Goal: Task Accomplishment & Management: Manage account settings

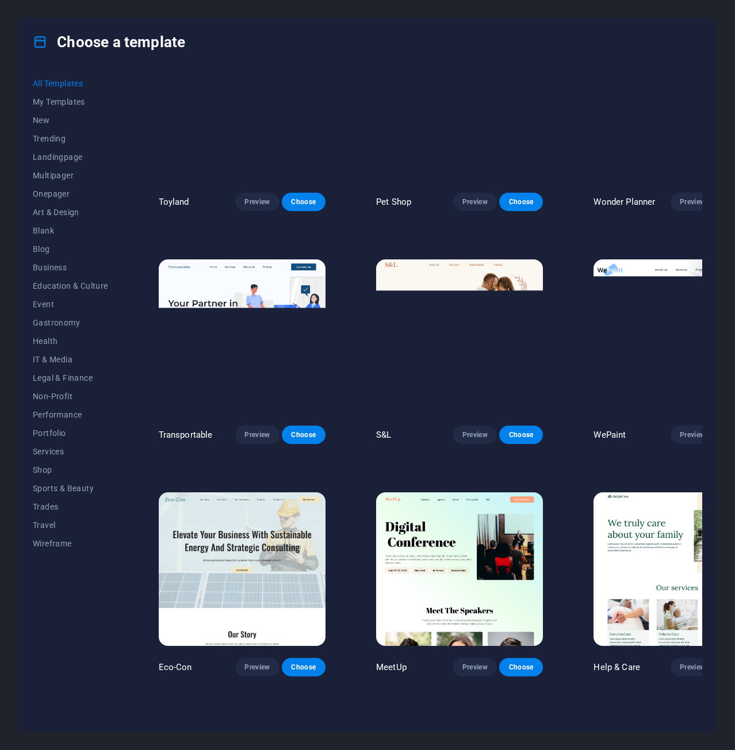
scroll to position [863, 0]
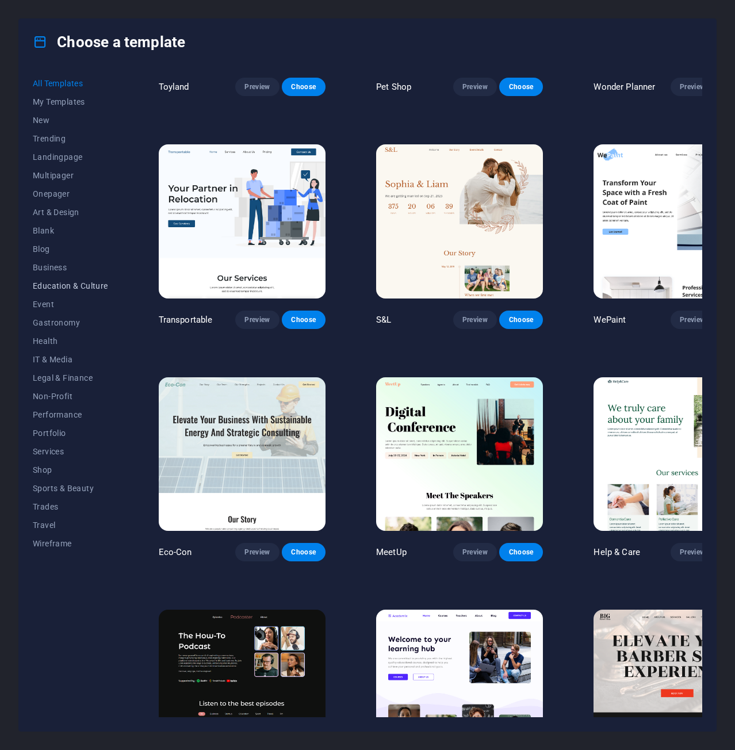
click at [60, 284] on span "Education & Culture" at bounding box center [70, 285] width 75 height 9
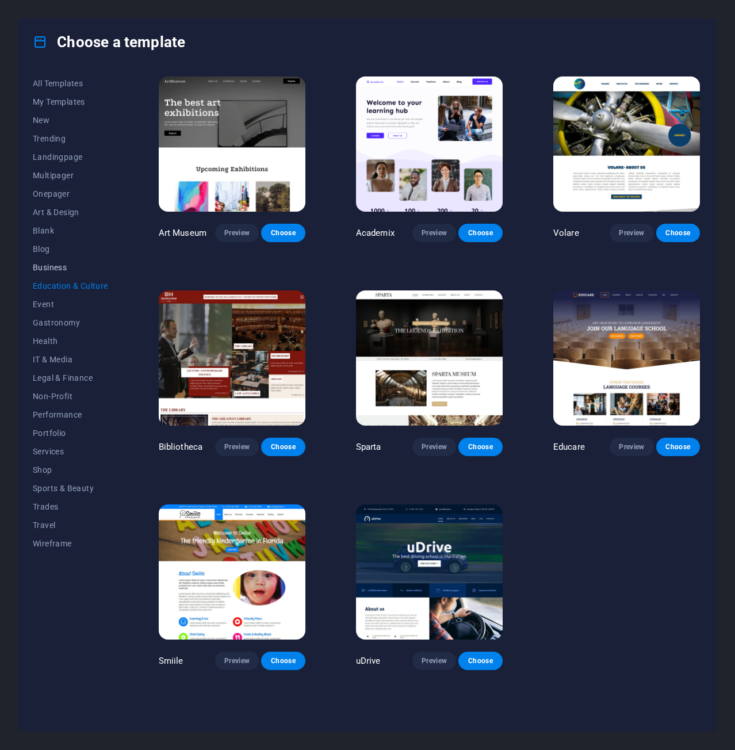
click at [55, 264] on span "Business" at bounding box center [70, 267] width 75 height 9
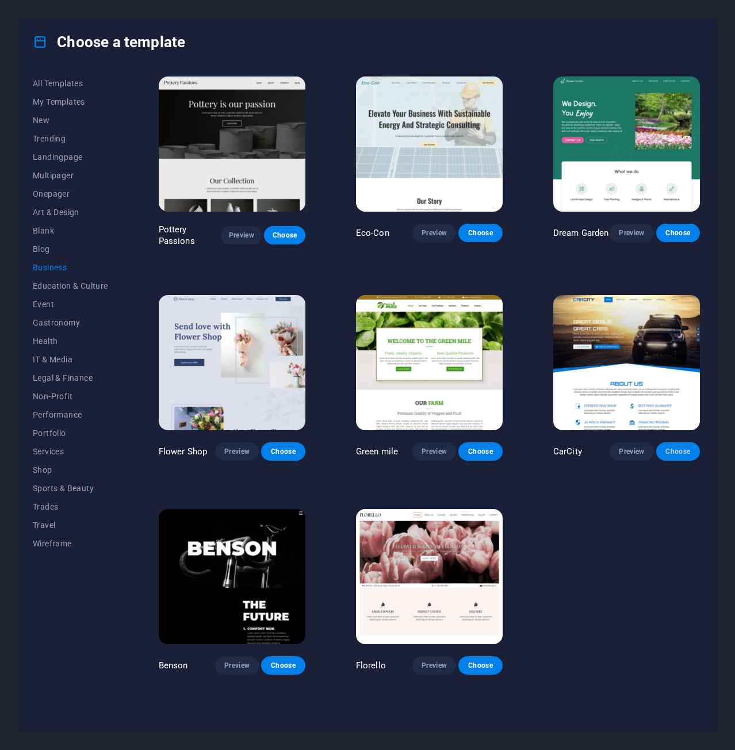
click at [662, 449] on button "Choose" at bounding box center [678, 451] width 44 height 18
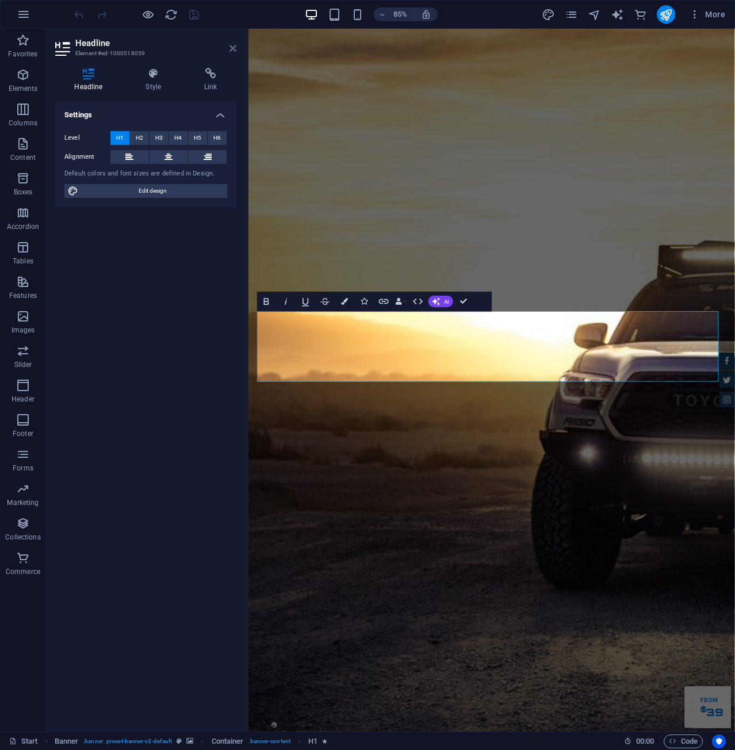
click at [230, 51] on icon at bounding box center [233, 48] width 7 height 9
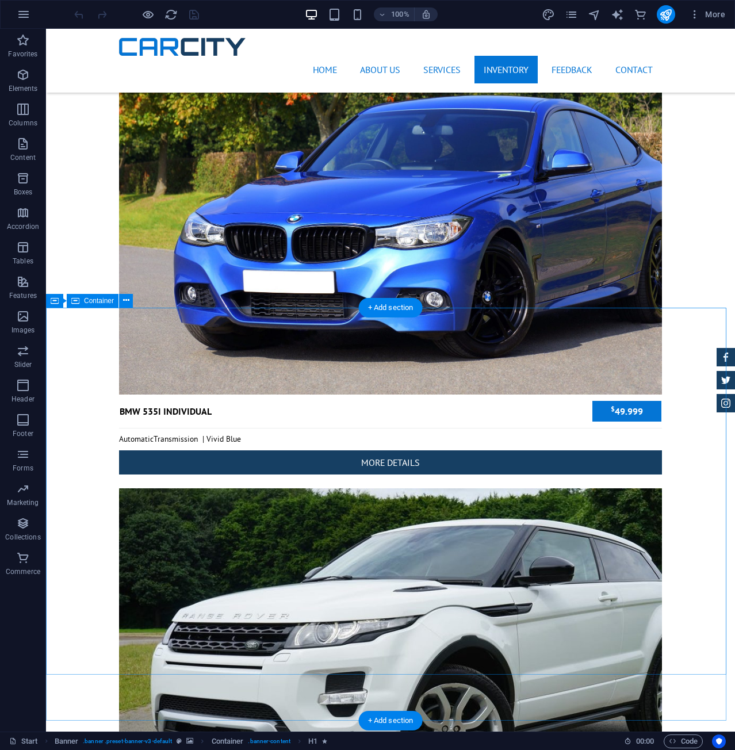
scroll to position [4372, 0]
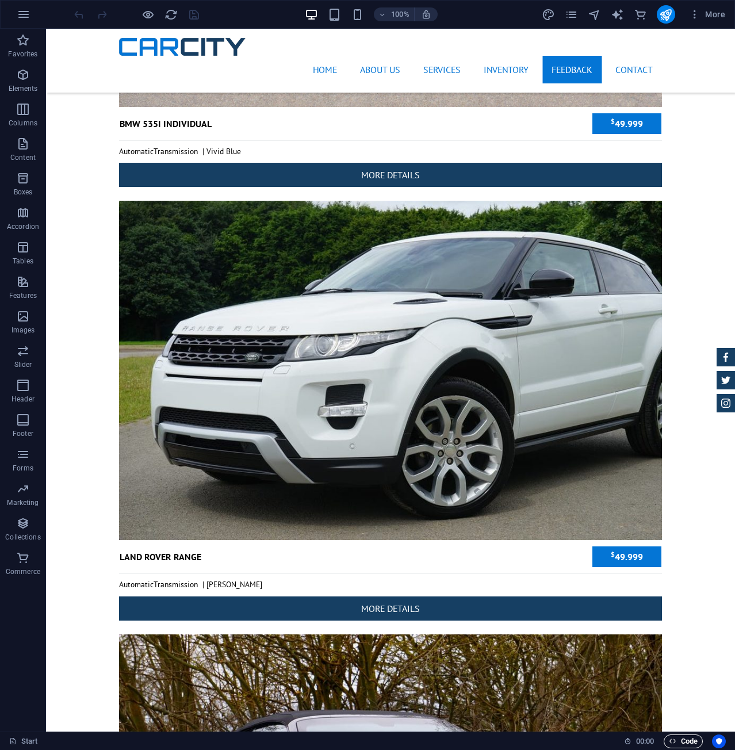
click at [680, 742] on span "Code" at bounding box center [683, 742] width 29 height 14
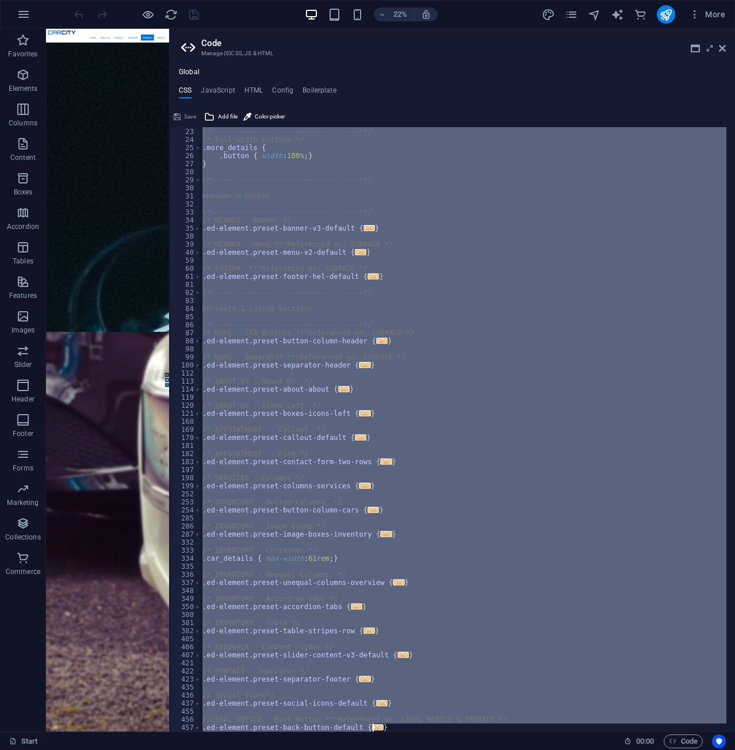
scroll to position [177, 0]
drag, startPoint x: 209, startPoint y: 133, endPoint x: 546, endPoint y: 778, distance: 727.5
click at [546, 750] on html "[DOMAIN_NAME] Start Favorites Elements Columns Content Boxes Accordion Tables F…" at bounding box center [367, 375] width 735 height 750
type textarea "/*"
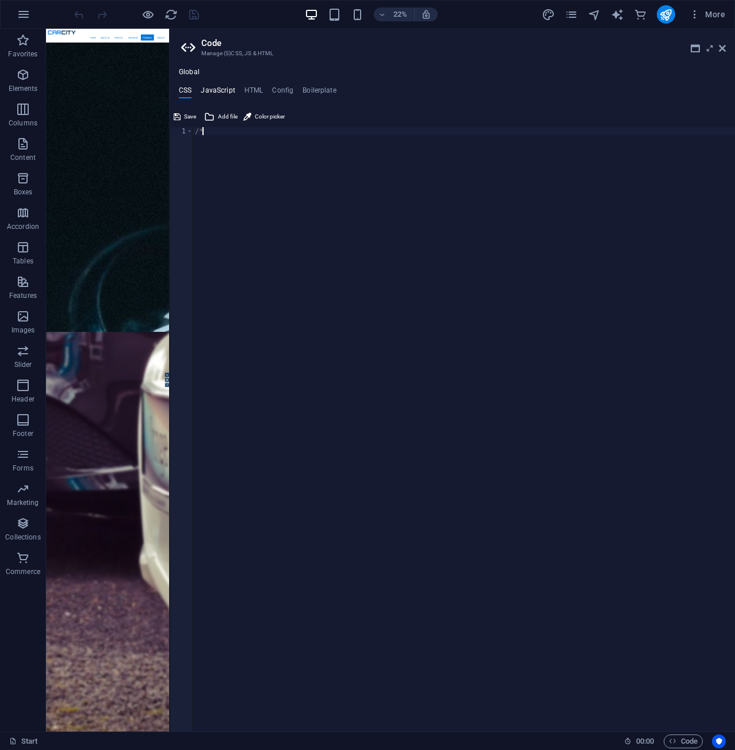
click at [217, 90] on h4 "JavaScript" at bounding box center [218, 92] width 34 height 13
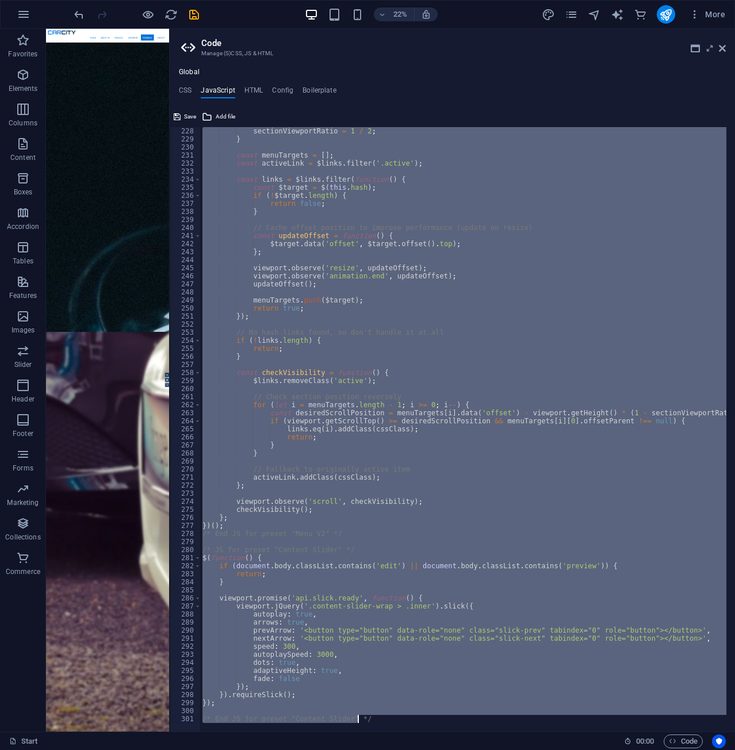
scroll to position [1828, 0]
drag, startPoint x: 197, startPoint y: 128, endPoint x: 549, endPoint y: 777, distance: 738.3
click at [549, 750] on html "[DOMAIN_NAME] Start Favorites Elements Columns Content Boxes Accordion Tables F…" at bounding box center [367, 375] width 735 height 750
type textarea "/* End JS for preset "Content Slider" */"
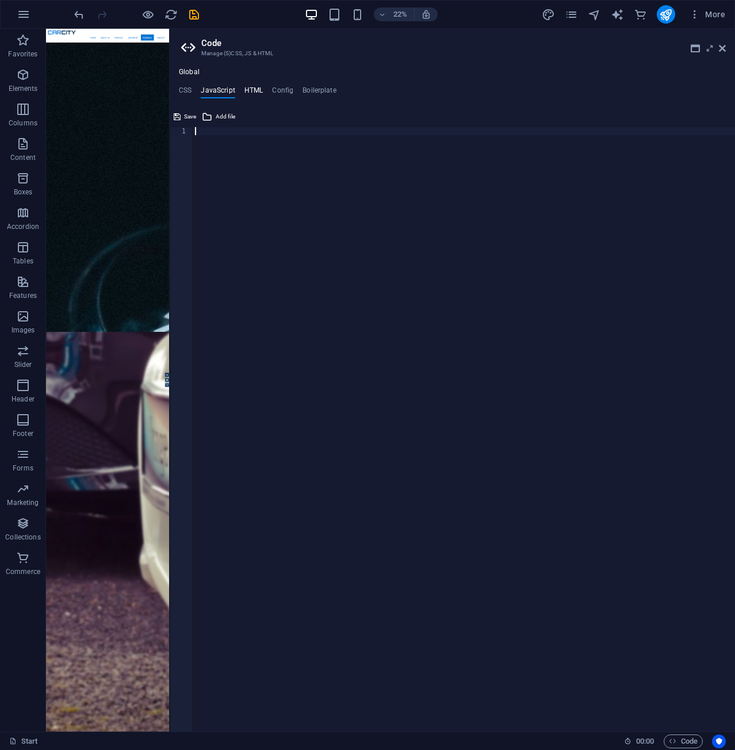
click at [250, 91] on h4 "HTML" at bounding box center [254, 92] width 19 height 13
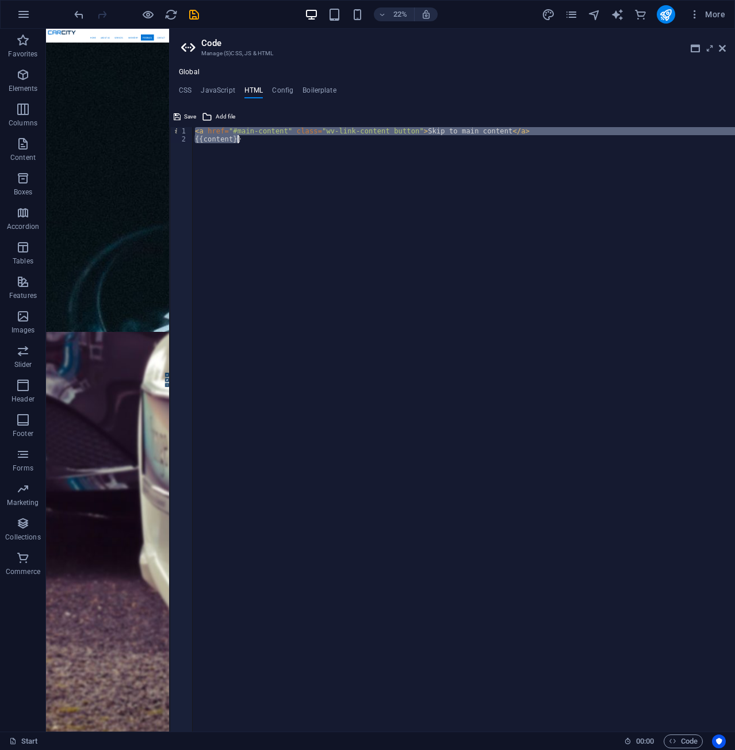
drag, startPoint x: 197, startPoint y: 133, endPoint x: 287, endPoint y: 168, distance: 96.7
click at [287, 168] on div "< a href = "#main-content" class = "wv-link-content button" > Skip to main cont…" at bounding box center [464, 437] width 543 height 621
type textarea "<a href="#main-content" class="wv-link-content button">Skip to main content</a>…"
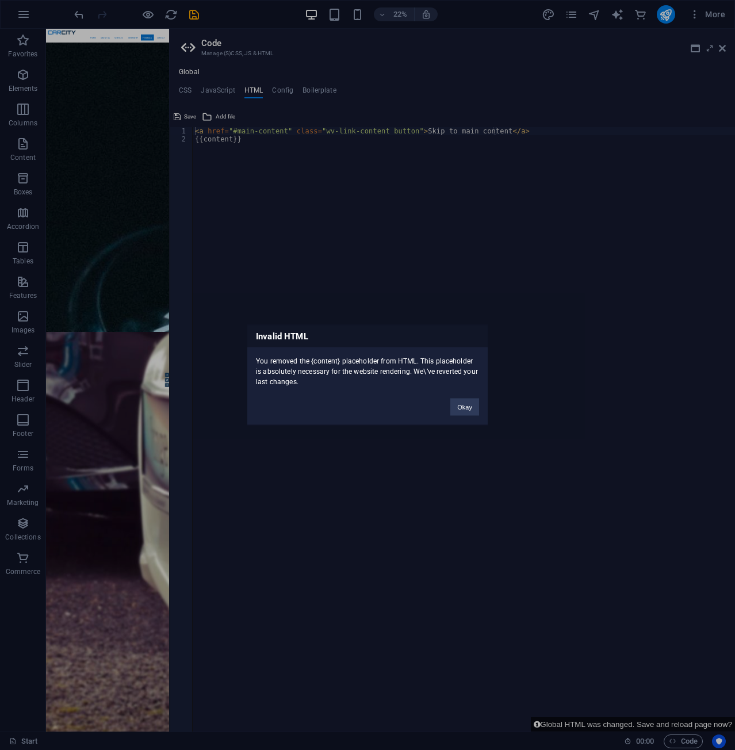
click at [466, 411] on button "Okay" at bounding box center [464, 407] width 29 height 17
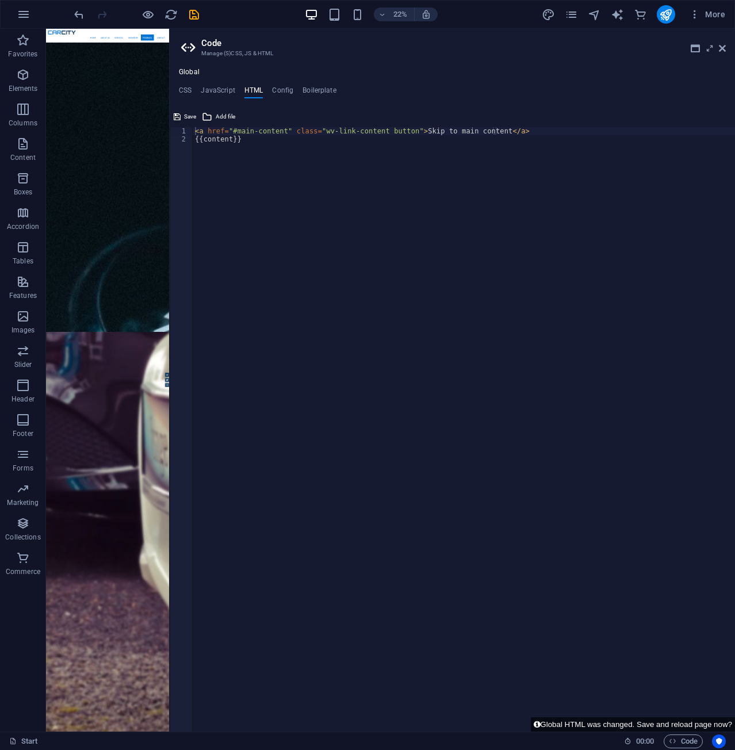
type textarea "{{content}}"
click at [244, 180] on div "< a href = "#main-content" class = "wv-link-content button" > Skip to main cont…" at bounding box center [464, 437] width 543 height 621
paste textarea "<a href="#main-content" class="wv-link-content button">Skip to main content</a>"
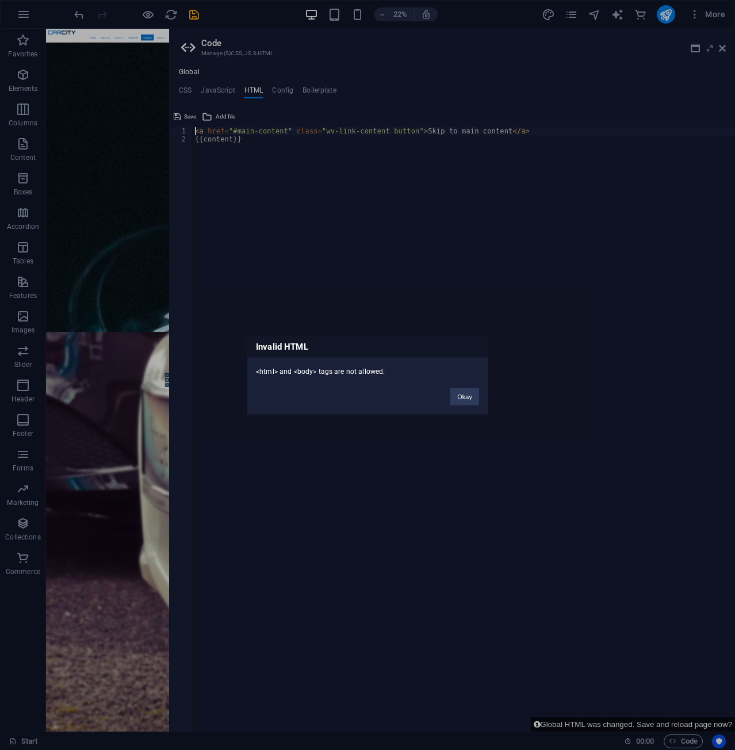
type textarea "<a href="#main-content" class="wv-link-content button">Skip to main content</a>"
click at [461, 395] on button "Okay" at bounding box center [464, 396] width 29 height 17
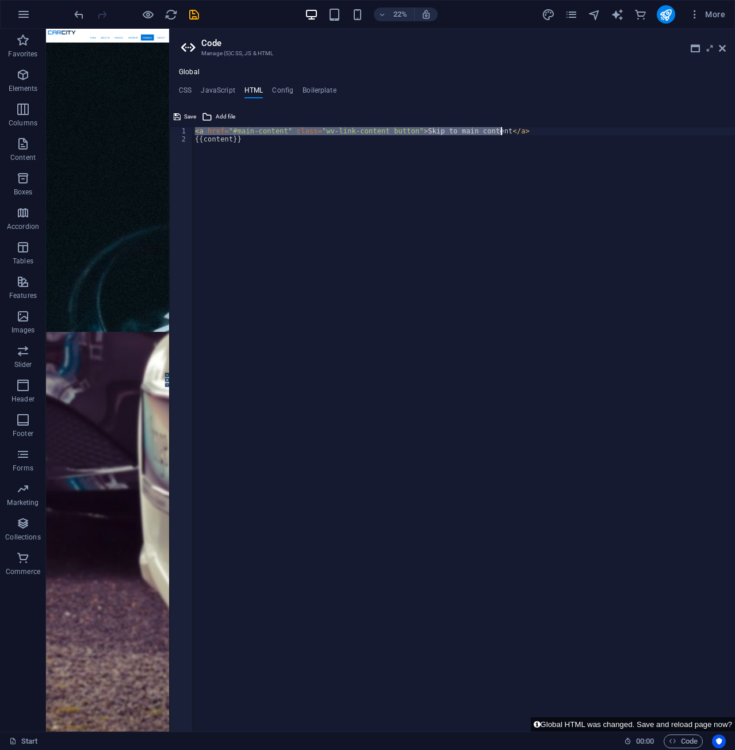
drag, startPoint x: 195, startPoint y: 128, endPoint x: 530, endPoint y: 132, distance: 335.4
click at [530, 132] on div "< a href = "#main-content" class = "wv-link-content button" > Skip to main cont…" at bounding box center [464, 437] width 543 height 621
click at [530, 131] on div "< a href = "#main-content" class = "wv-link-content button" > Skip to main cont…" at bounding box center [464, 429] width 543 height 605
drag, startPoint x: 494, startPoint y: 130, endPoint x: 212, endPoint y: 117, distance: 282.8
click at [212, 117] on div "<a href="#main-content" class="wv-link-content button">Skip to main content</a>…" at bounding box center [453, 420] width 566 height 624
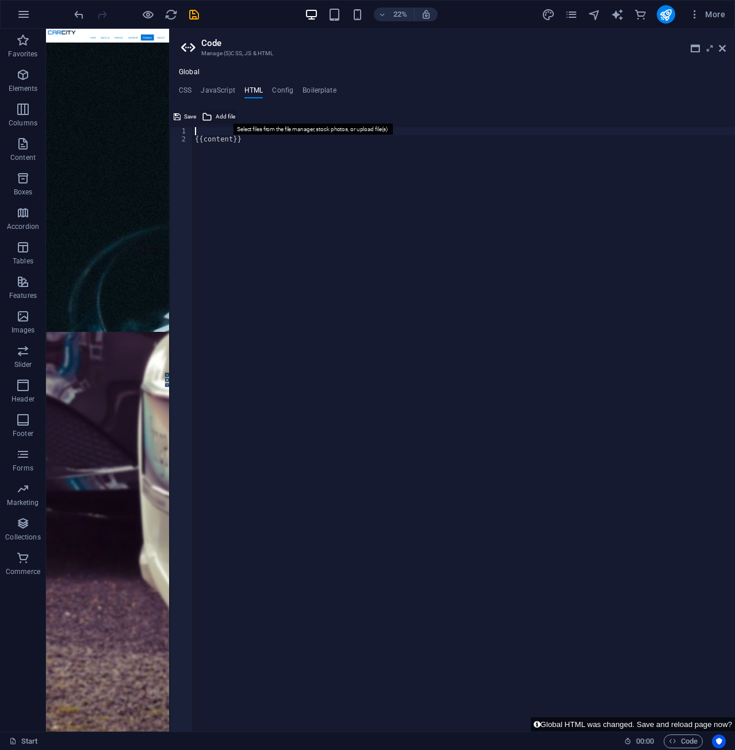
type textarea "{{content}}"
paste textarea
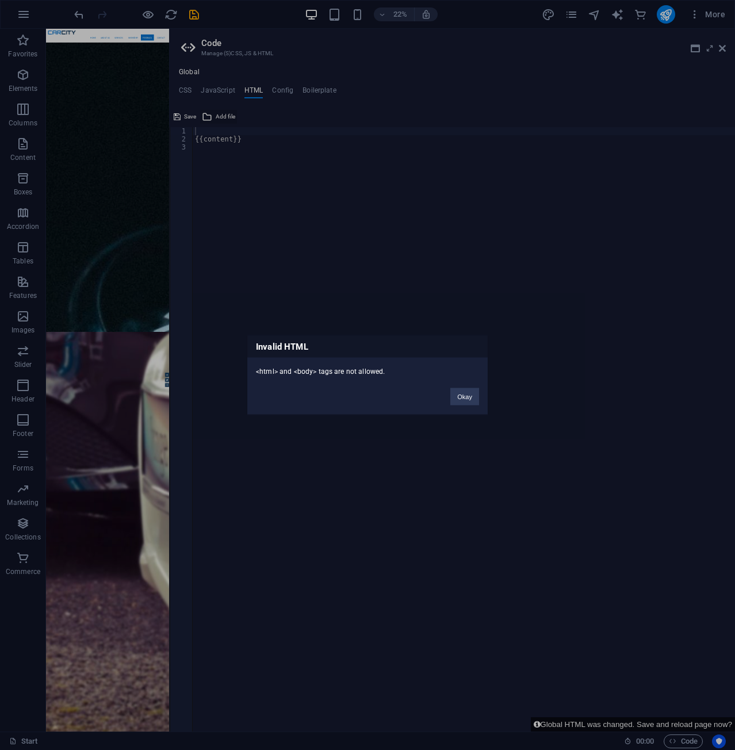
click button "Okay" at bounding box center [464, 396] width 29 height 17
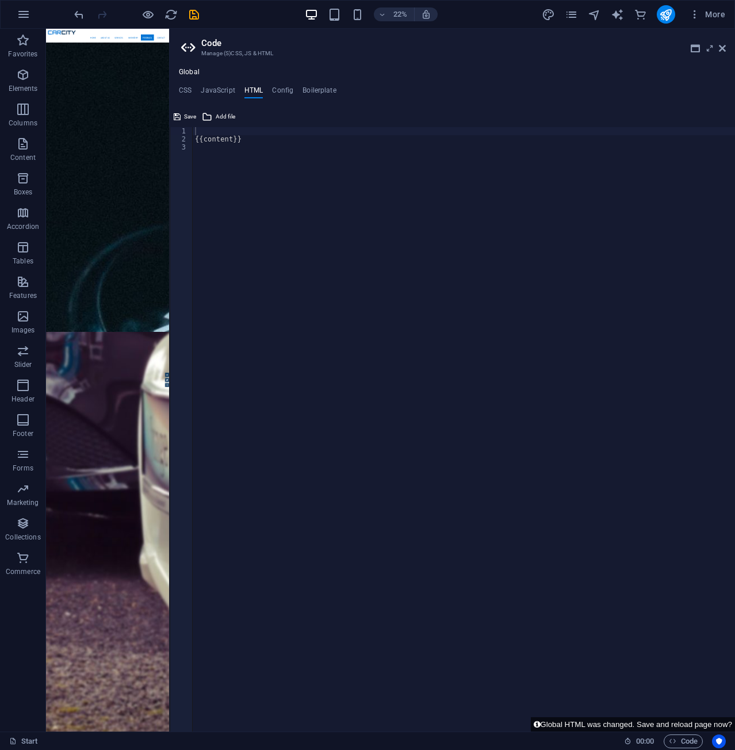
click at [274, 161] on div "{{content}}" at bounding box center [464, 437] width 543 height 621
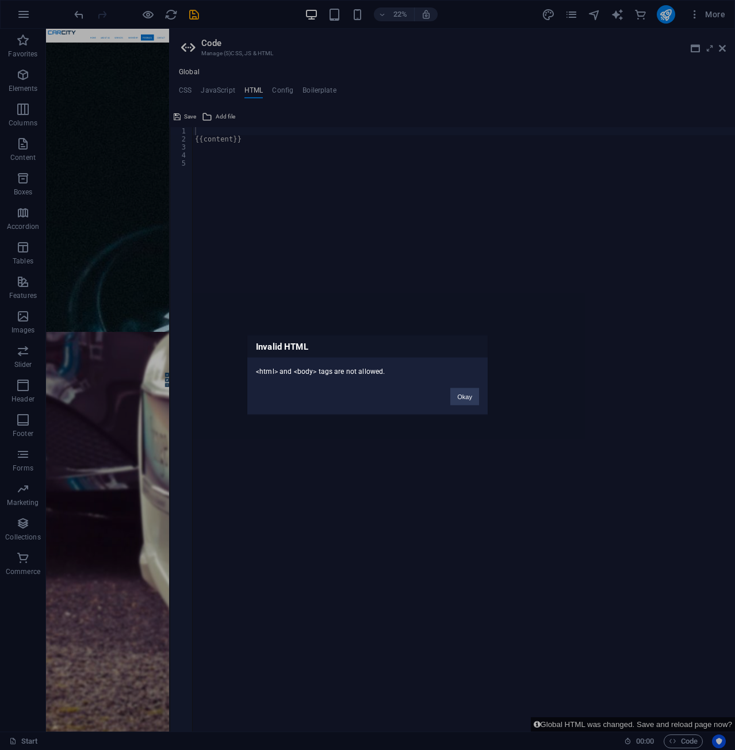
click button "Okay" at bounding box center [464, 396] width 29 height 17
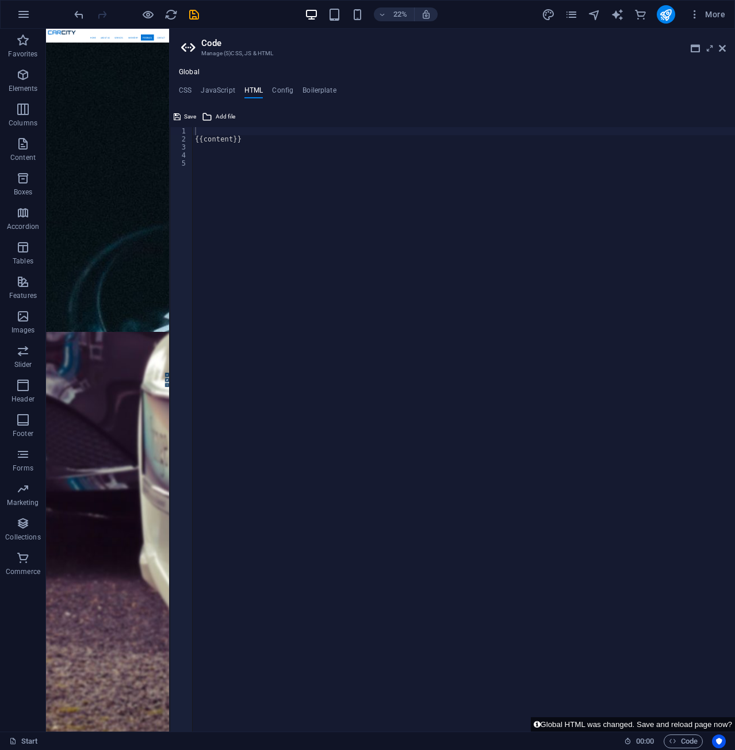
click at [270, 90] on ul "CSS JavaScript HTML Config Boilerplate" at bounding box center [453, 92] width 566 height 13
click at [284, 90] on h4 "Config" at bounding box center [282, 92] width 21 height 13
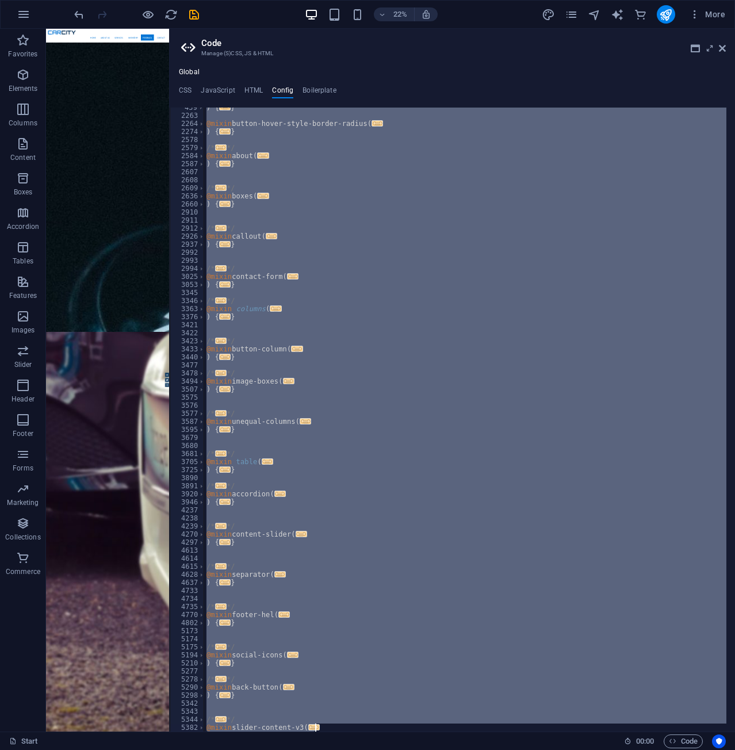
scroll to position [310, 0]
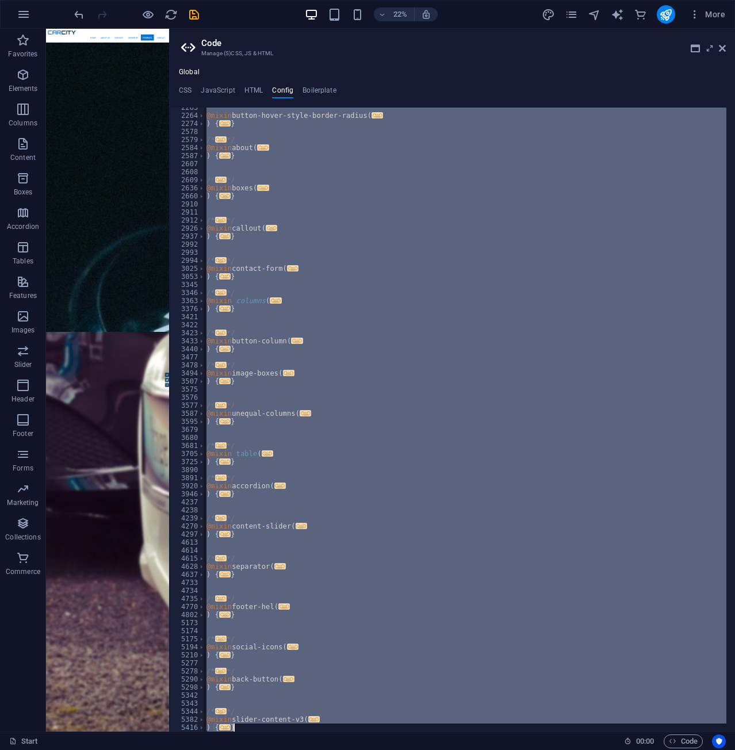
drag, startPoint x: 217, startPoint y: 137, endPoint x: 401, endPoint y: 778, distance: 666.8
click at [401, 750] on html "[DOMAIN_NAME] Start Favorites Elements Columns Content Boxes Accordion Tables F…" at bounding box center [367, 375] width 735 height 750
type textarea "##################################*/ }"
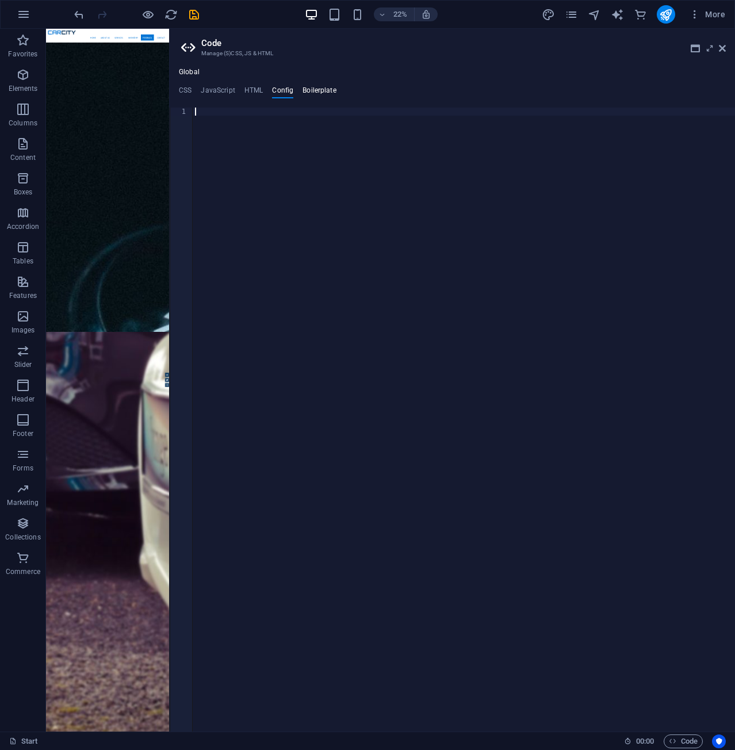
click at [329, 92] on h4 "Boilerplate" at bounding box center [320, 92] width 34 height 13
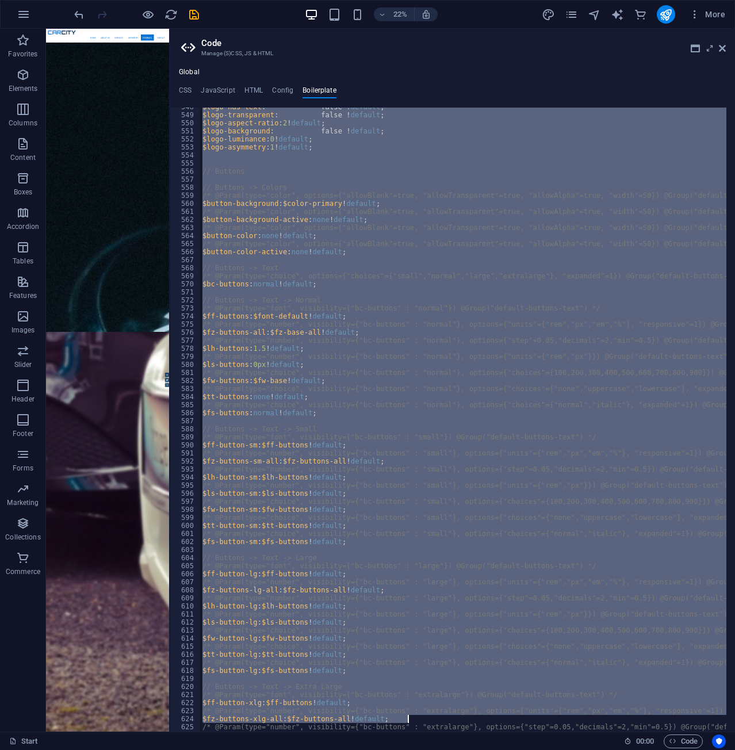
drag, startPoint x: 201, startPoint y: 111, endPoint x: 415, endPoint y: 778, distance: 700.3
click at [415, 750] on html "[DOMAIN_NAME] Start Favorites Elements Columns Content Boxes Accordion Tables F…" at bounding box center [367, 375] width 735 height 750
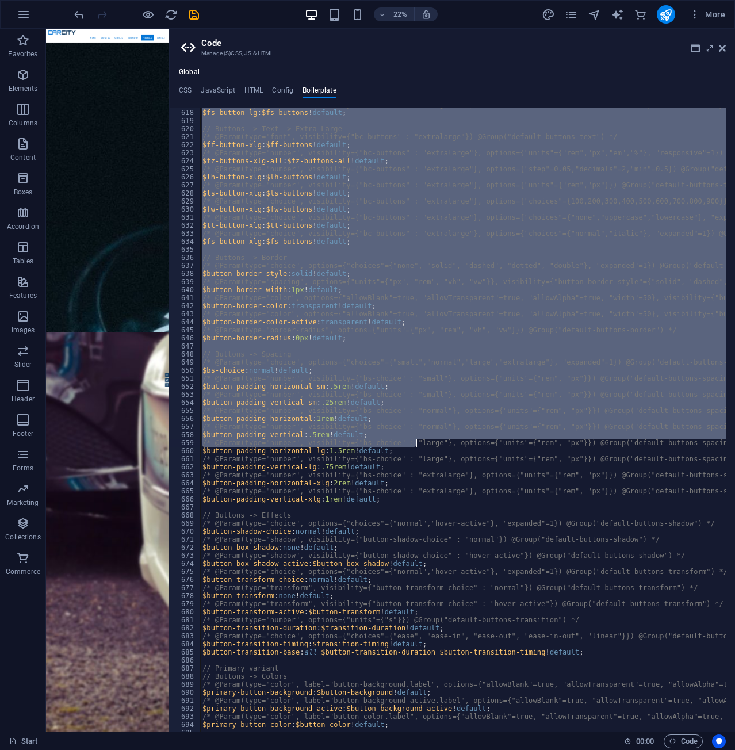
scroll to position [2873, 0]
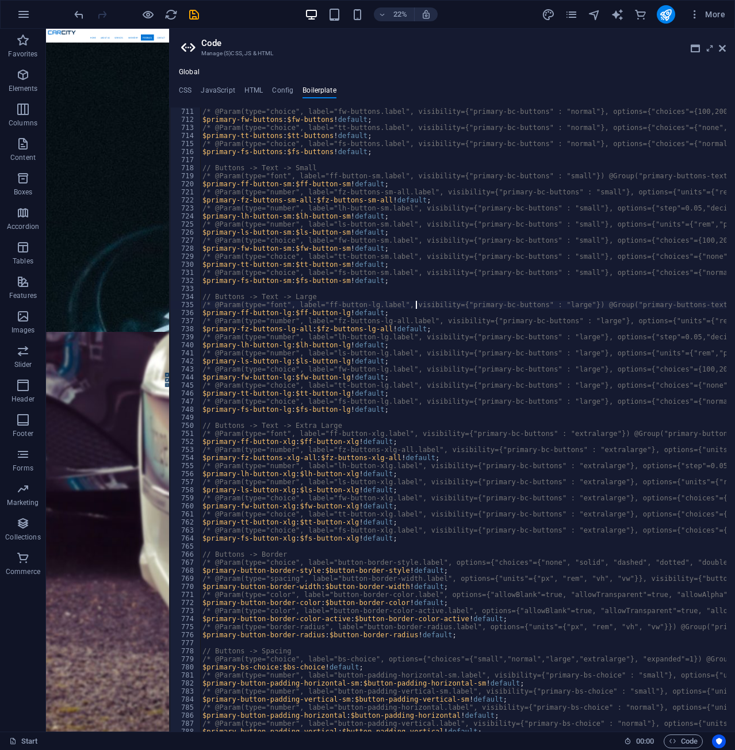
type textarea "$store-product-headline-show: true !default;"
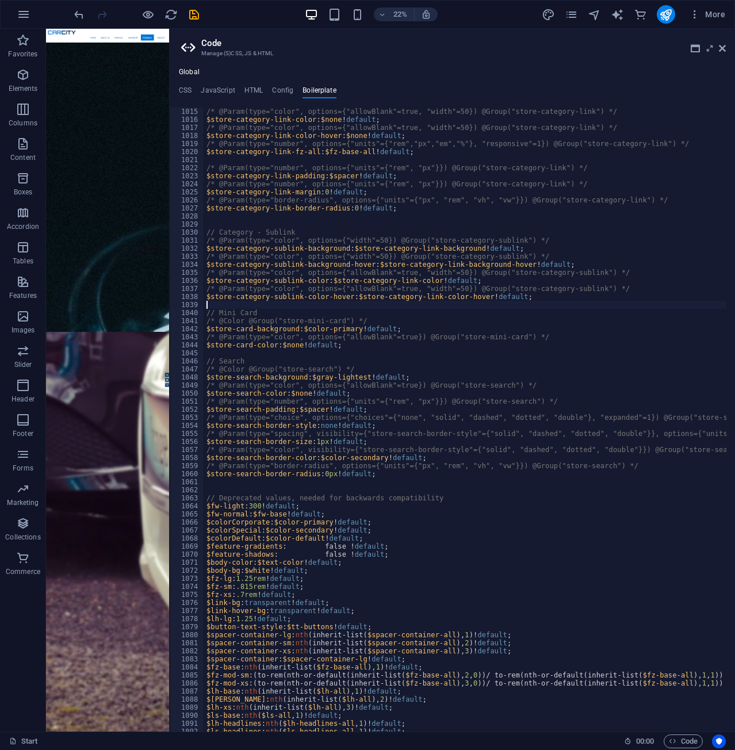
type textarea "$fz-h4-sm: (to-rem(nth(inherit-list($fz-h4-all), 2)) / to-rem(nth(inherit-list(…"
type textarea "}"
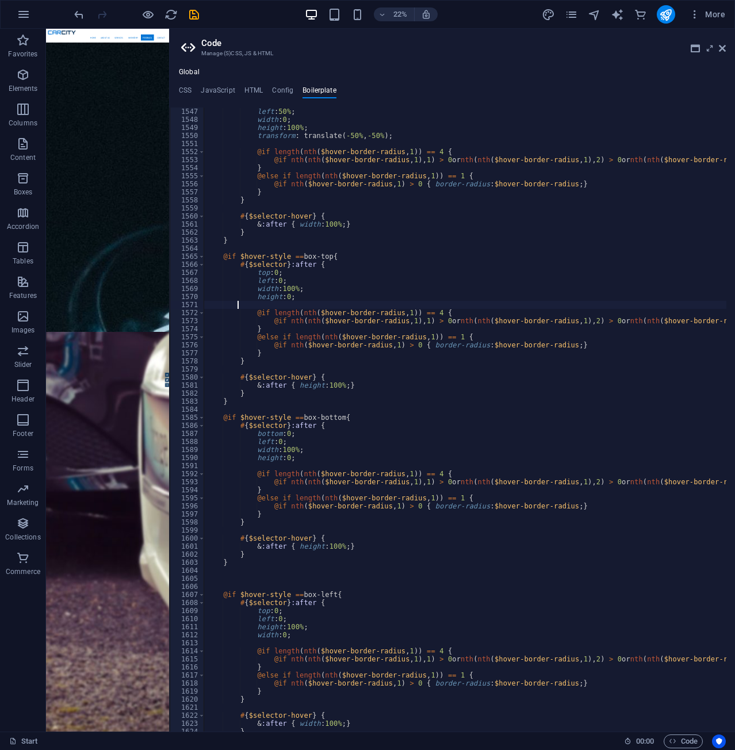
type textarea "//"
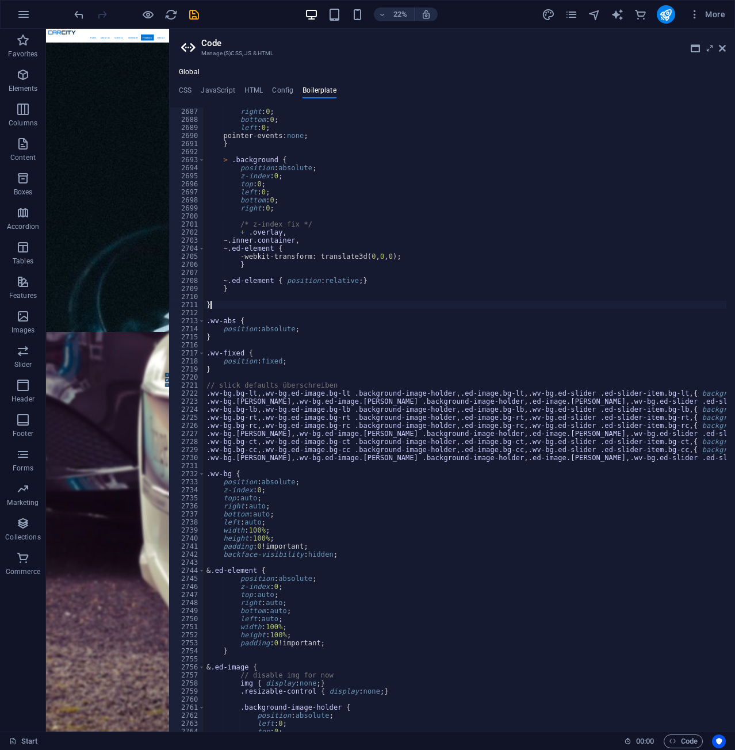
type textarea "color: #dfdfdf;"
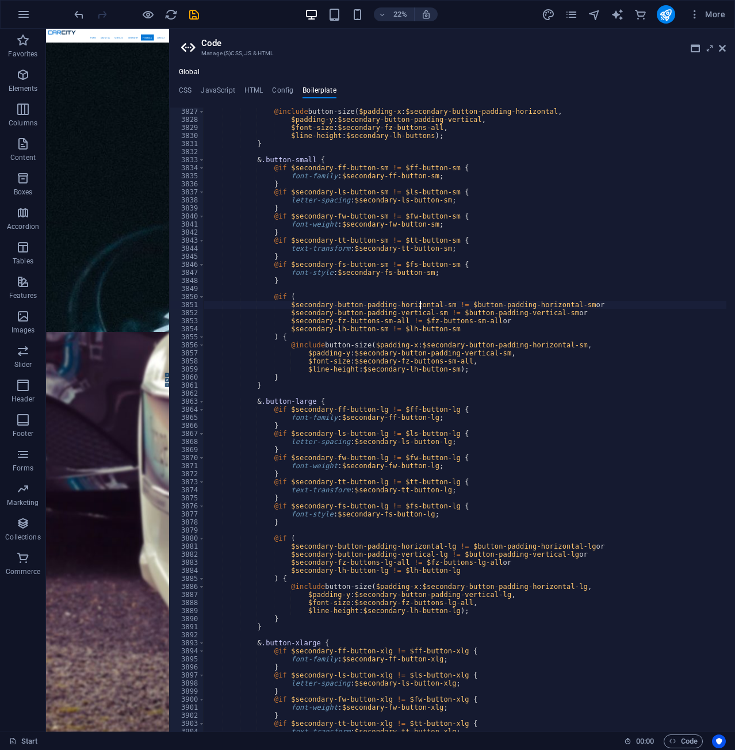
type textarea "&::placeholder { color: if(type-of($store-search-color) == color, $store-search…"
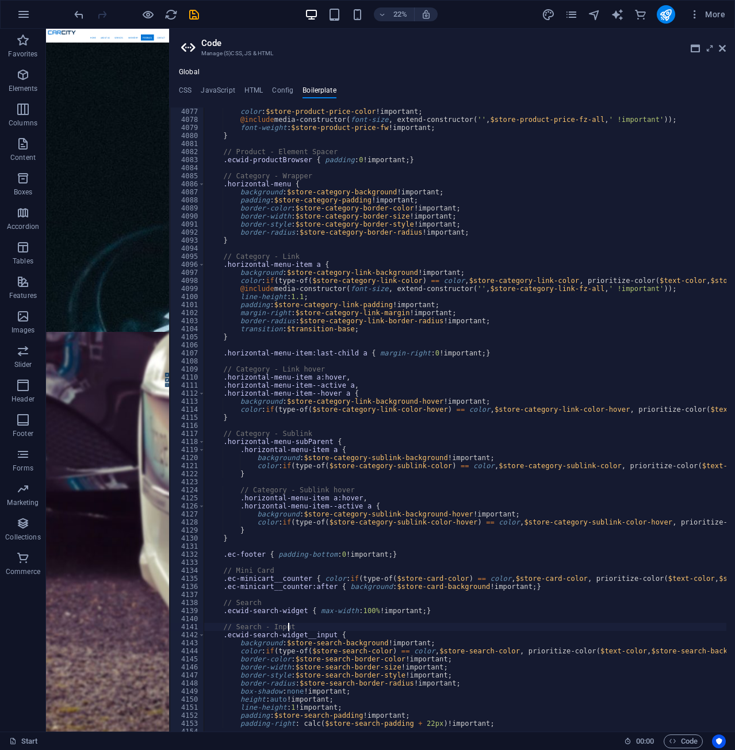
click at [573, 624] on div "color : $store-product-price-color !important; @include media-constructor ( fon…" at bounding box center [718, 424] width 1028 height 632
click at [438, 476] on div "color : $store-product-price-color !important; @include media-constructor ( fon…" at bounding box center [718, 424] width 1028 height 632
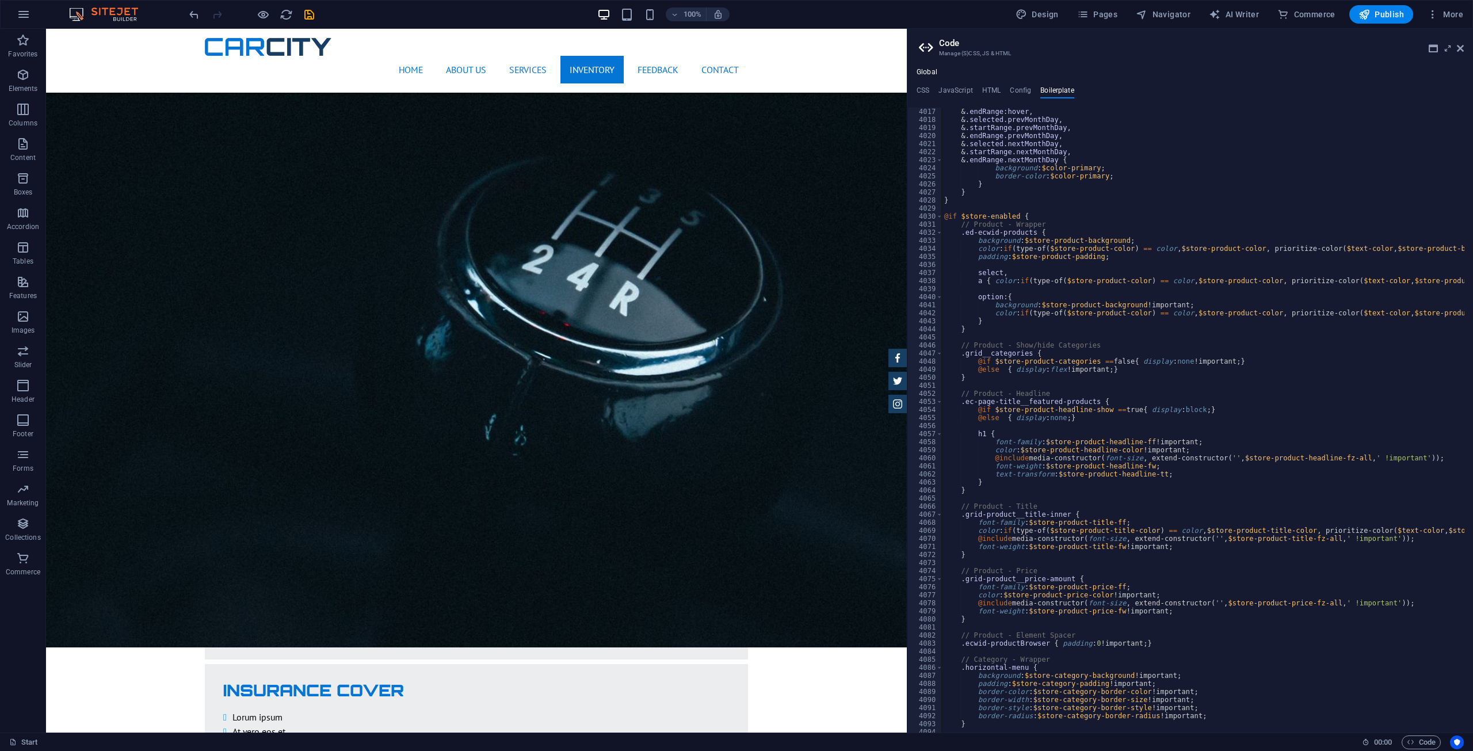
scroll to position [18195, 0]
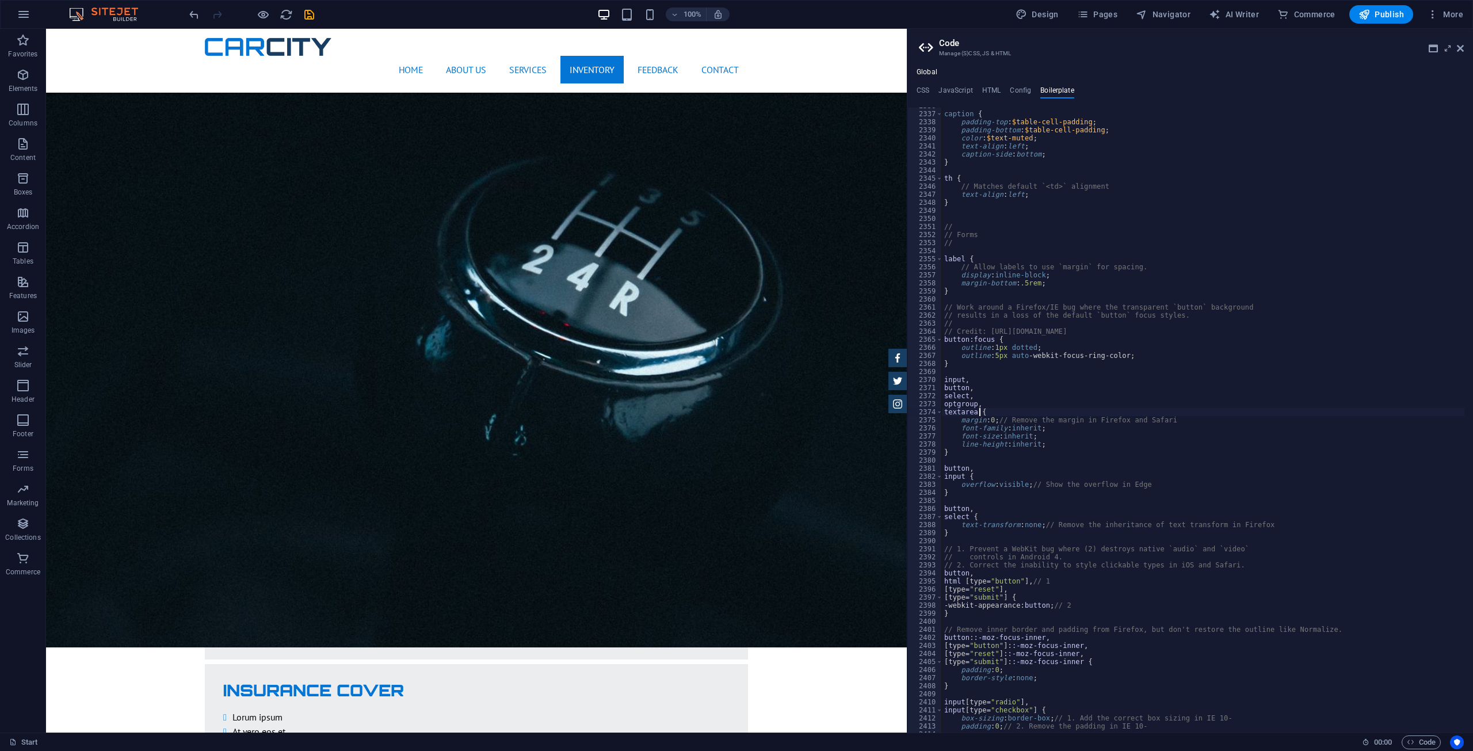
type textarea "// 5. Setting @viewport causes scrollbars to overlap content in IE11 and Edge, …"
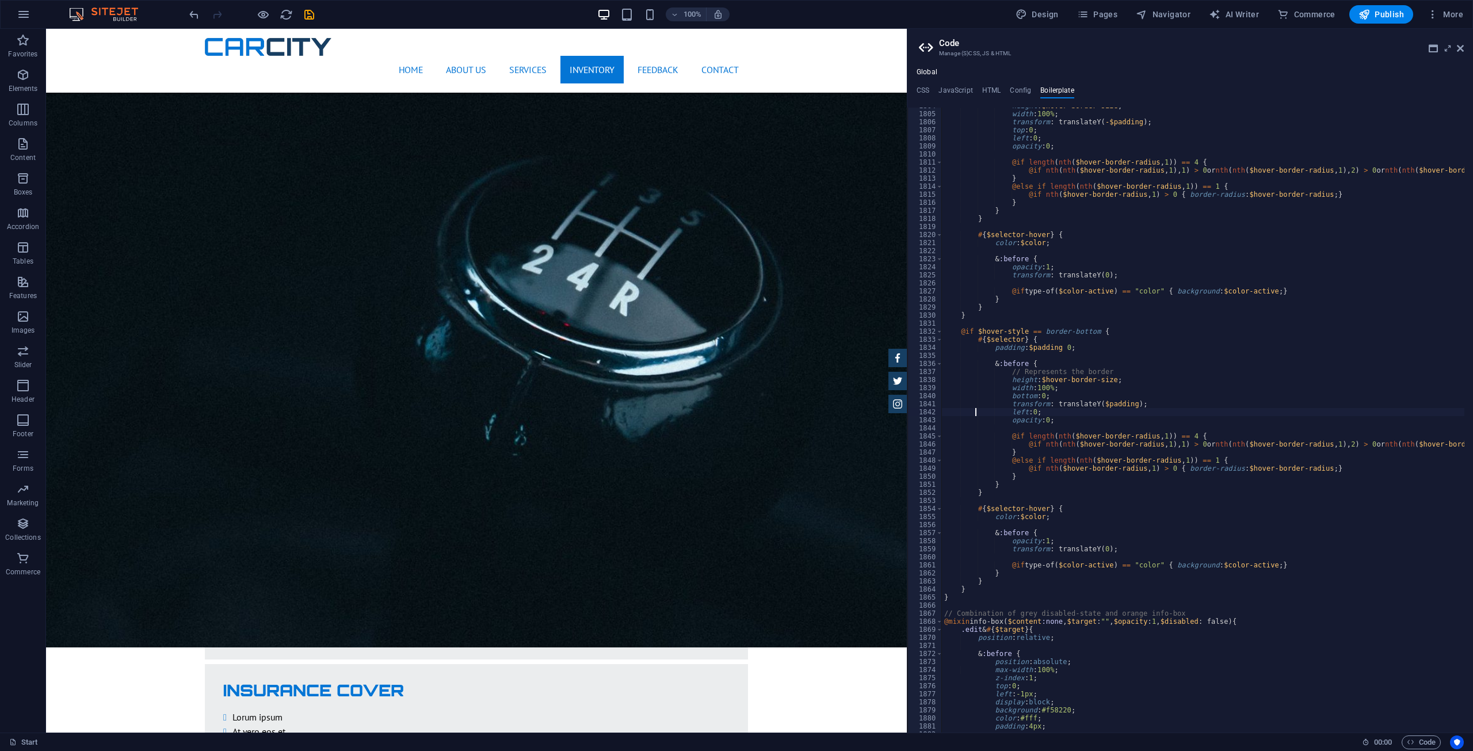
type textarea "@if length(nth($hover-border-radius, 1)) == 4 {"
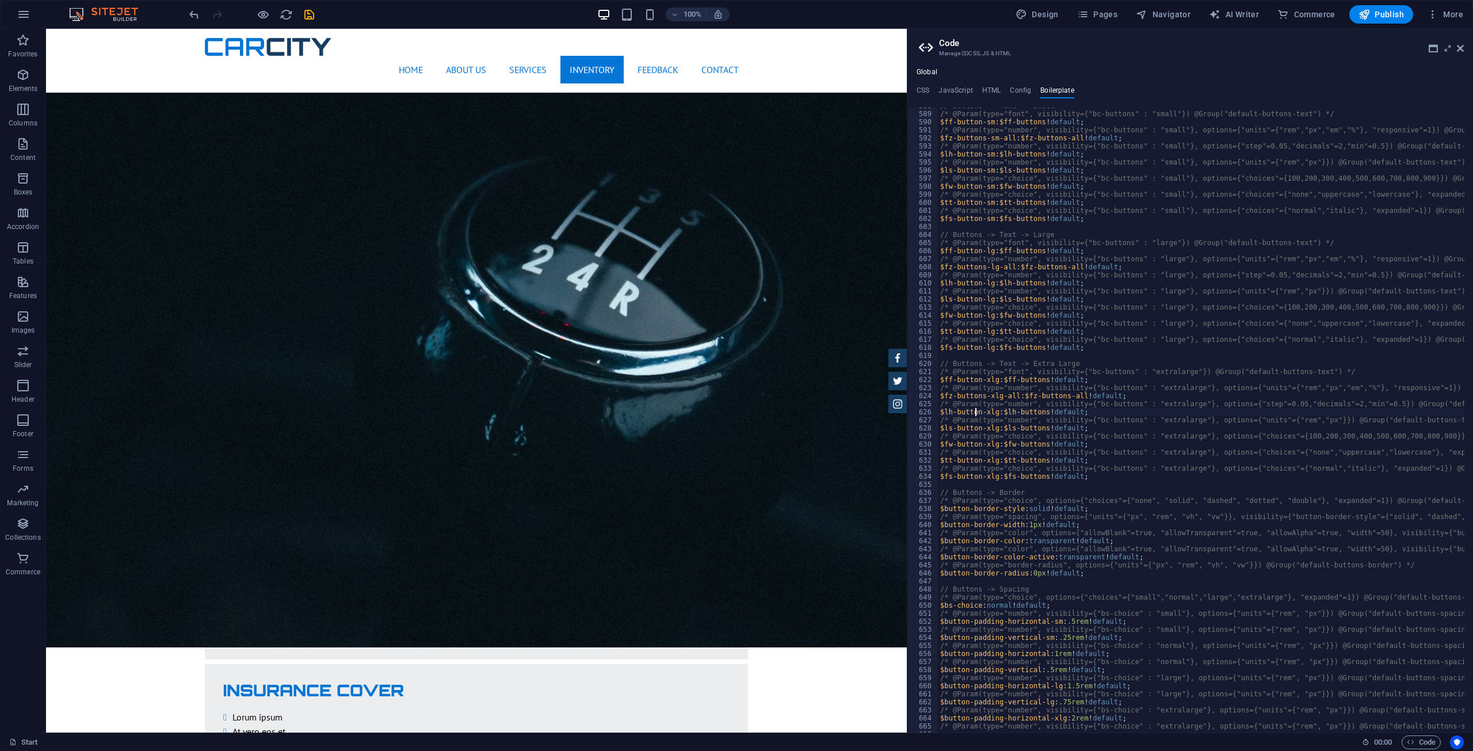
scroll to position [1630, 0]
type textarea "}"
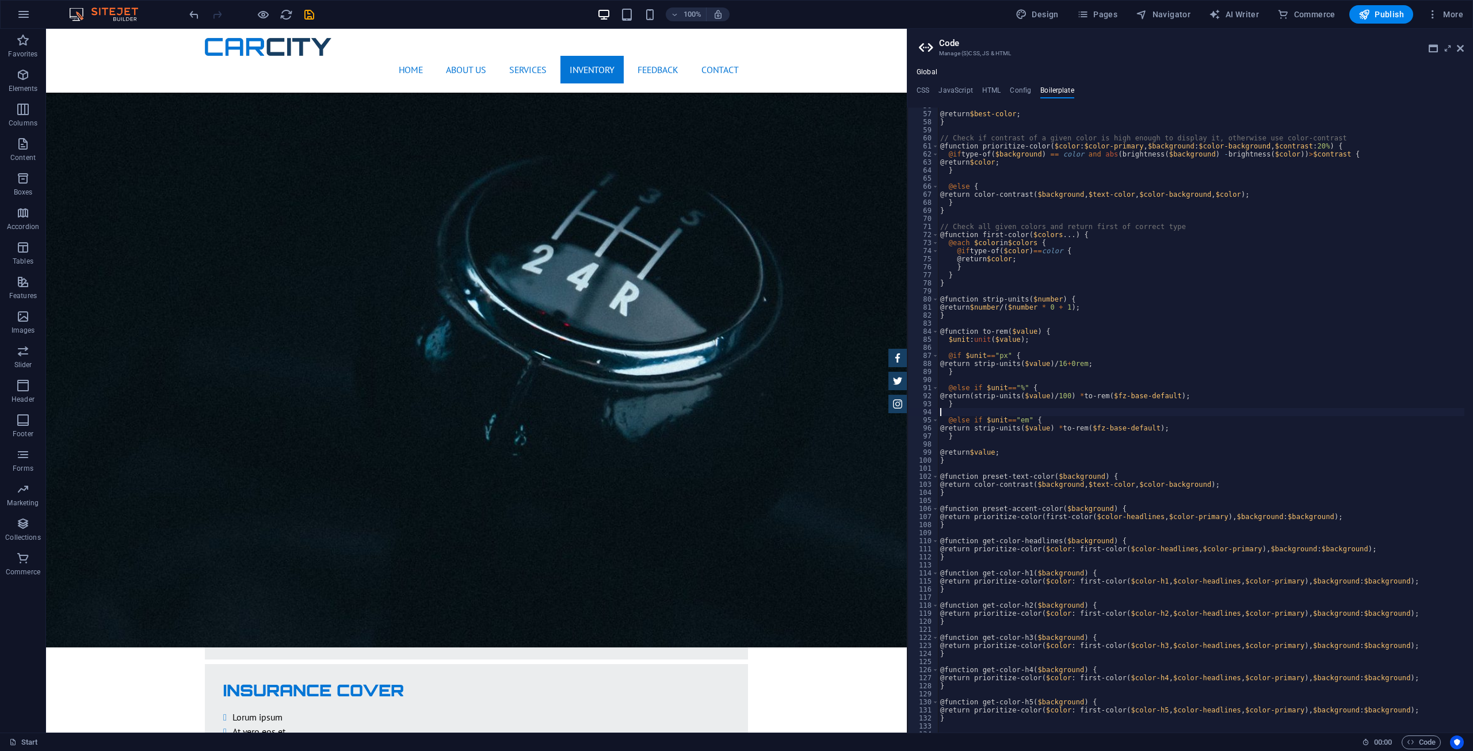
scroll to position [0, 0]
type textarea "}"
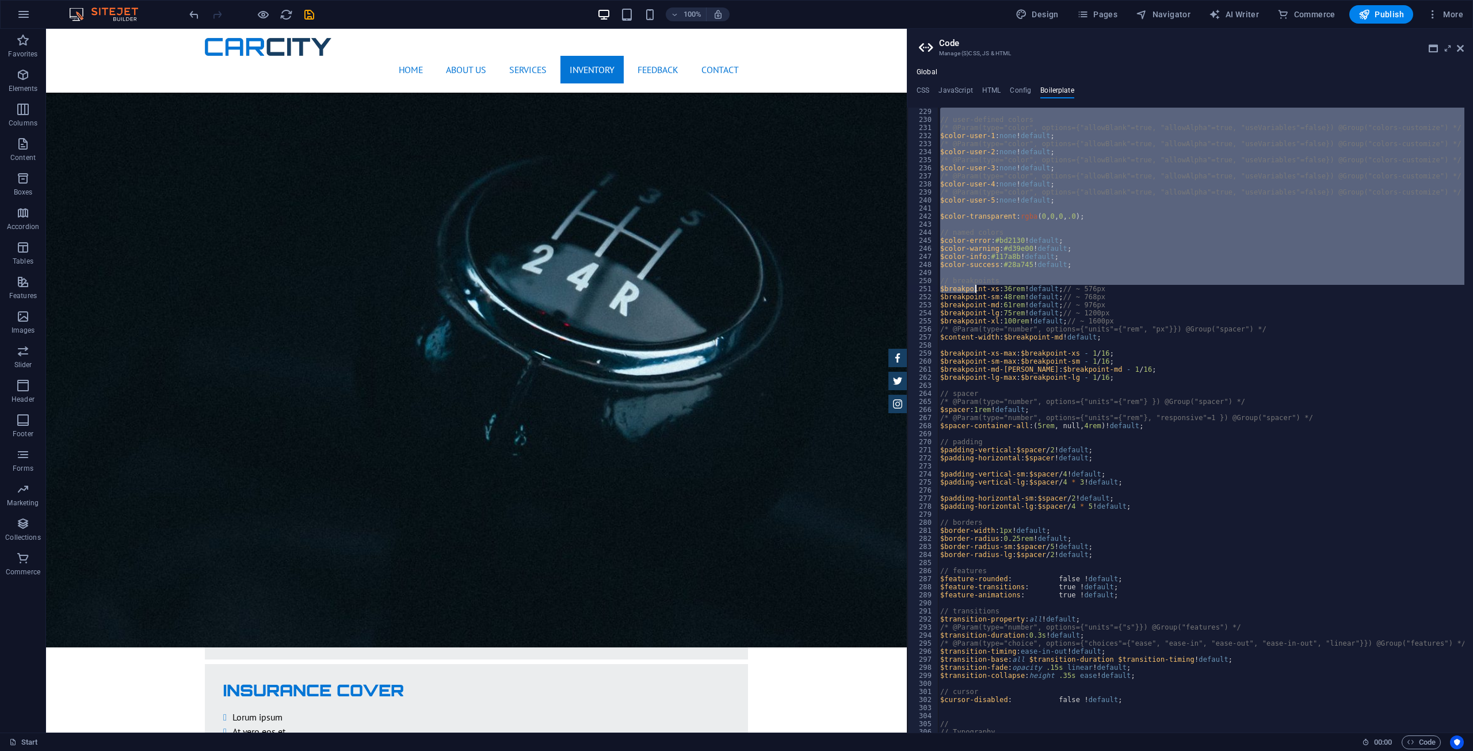
type textarea "$mb-h4: $mb-headlines !default;"
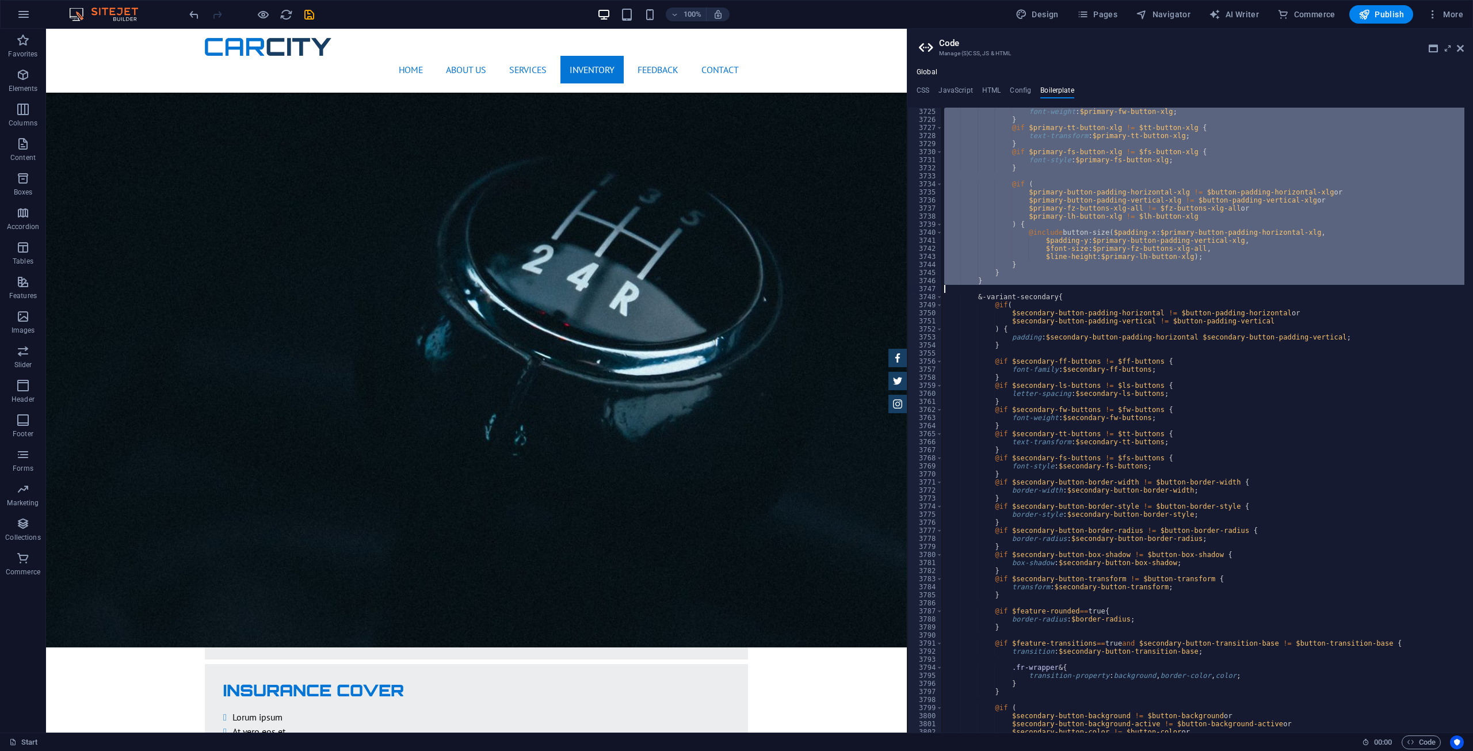
type textarea "}"
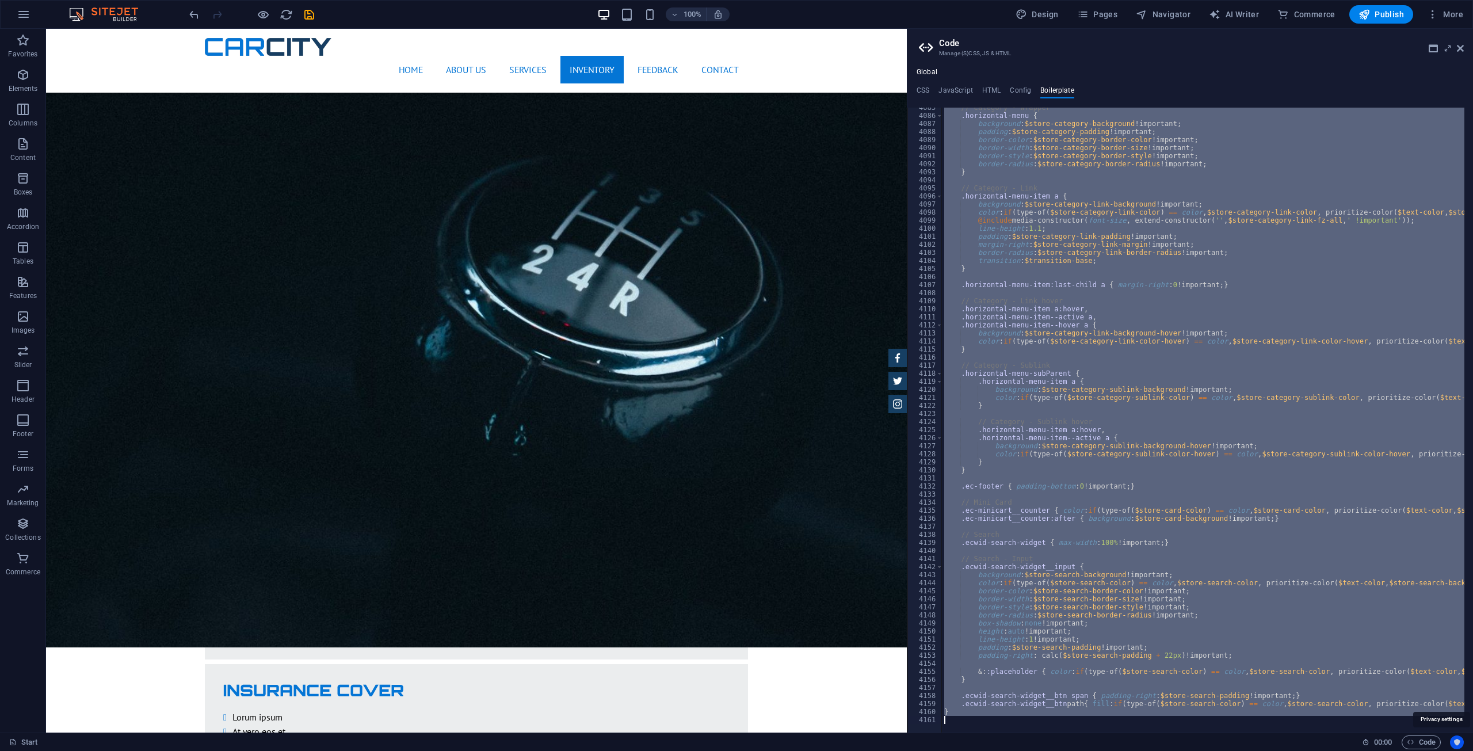
click at [735, 744] on icon "Usercentrics" at bounding box center [1457, 742] width 8 height 8
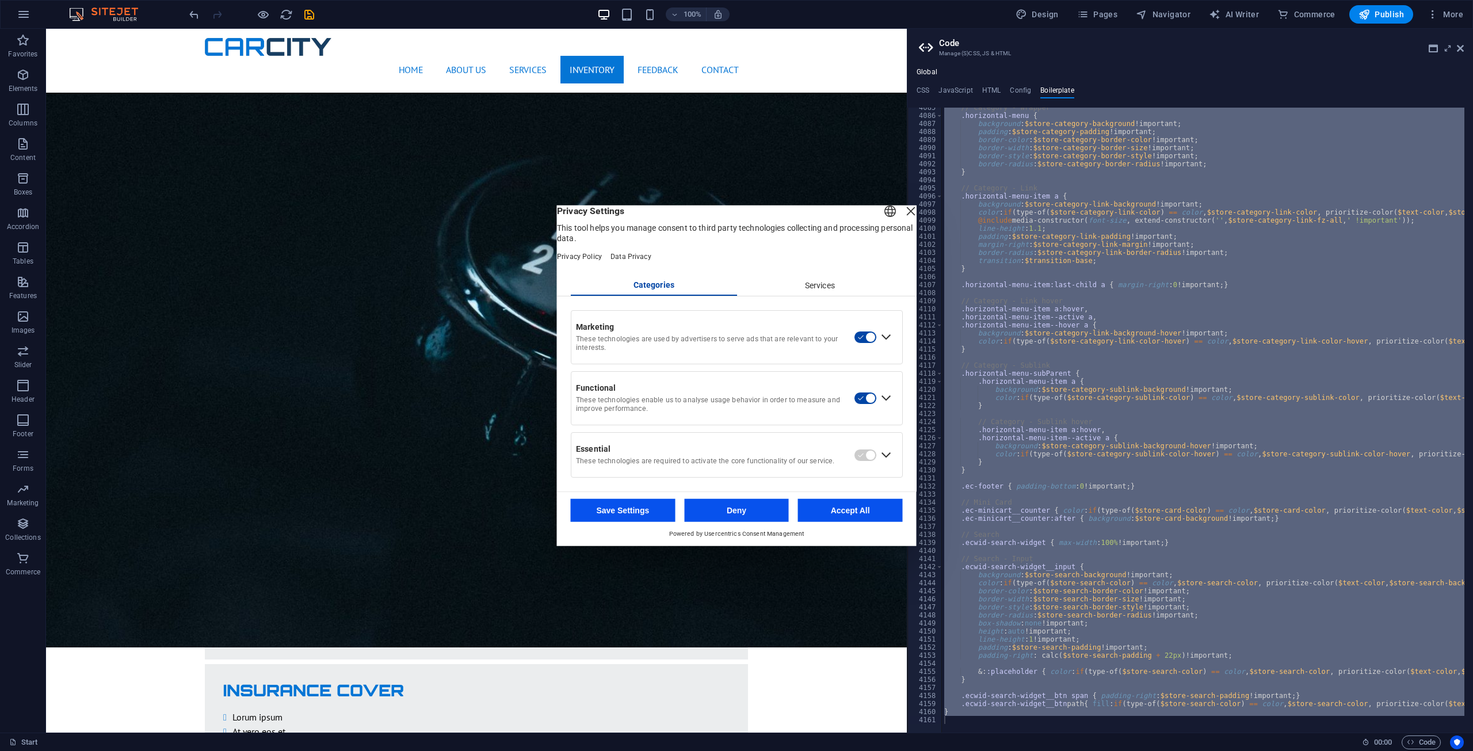
click at [735, 293] on div "Services" at bounding box center [819, 286] width 166 height 20
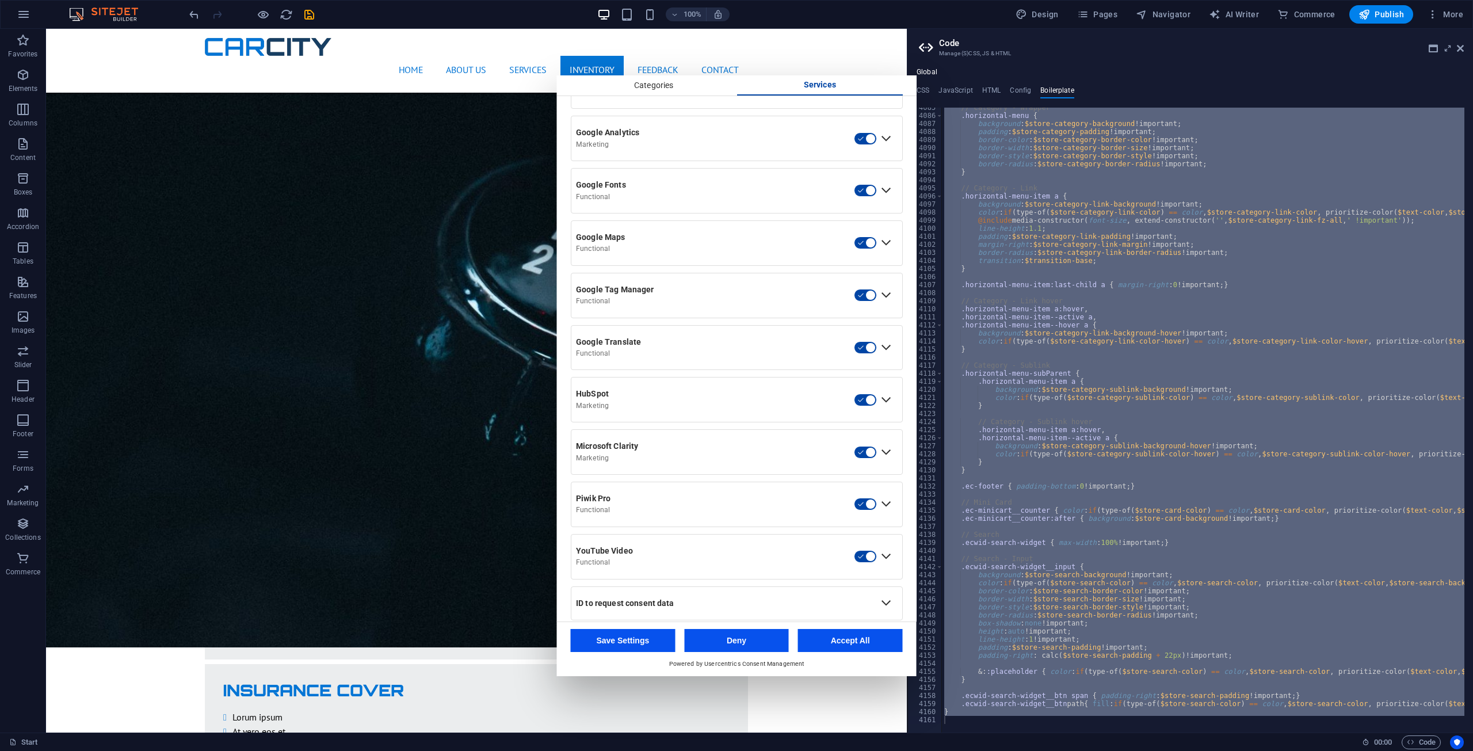
scroll to position [300, 0]
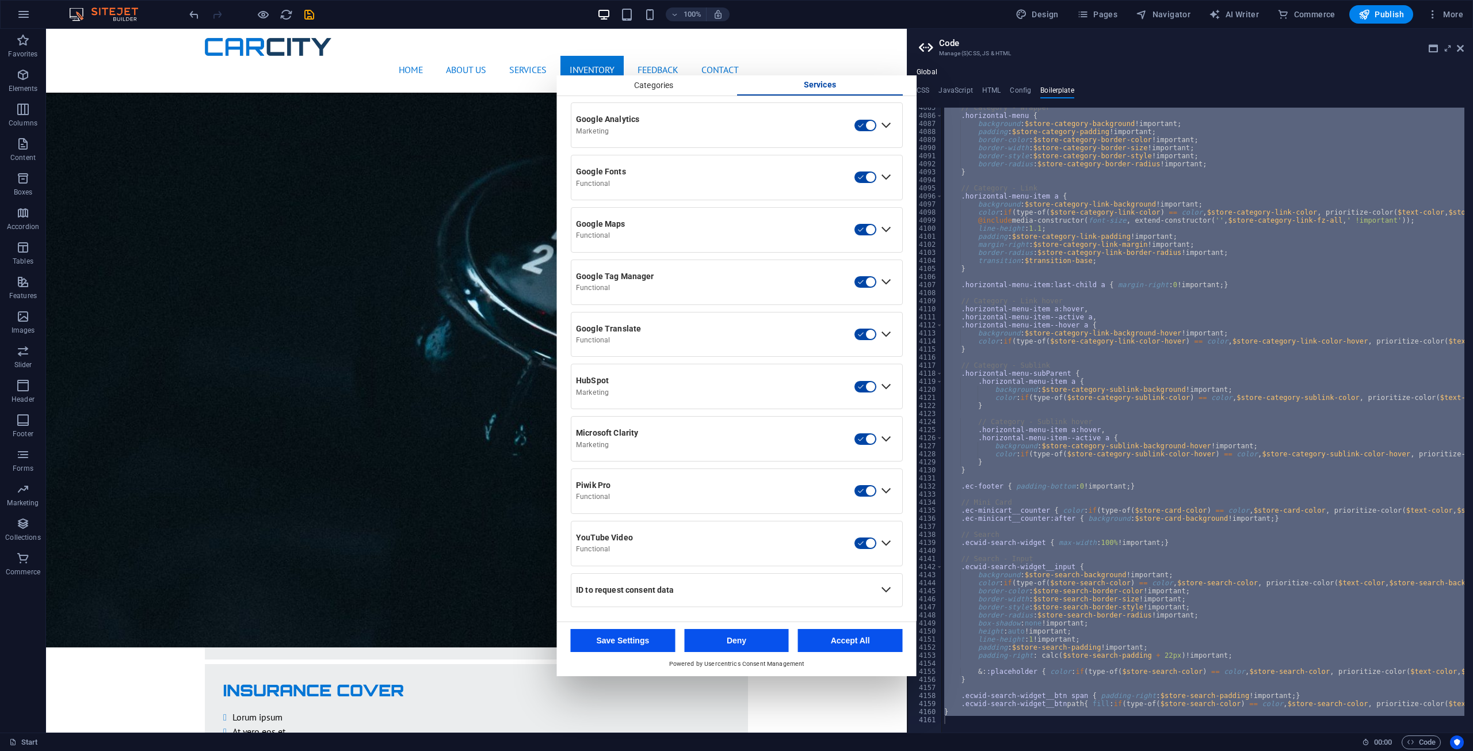
click at [735, 645] on button "Accept All" at bounding box center [850, 640] width 105 height 23
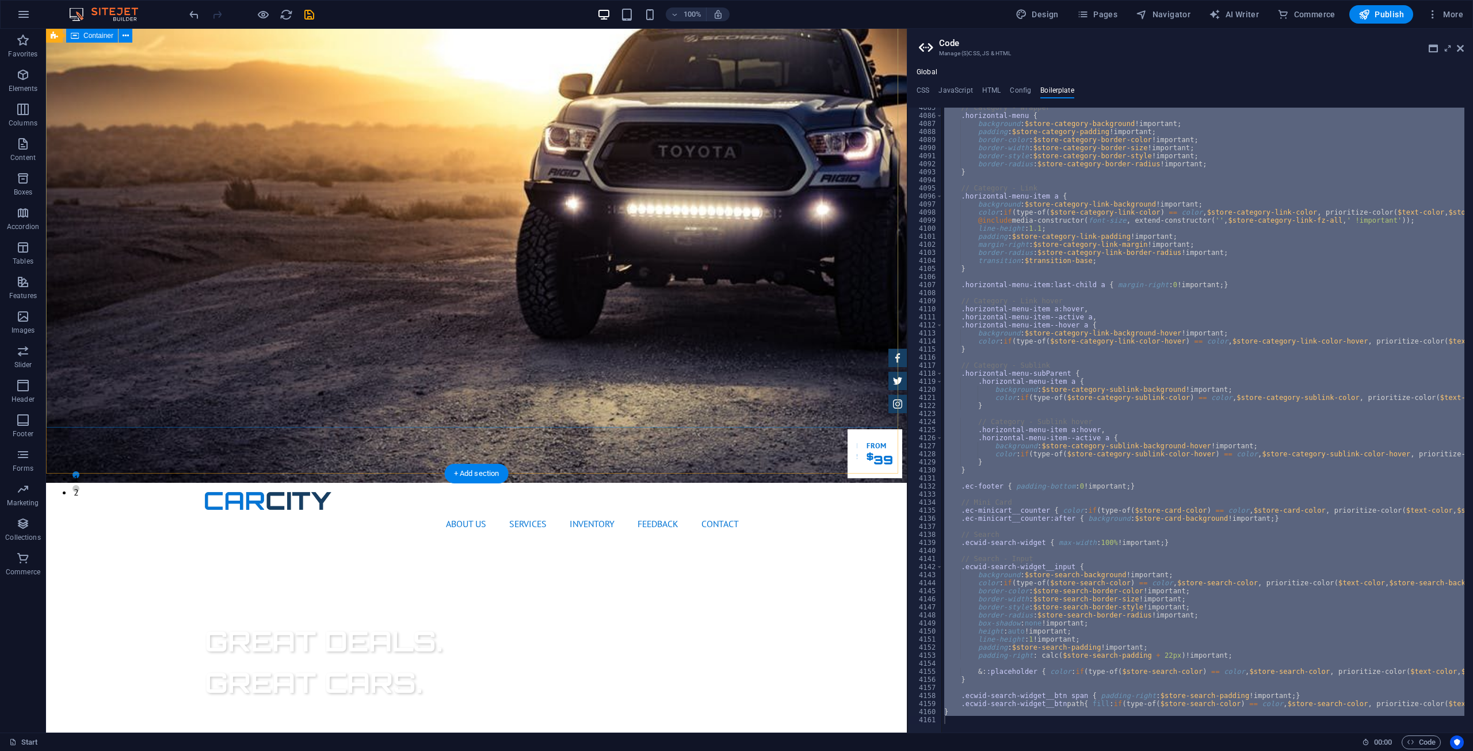
scroll to position [0, 0]
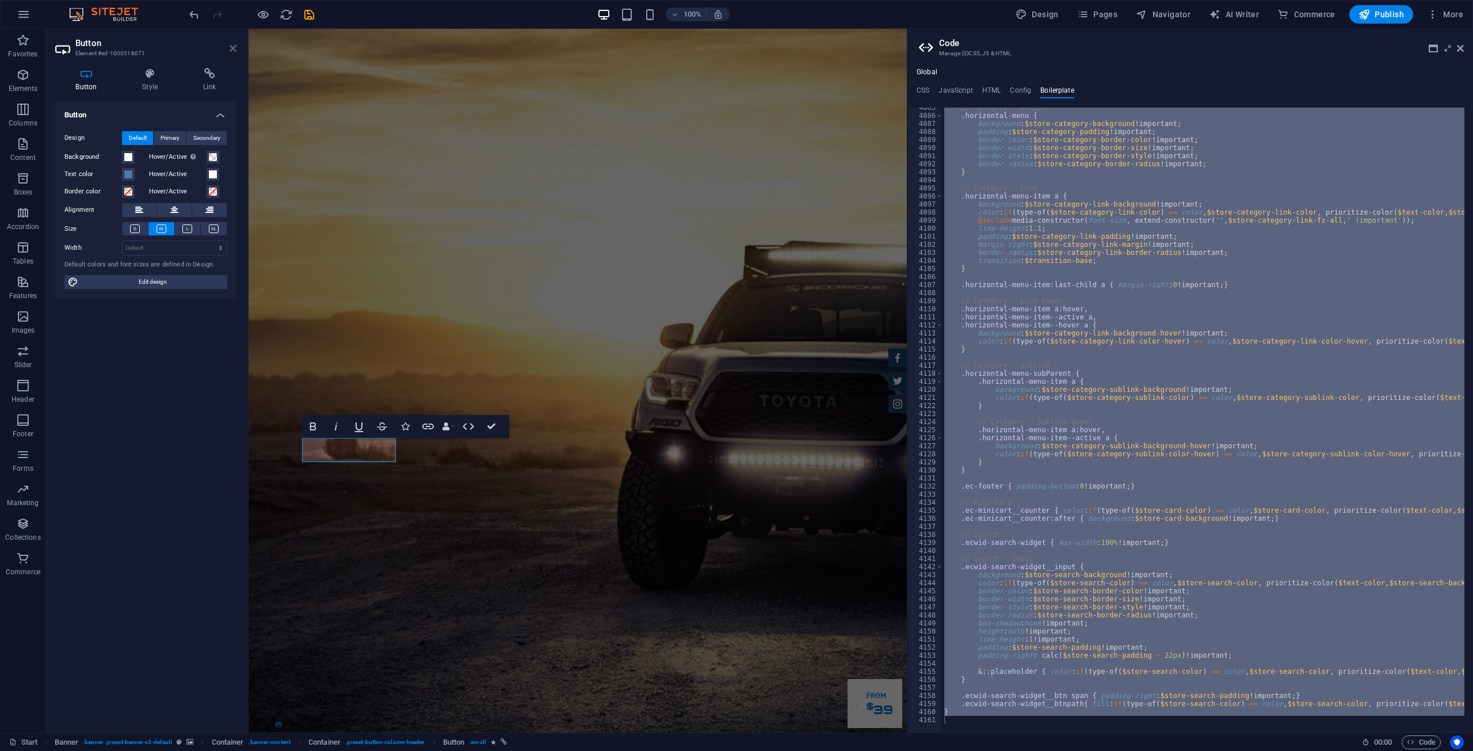
click at [230, 46] on icon at bounding box center [233, 48] width 7 height 9
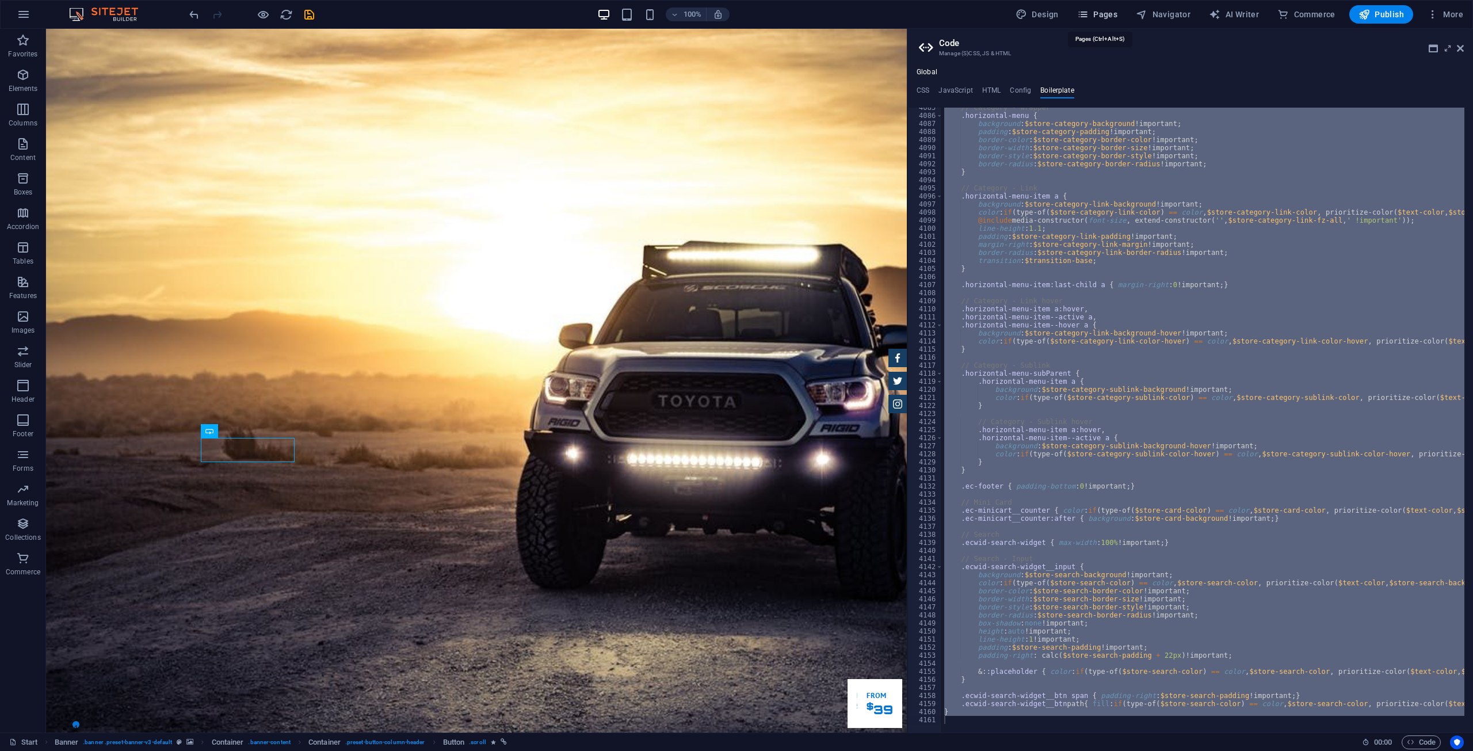
click at [735, 14] on span "Pages" at bounding box center [1097, 15] width 40 height 12
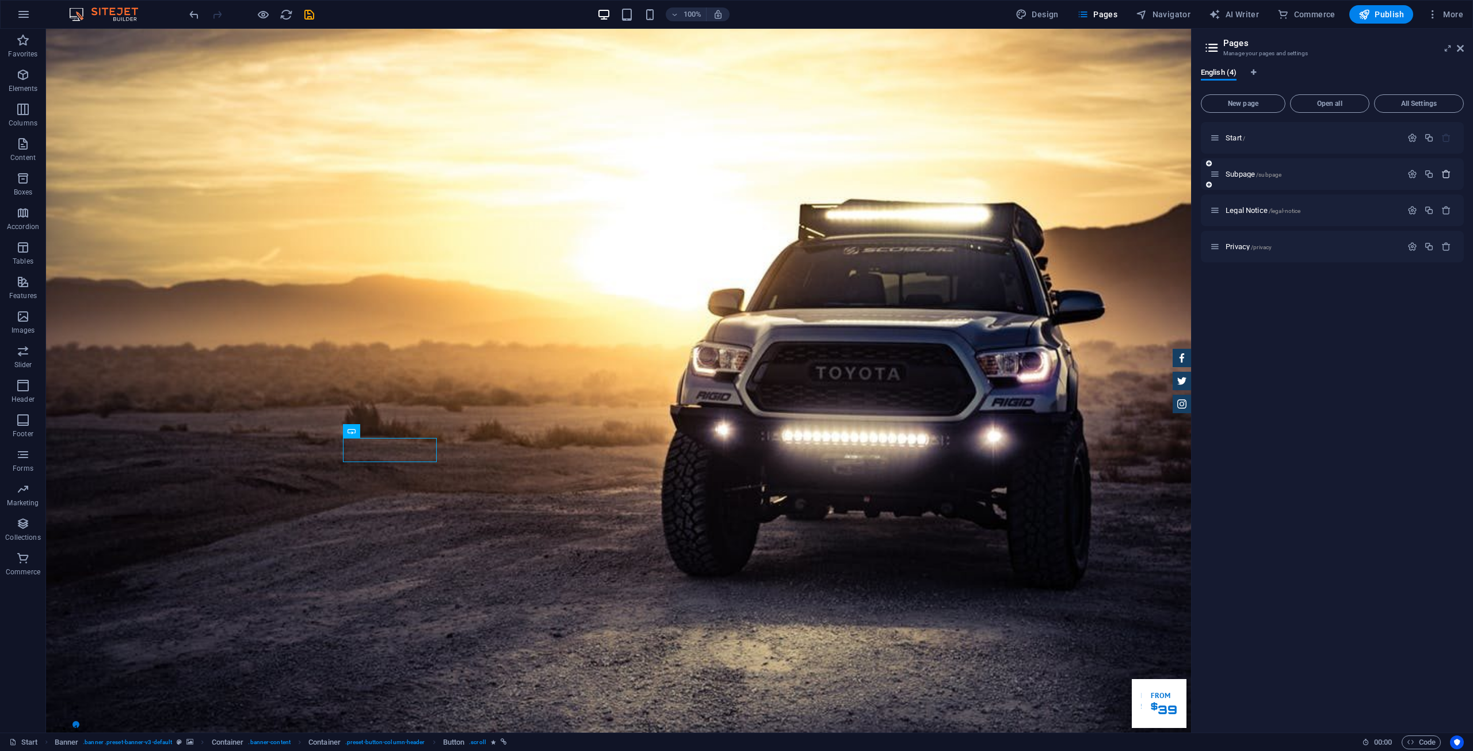
click at [735, 178] on icon "button" at bounding box center [1446, 174] width 10 height 10
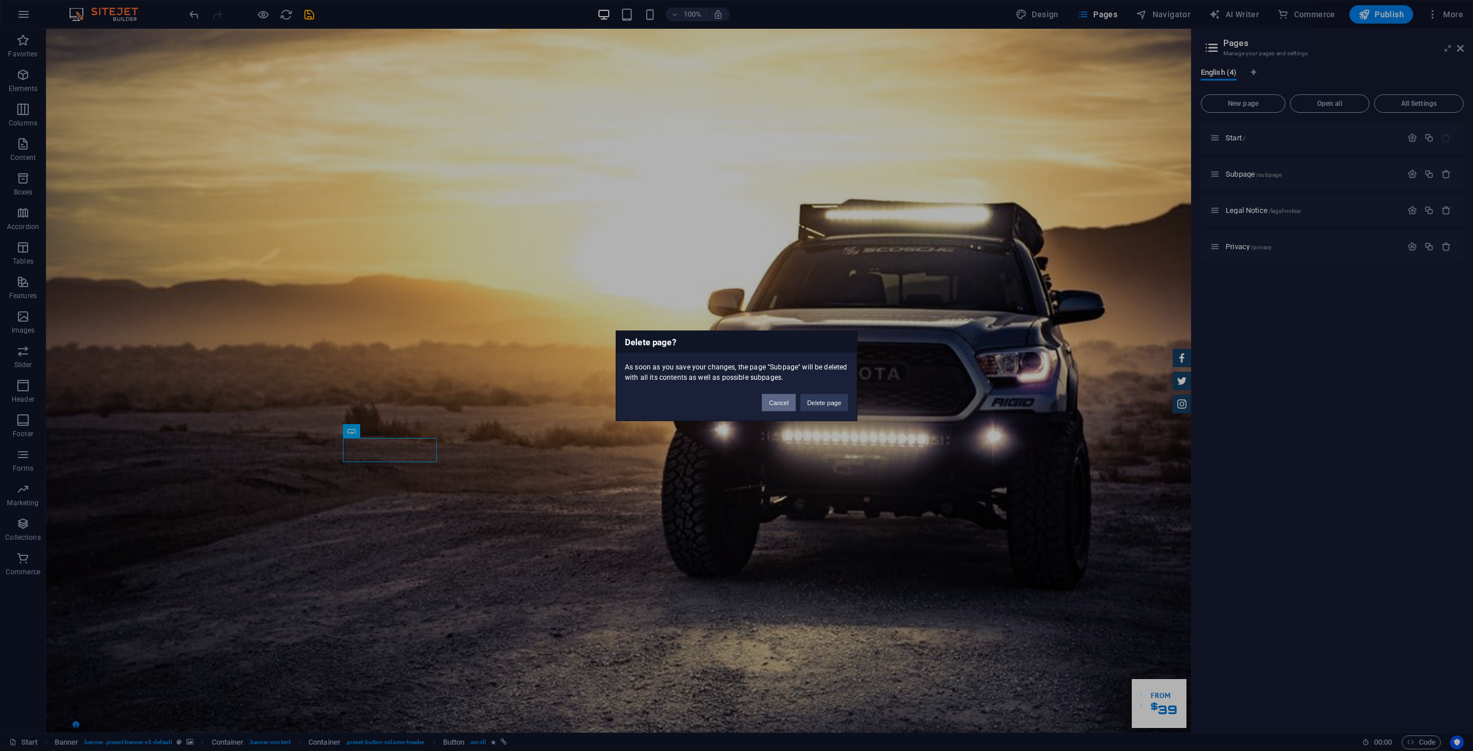
click at [735, 401] on button "Cancel" at bounding box center [778, 402] width 33 height 17
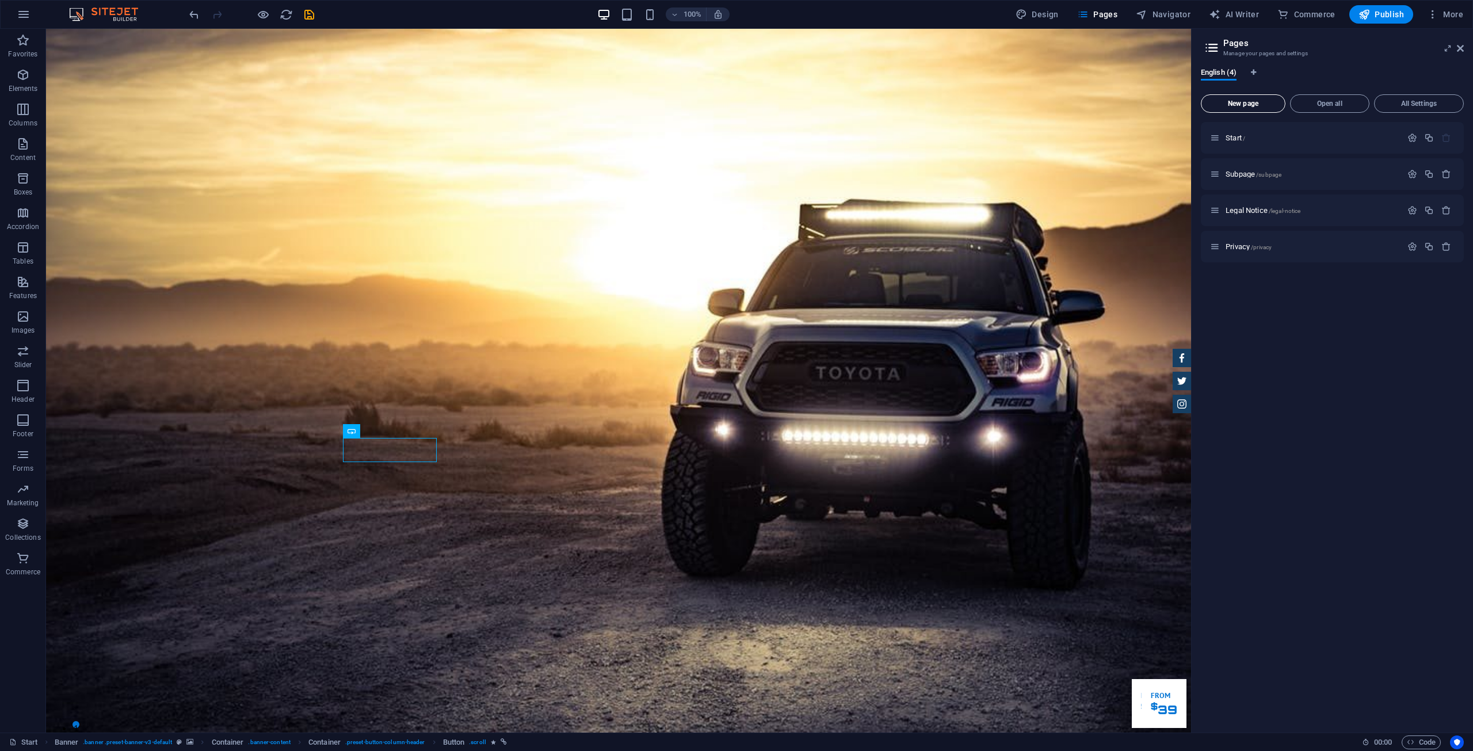
click at [735, 100] on button "New page" at bounding box center [1243, 103] width 85 height 18
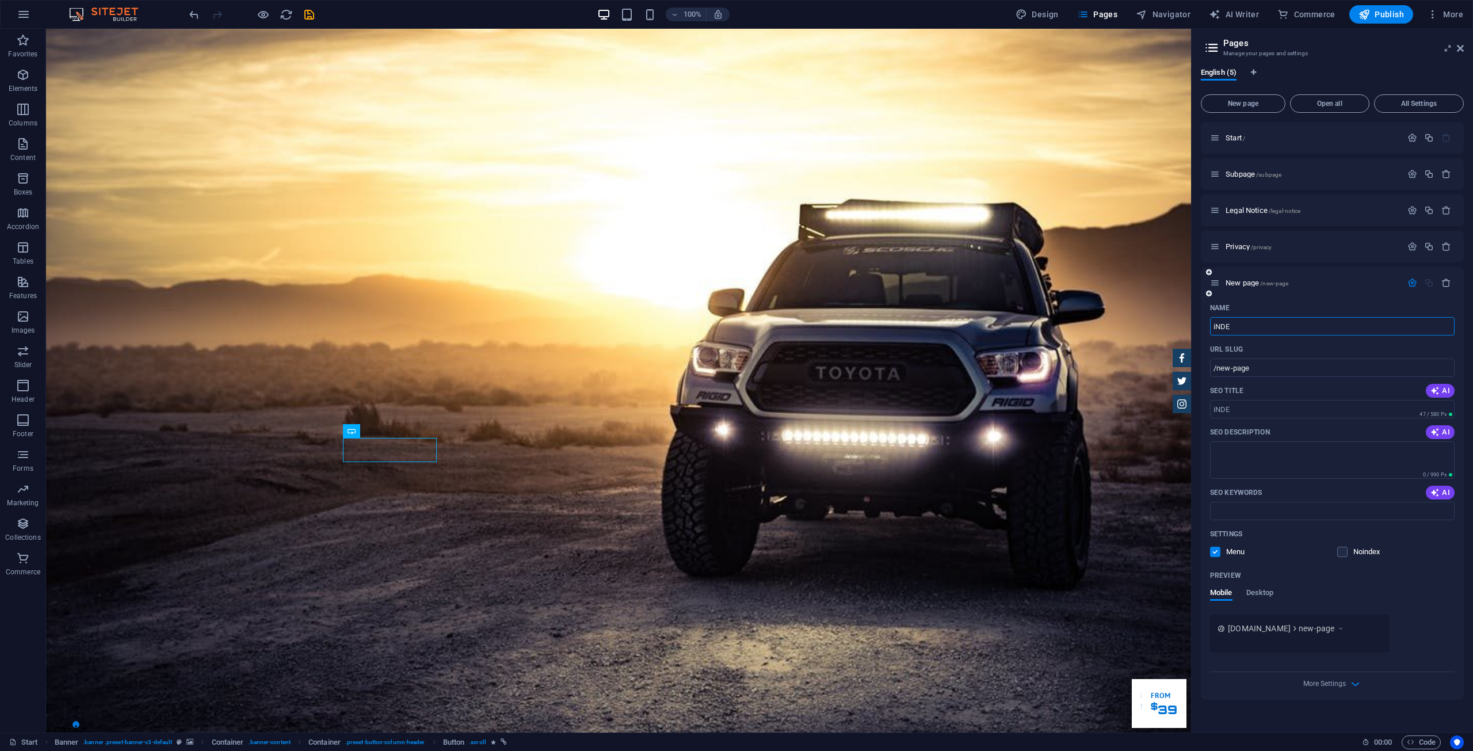
type input "iNDEX"
type input "/[GEOGRAPHIC_DATA]"
type input "iNDEX"
type input "/index"
drag, startPoint x: 1311, startPoint y: 355, endPoint x: 1060, endPoint y: 307, distance: 255.5
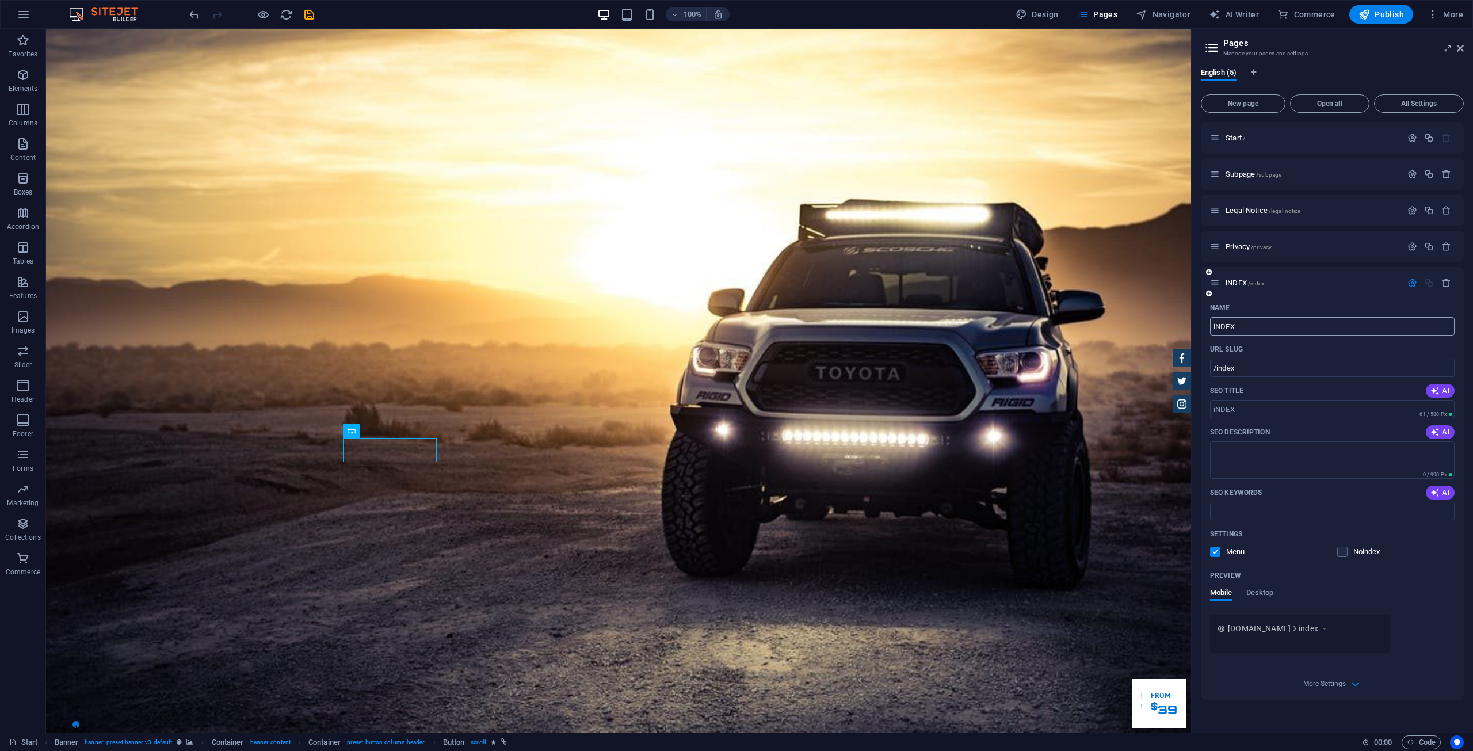
click at [735, 326] on input "iNDEX" at bounding box center [1332, 326] width 245 height 18
drag, startPoint x: 1318, startPoint y: 353, endPoint x: 1127, endPoint y: 324, distance: 193.2
type input "Home"
type input "/home"
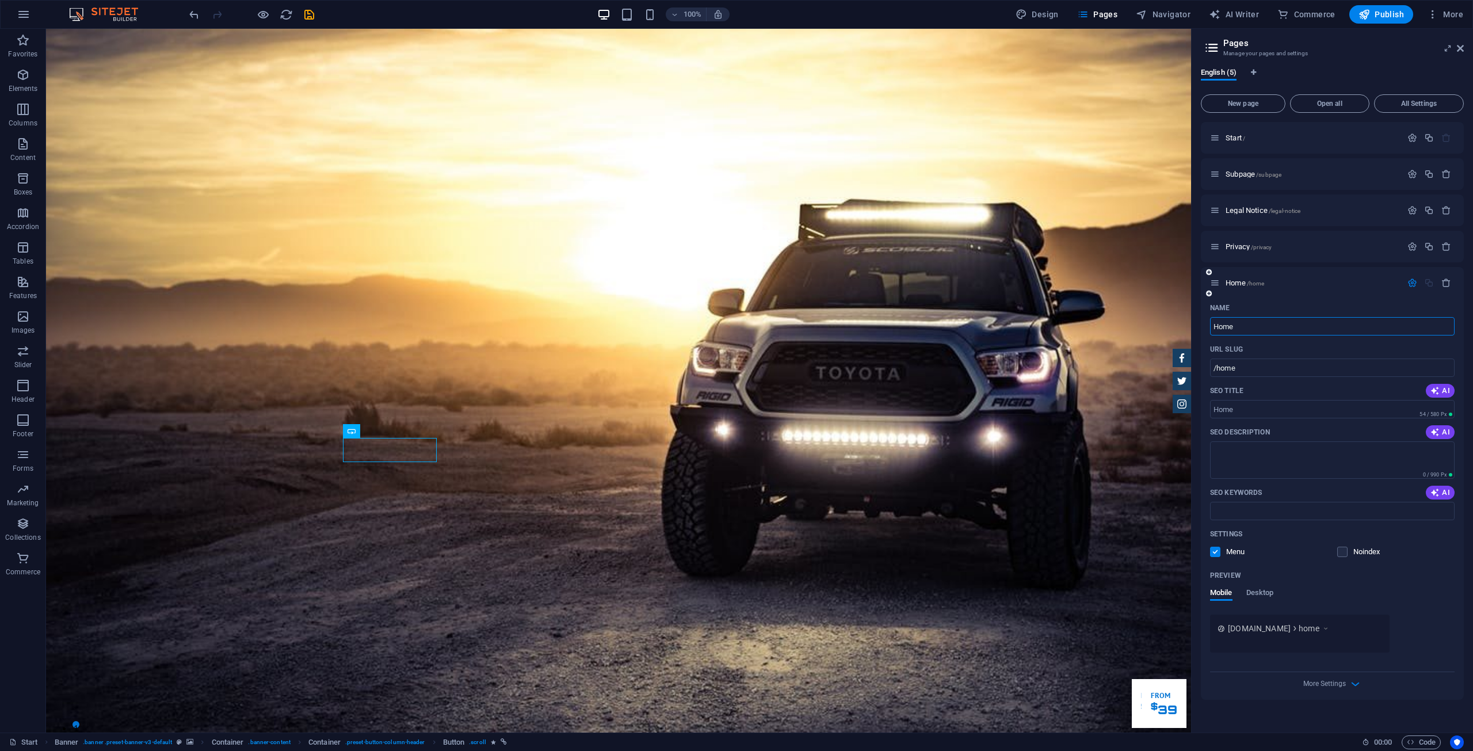
type input "Home"
click at [735, 305] on div "Name" at bounding box center [1332, 308] width 245 height 18
click at [735, 281] on icon "button" at bounding box center [1412, 283] width 10 height 10
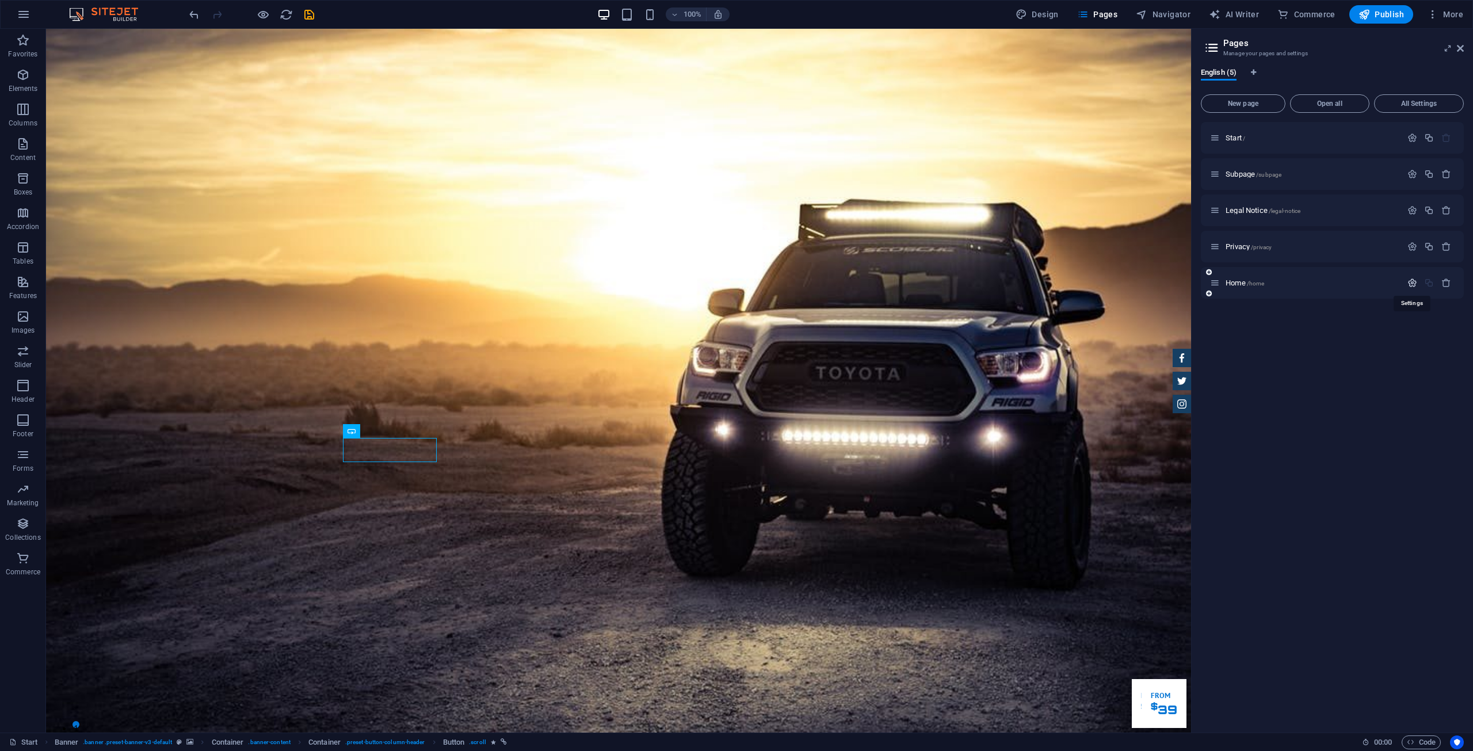
click at [735, 281] on icon "button" at bounding box center [1412, 283] width 10 height 10
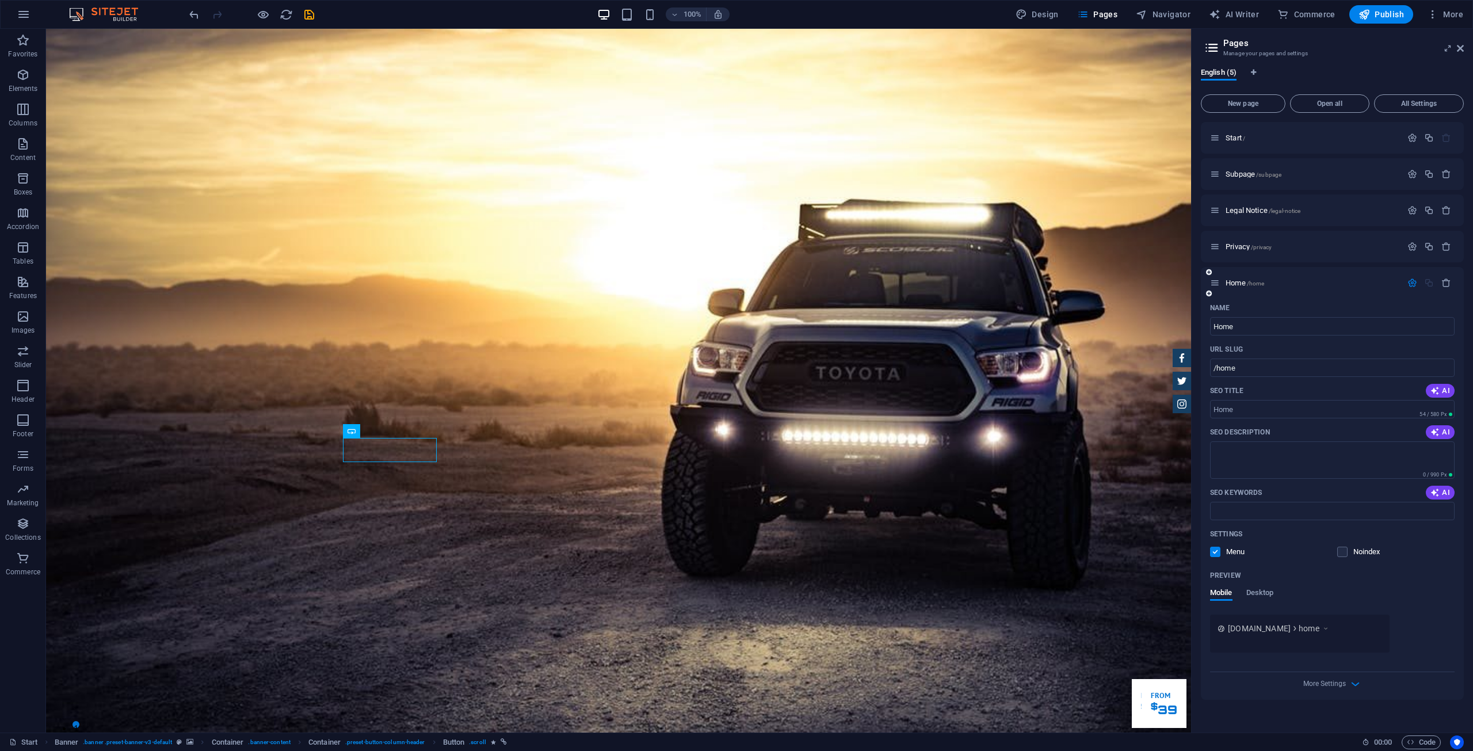
click at [735, 282] on div at bounding box center [1429, 283] width 51 height 10
click at [735, 171] on icon "button" at bounding box center [1446, 174] width 10 height 10
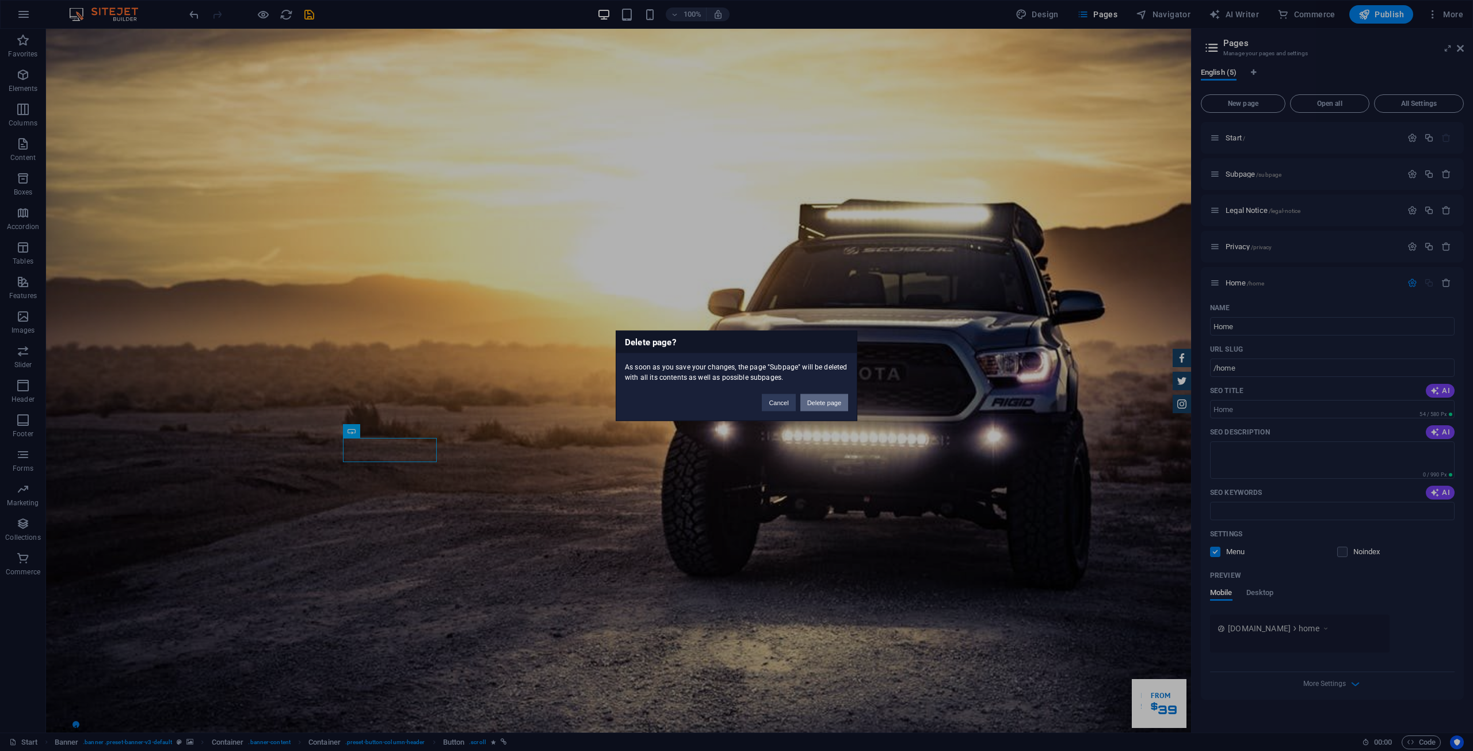
click at [735, 402] on button "Delete page" at bounding box center [824, 402] width 48 height 17
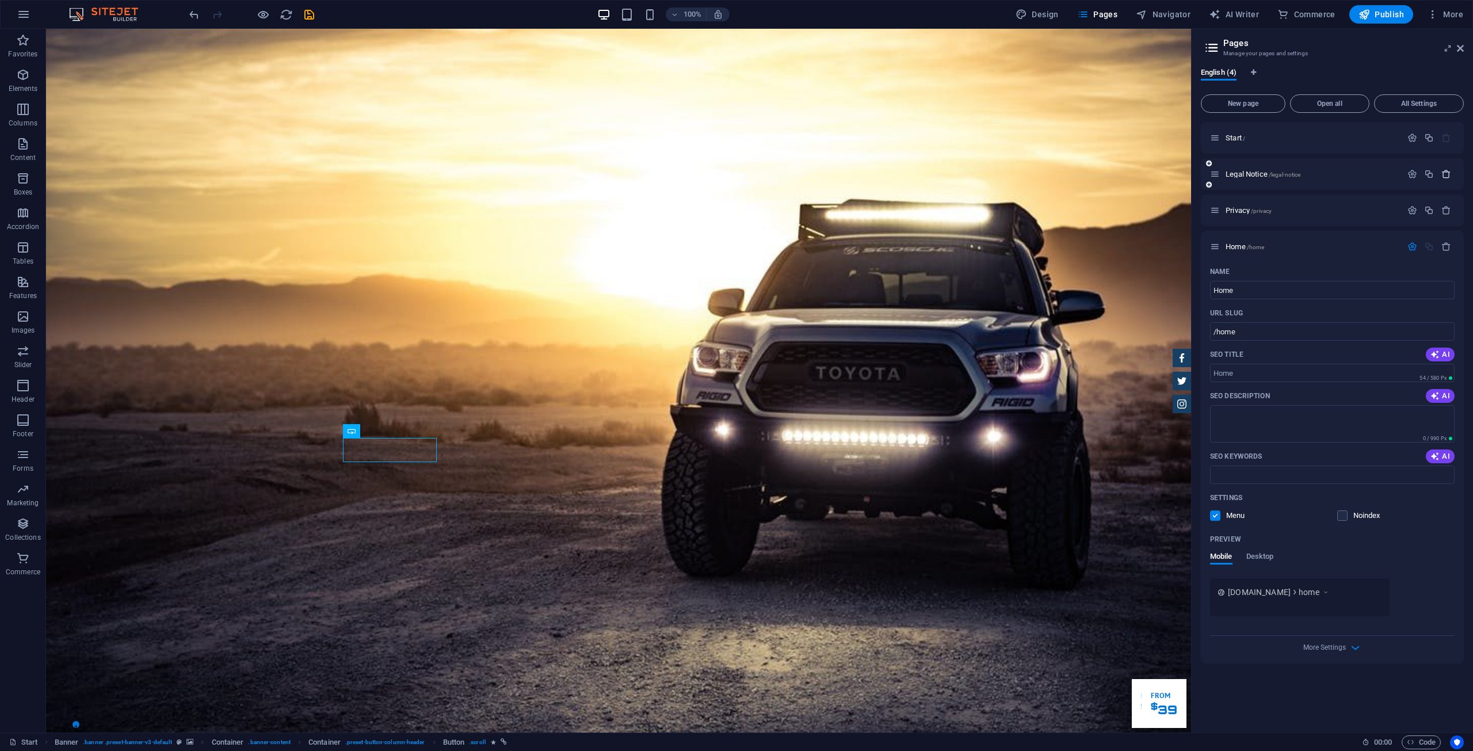
click at [735, 175] on icon "button" at bounding box center [1446, 174] width 10 height 10
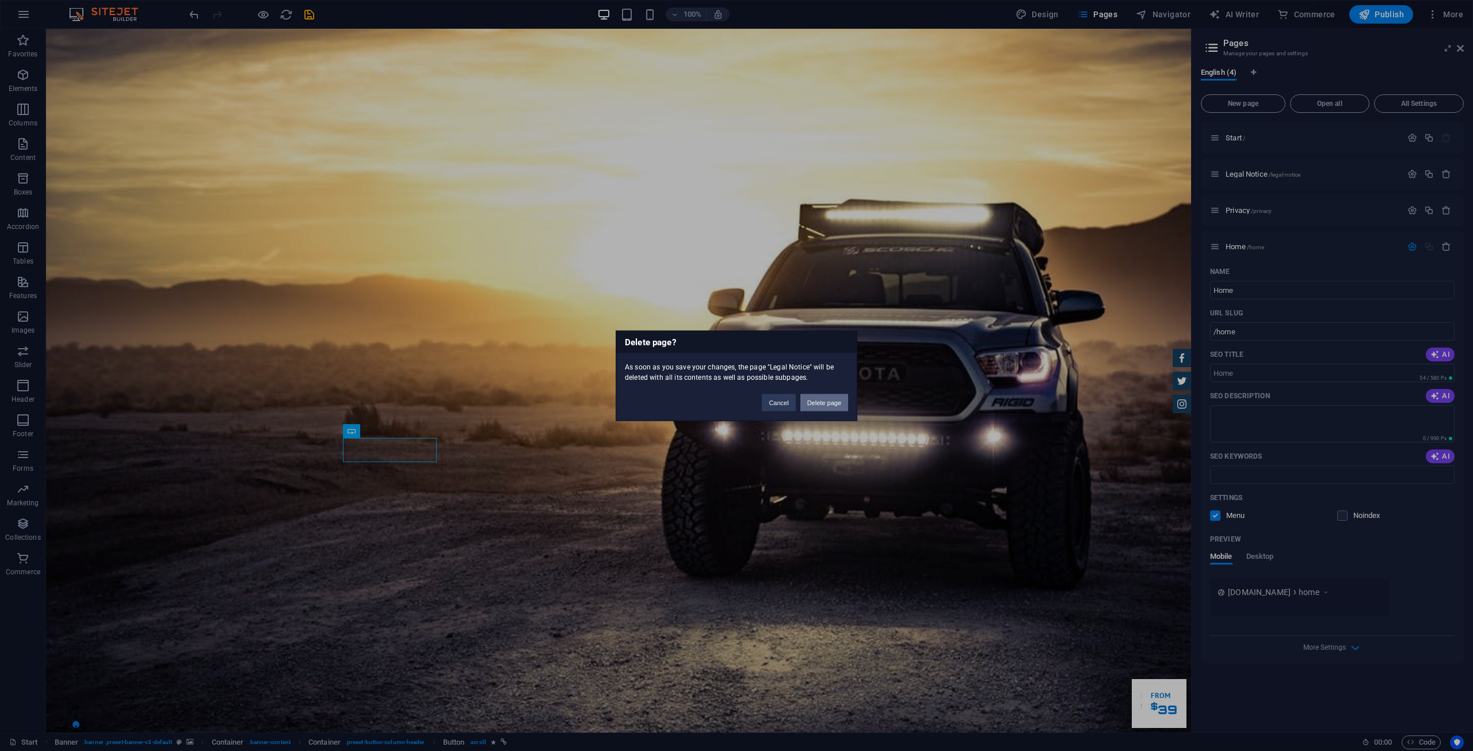
click at [735, 401] on button "Delete page" at bounding box center [824, 402] width 48 height 17
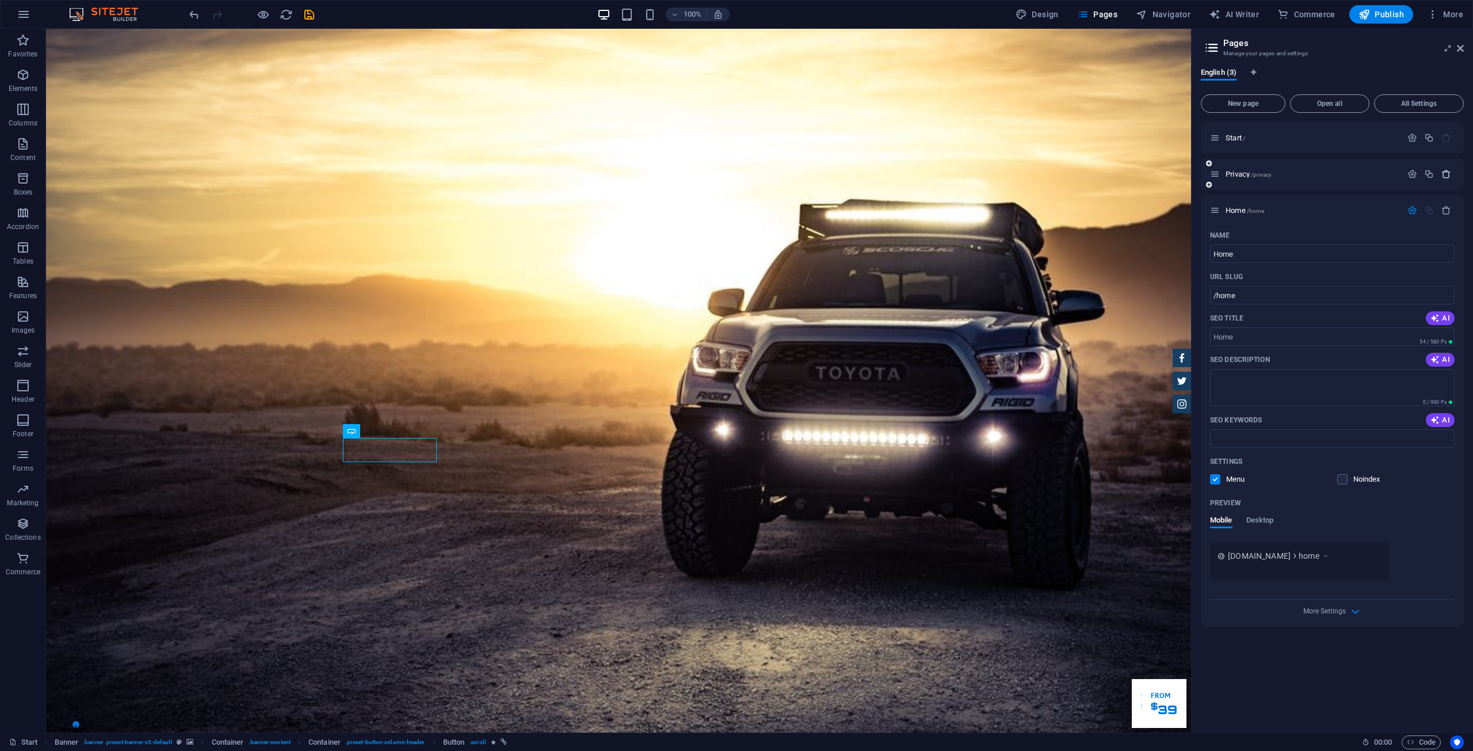
click at [735, 171] on icon "button" at bounding box center [1446, 174] width 10 height 10
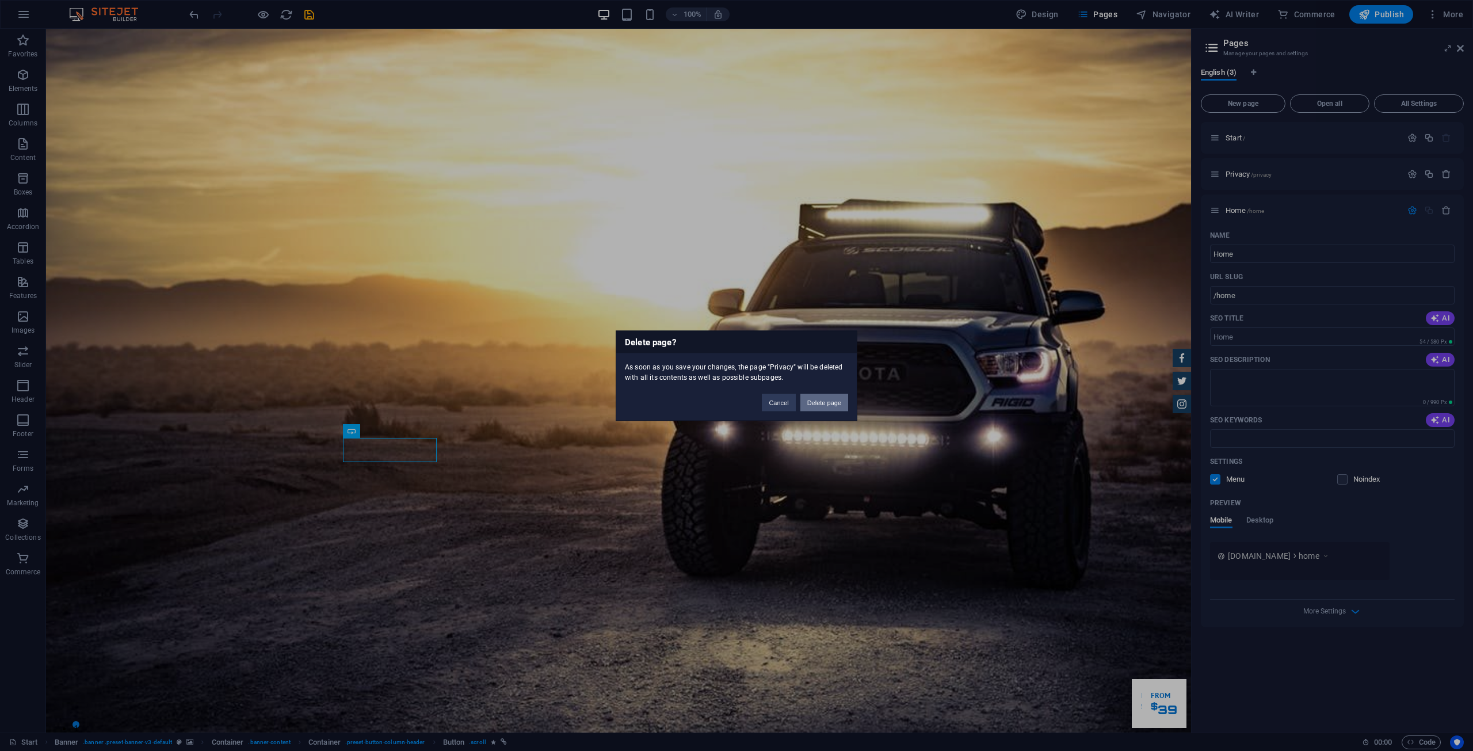
click at [735, 396] on button "Delete page" at bounding box center [824, 402] width 48 height 17
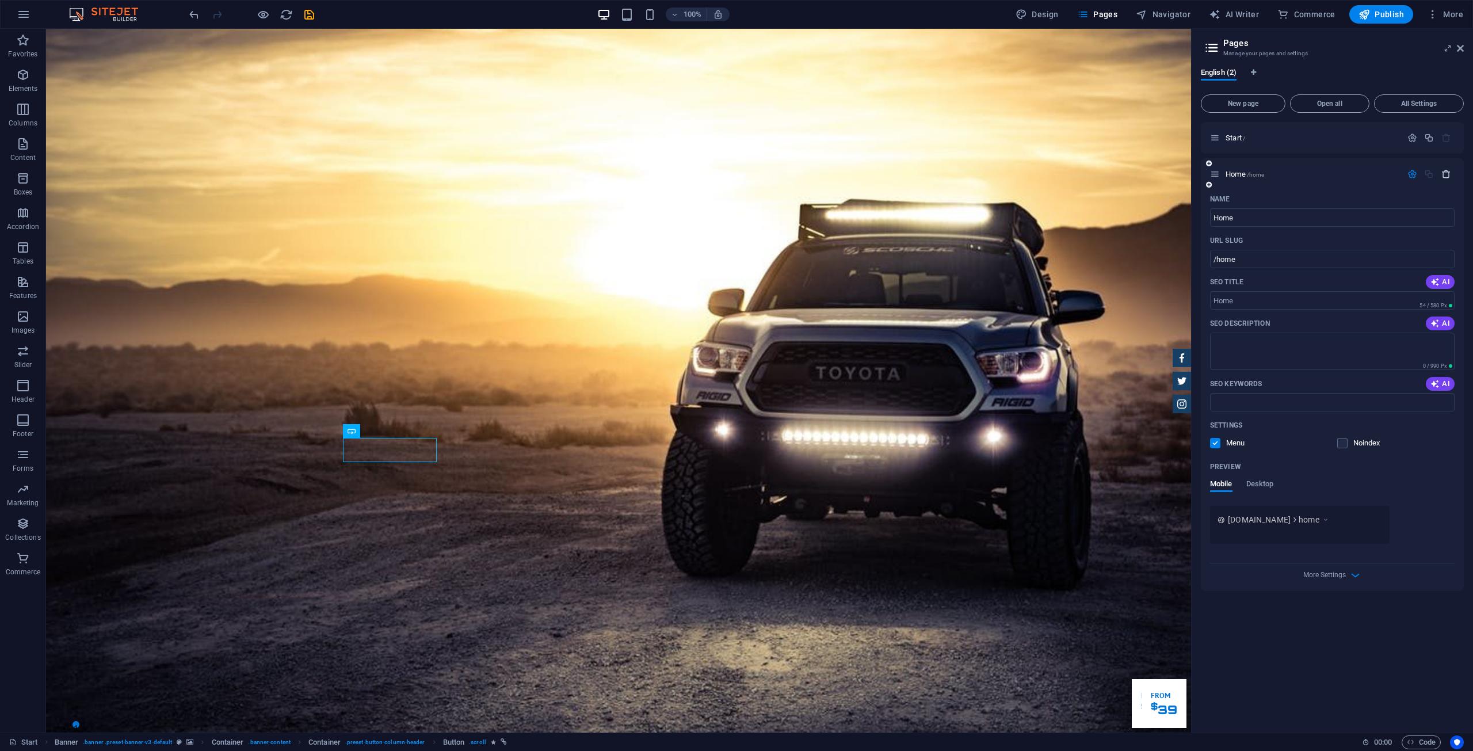
click at [735, 172] on icon "button" at bounding box center [1446, 174] width 10 height 10
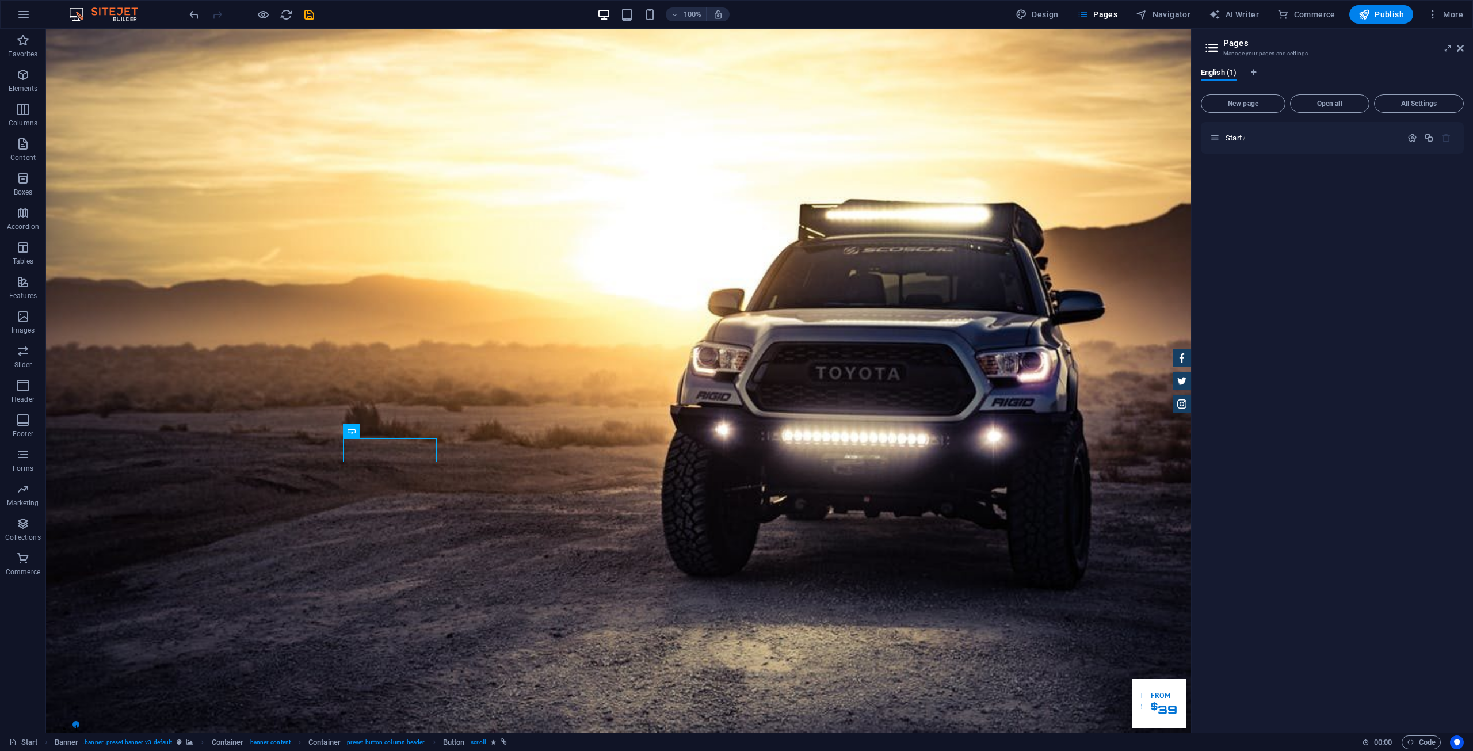
click at [735, 261] on div "Start /" at bounding box center [1332, 422] width 263 height 601
click at [735, 217] on div "Start /" at bounding box center [1332, 422] width 263 height 601
click at [735, 140] on span "Start /" at bounding box center [1235, 137] width 20 height 9
click at [735, 739] on icon "button" at bounding box center [1410, 741] width 7 height 7
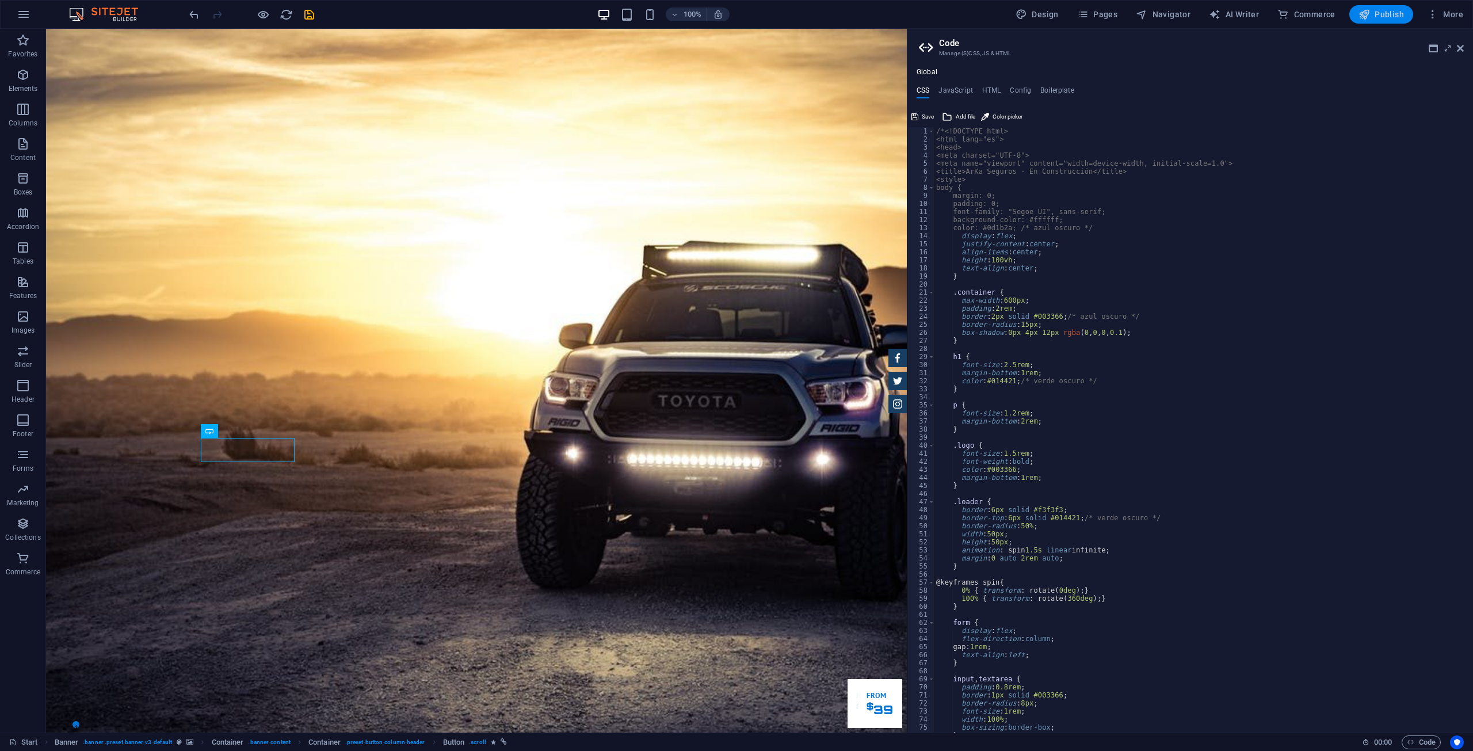
type textarea "/*"
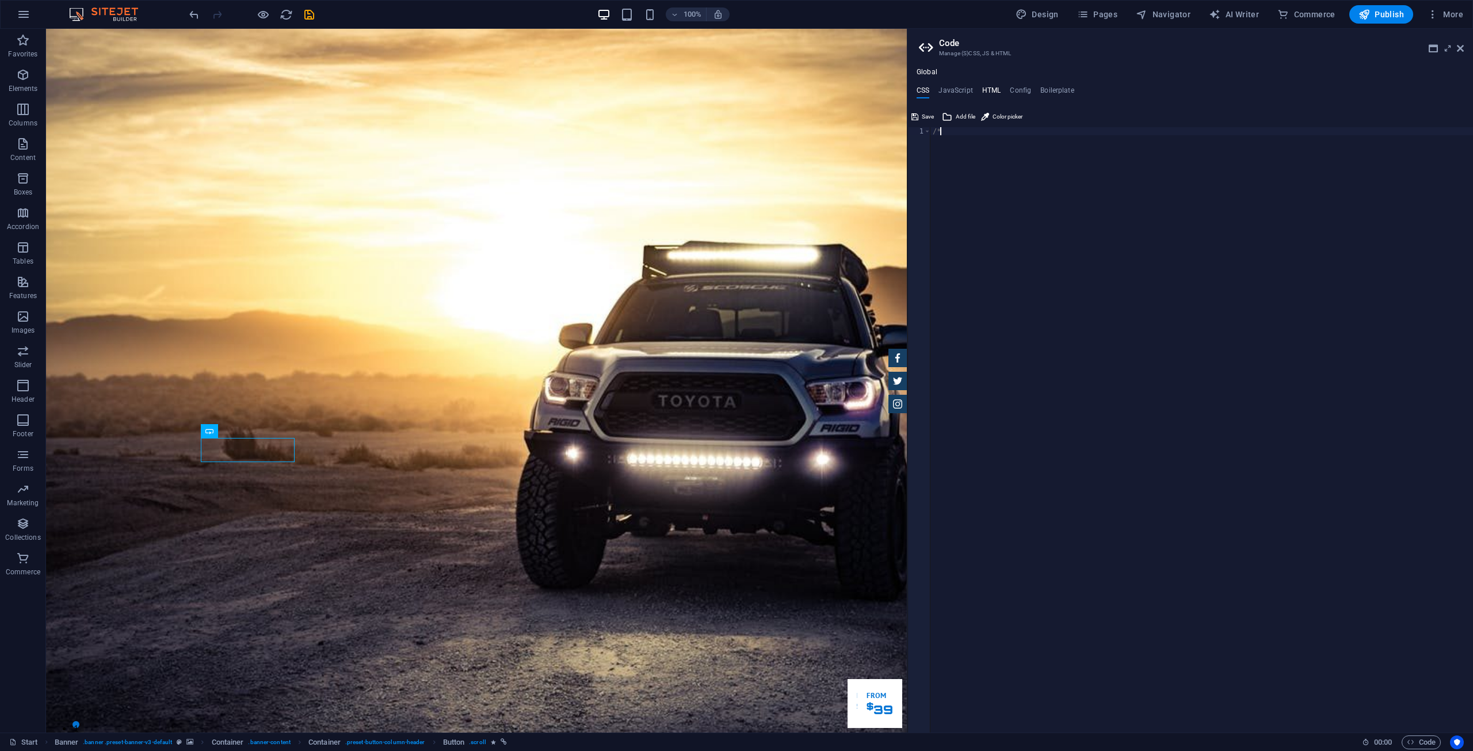
click at [735, 89] on h4 "HTML" at bounding box center [991, 92] width 19 height 13
click at [735, 159] on div "{{content}}" at bounding box center [1201, 437] width 543 height 621
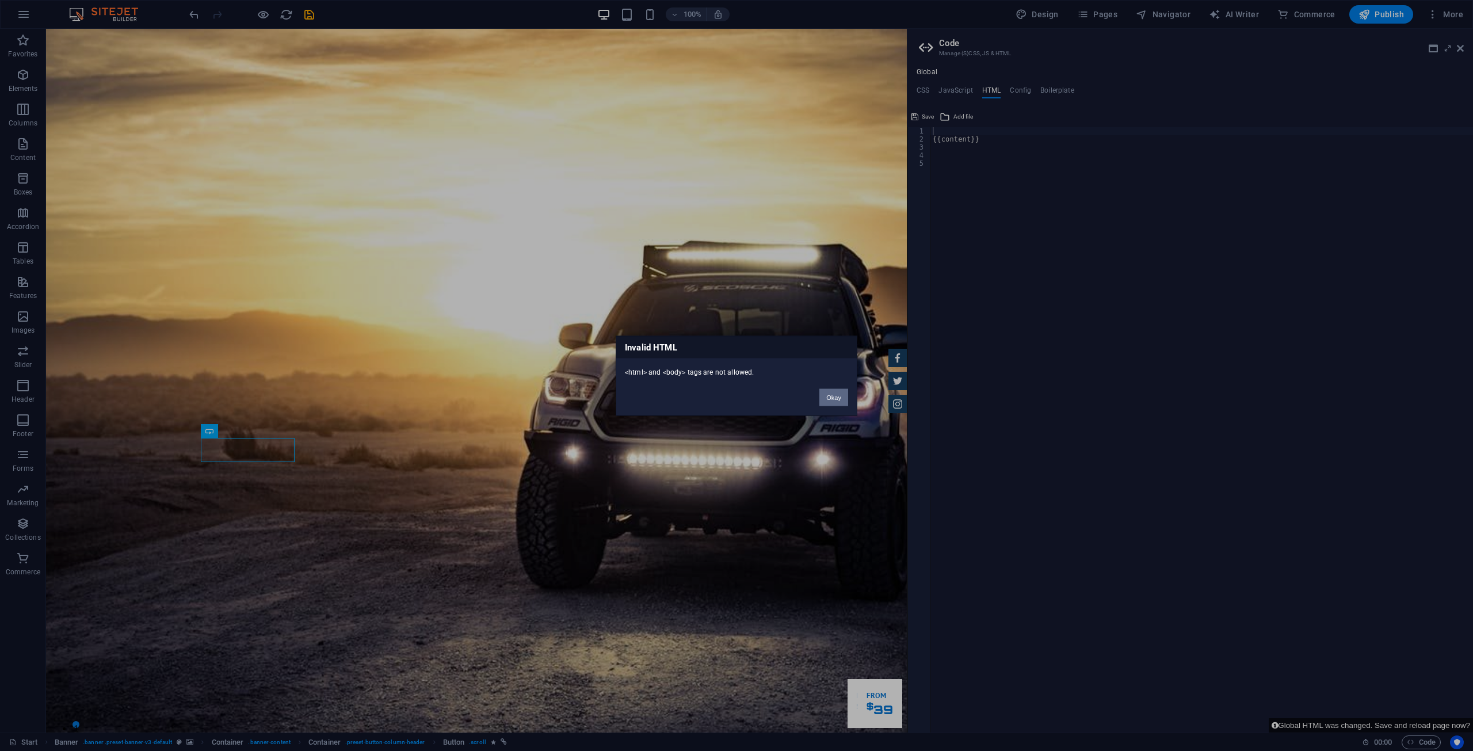
click at [735, 398] on button "Okay" at bounding box center [833, 396] width 29 height 17
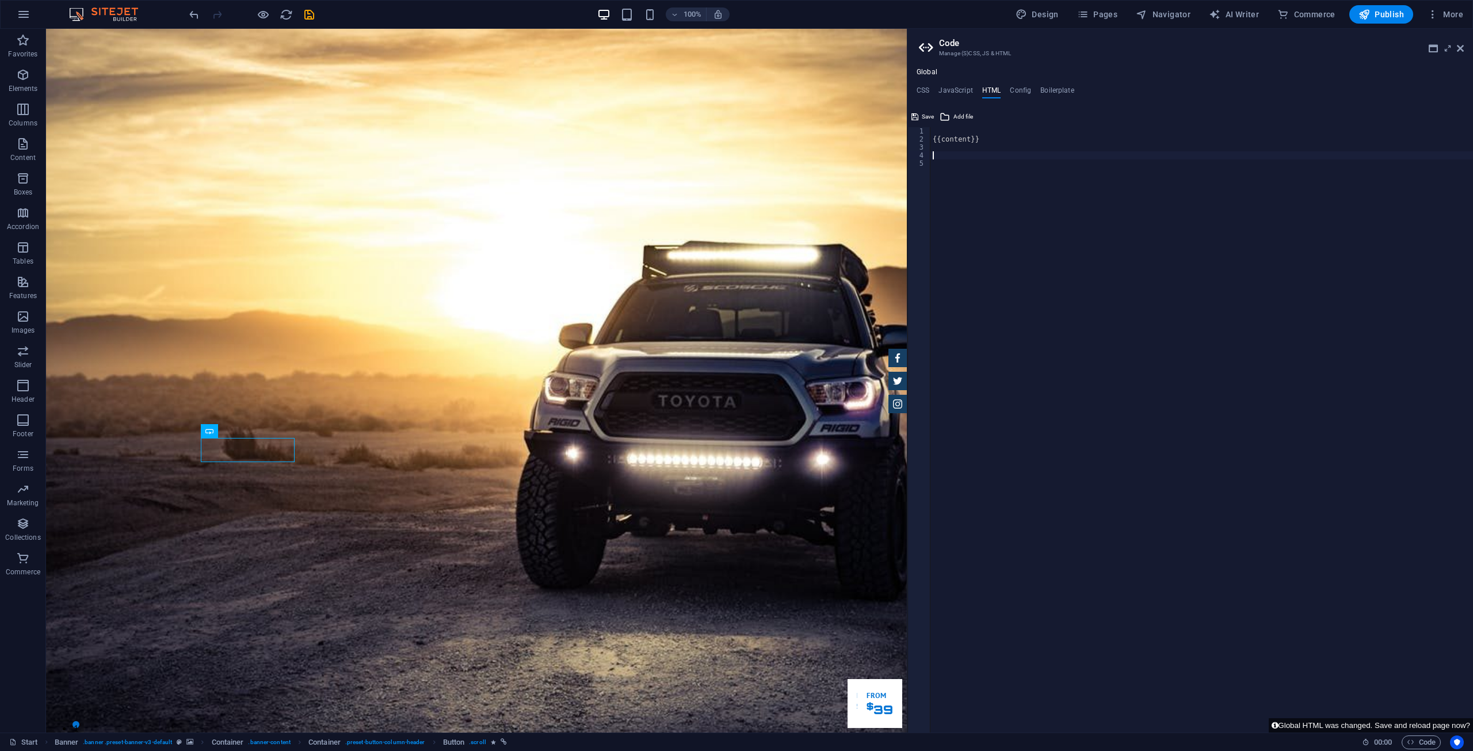
click at [735, 155] on div "{{content}}" at bounding box center [1201, 437] width 543 height 621
click at [735, 150] on div "{{content}}" at bounding box center [1201, 437] width 543 height 621
click at [735, 141] on div "{{content}}" at bounding box center [1201, 437] width 543 height 621
type textarea "{{content}}"
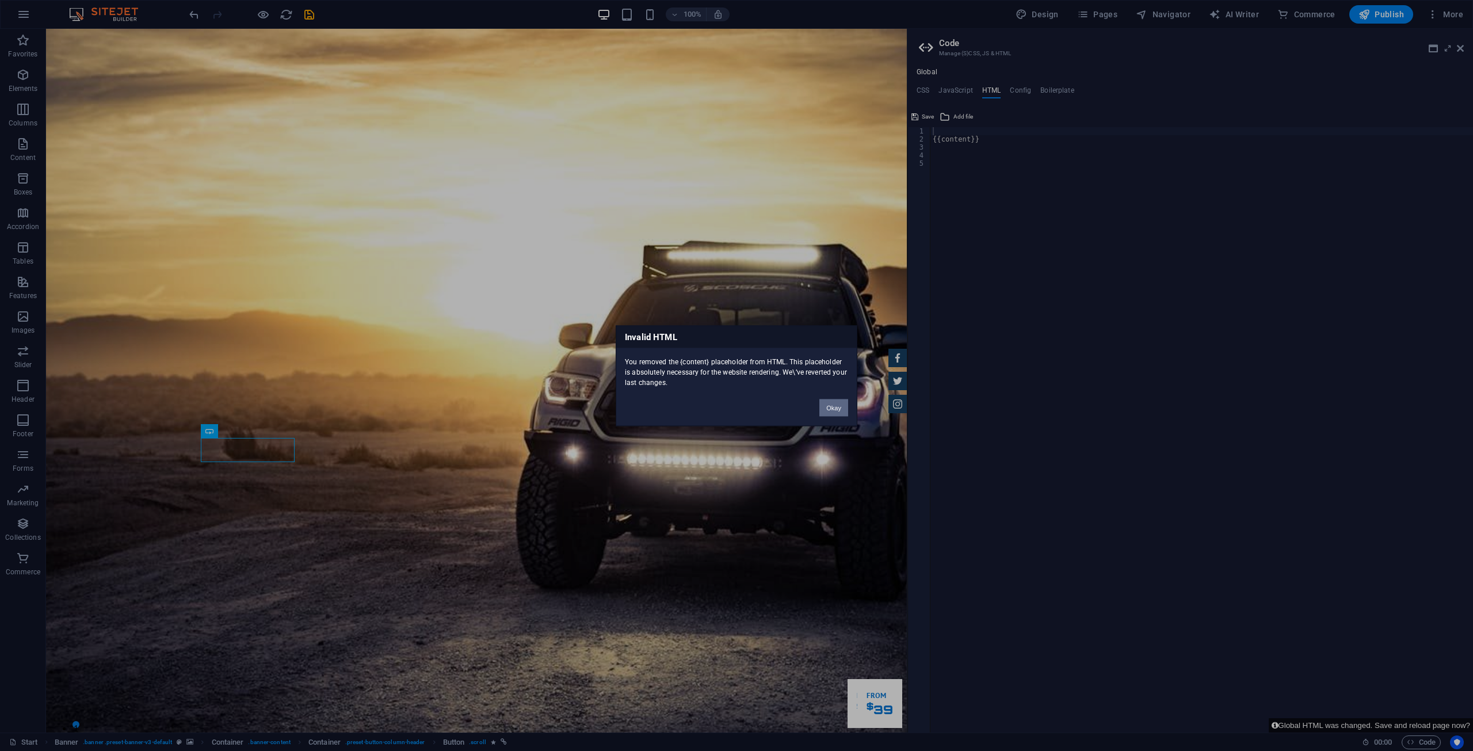
click at [735, 404] on button "Okay" at bounding box center [833, 407] width 29 height 17
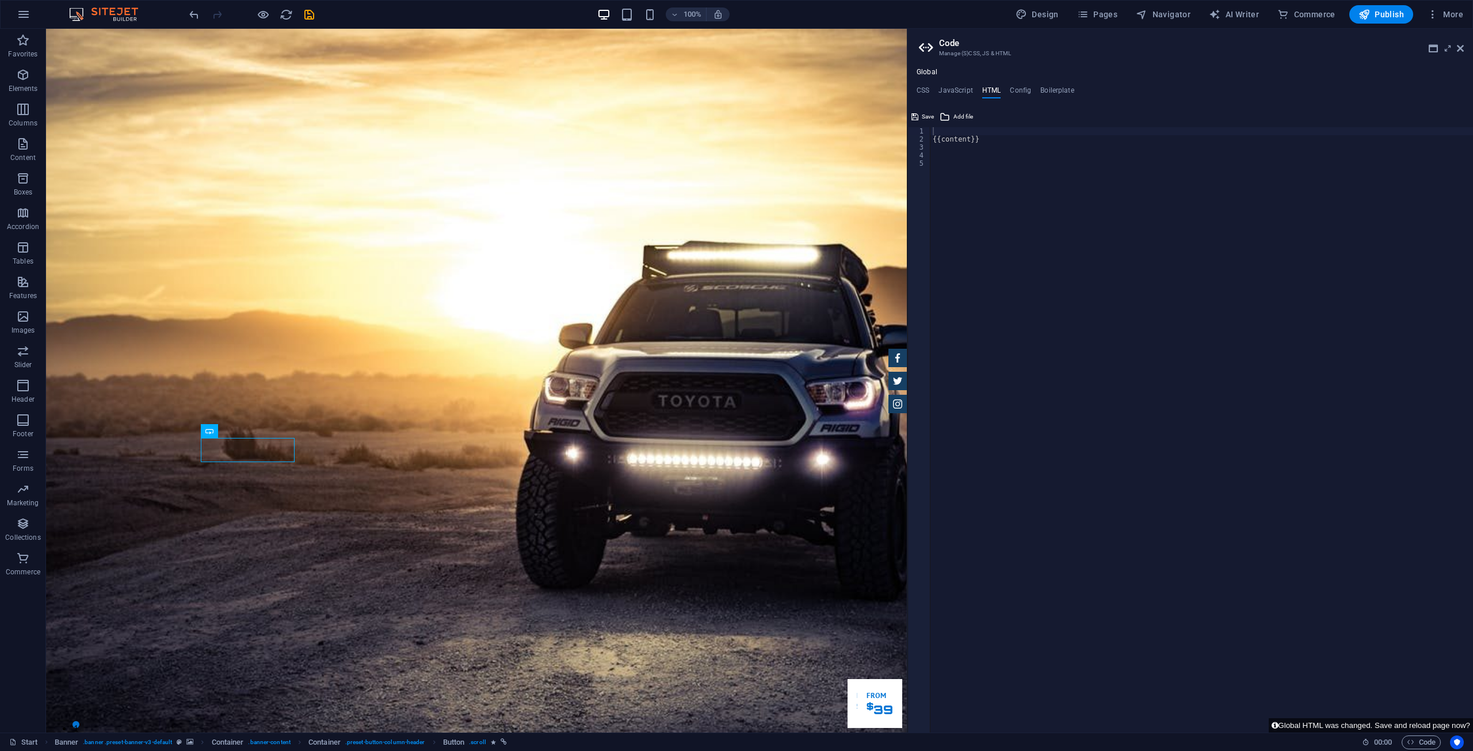
type textarea "{{content}}"
click at [735, 140] on div "{{content}}" at bounding box center [1201, 437] width 543 height 621
paste textarea "{{content}}"
type textarea "{{content}}"
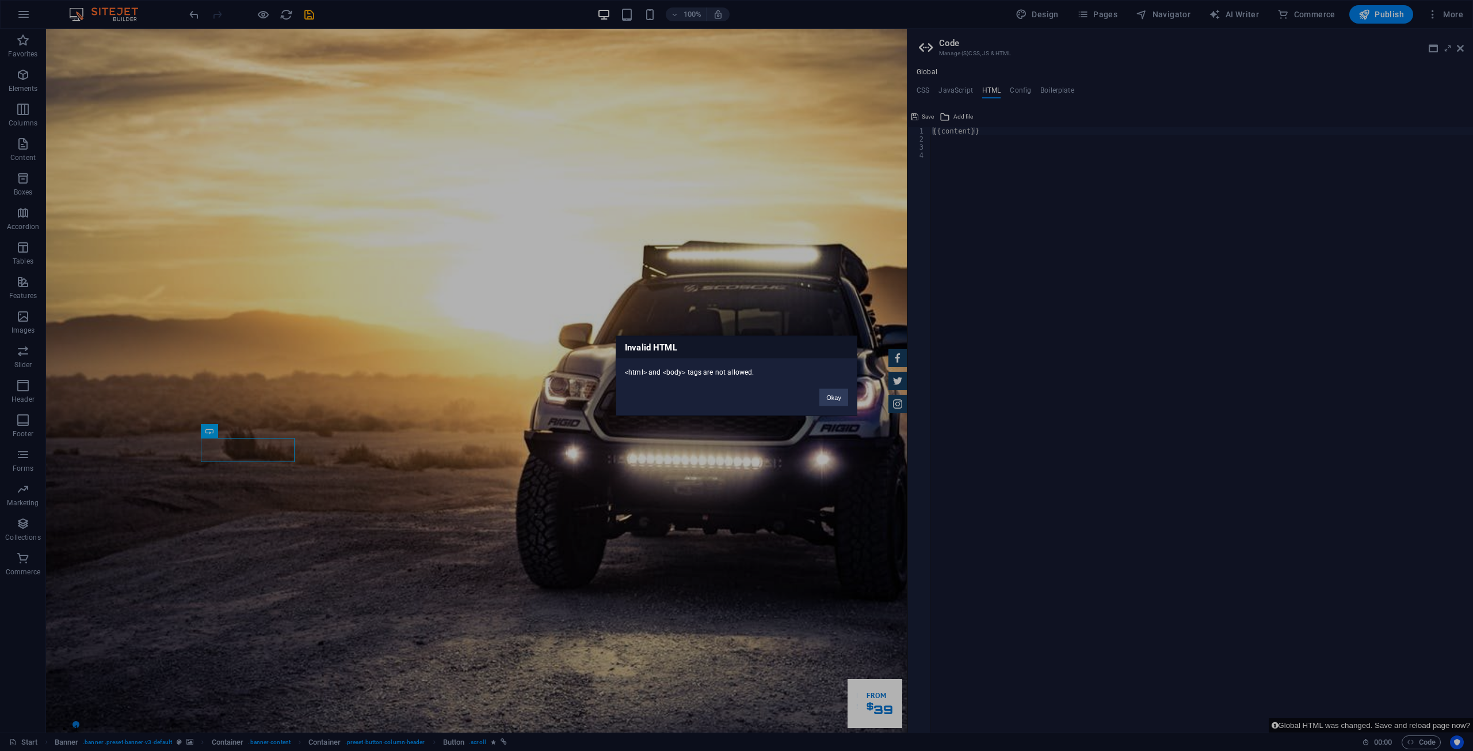
click at [735, 91] on div "Invalid HTML <html> and <body> tags are not allowed. Okay" at bounding box center [736, 375] width 1473 height 751
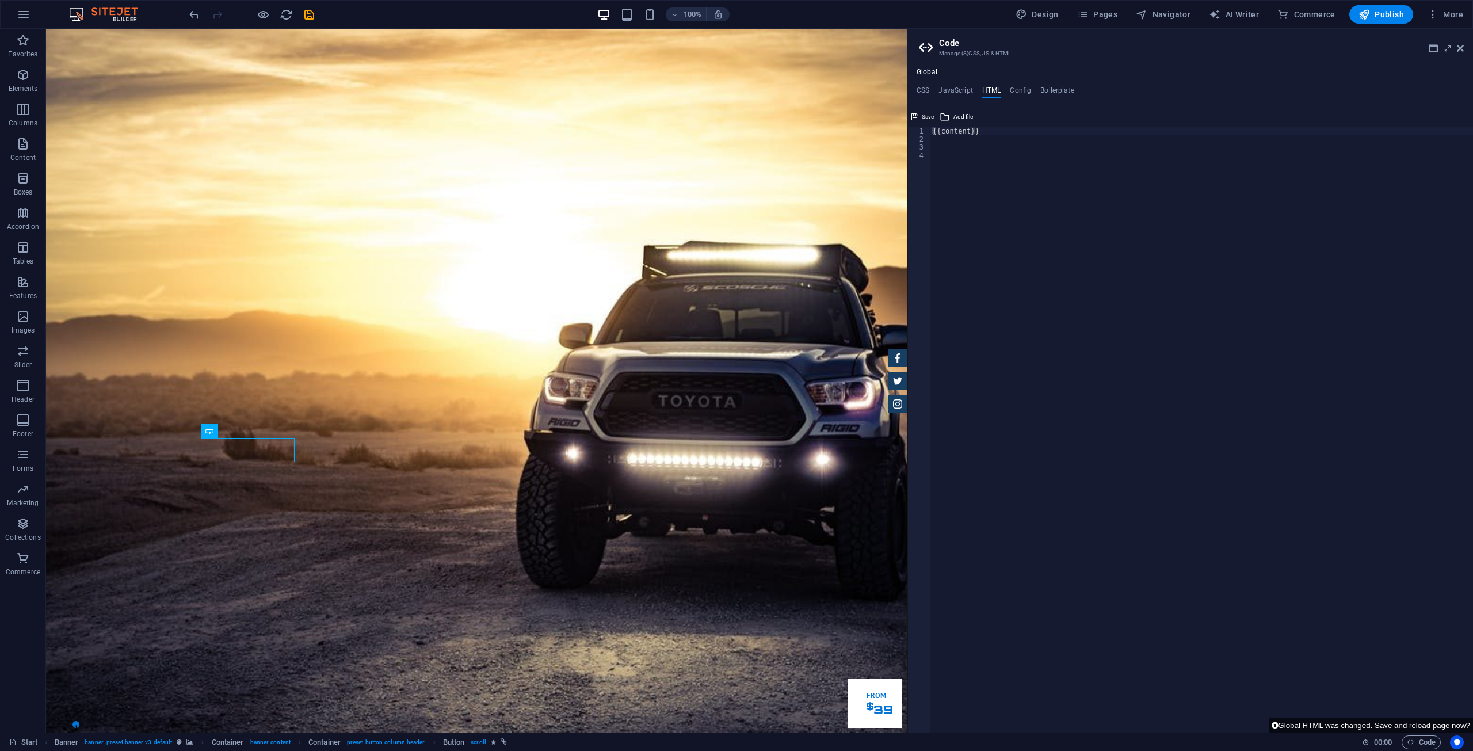
click at [735, 91] on h4 "JavaScript" at bounding box center [955, 92] width 34 height 13
click at [735, 89] on ul "CSS JavaScript HTML Config Boilerplate" at bounding box center [1190, 92] width 566 height 13
click at [735, 89] on h4 "CSS" at bounding box center [922, 92] width 13 height 13
click at [735, 90] on h4 "HTML" at bounding box center [991, 92] width 19 height 13
click at [735, 114] on span "Add file" at bounding box center [963, 117] width 20 height 14
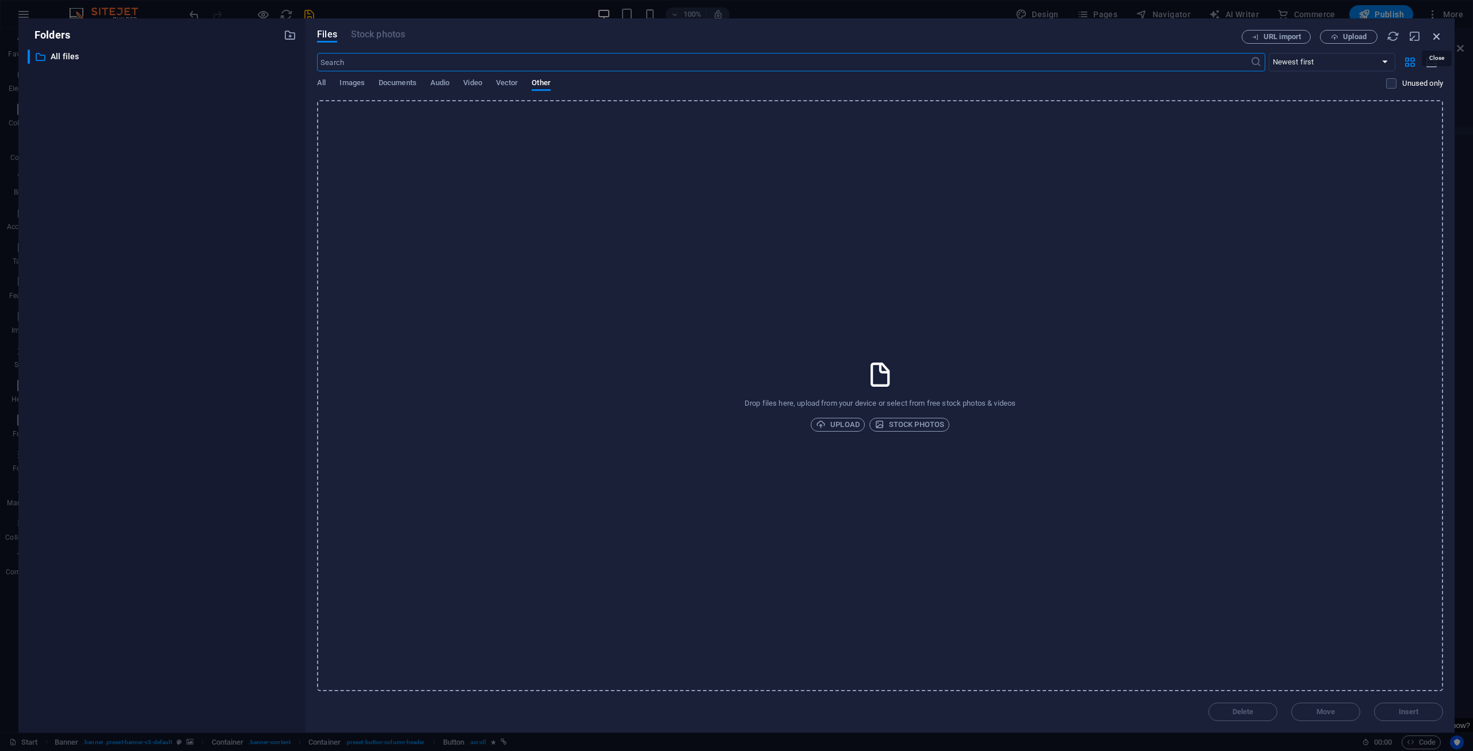
click at [735, 36] on icon "button" at bounding box center [1436, 36] width 13 height 13
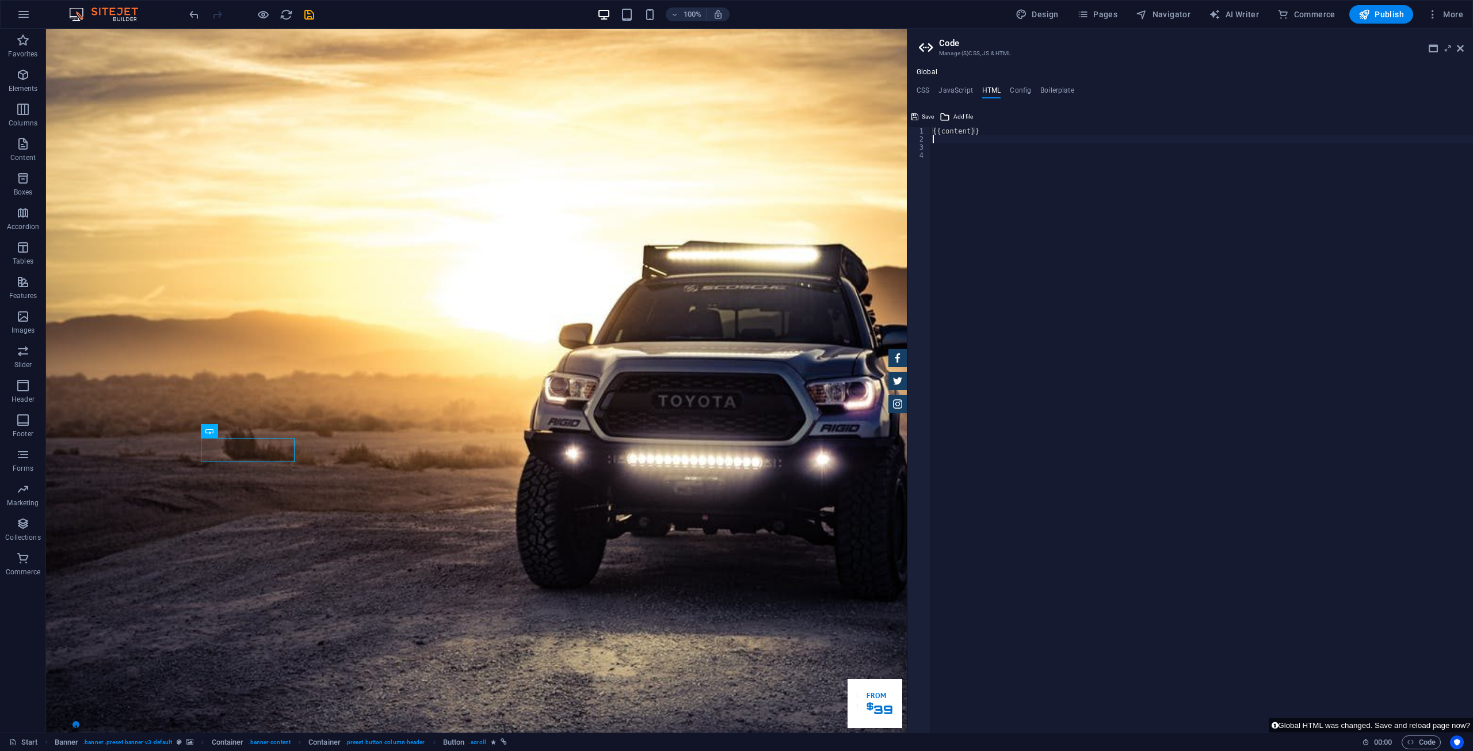
click at [735, 142] on div "{{content}}" at bounding box center [1201, 437] width 543 height 621
click at [26, 12] on icon "button" at bounding box center [24, 14] width 14 height 14
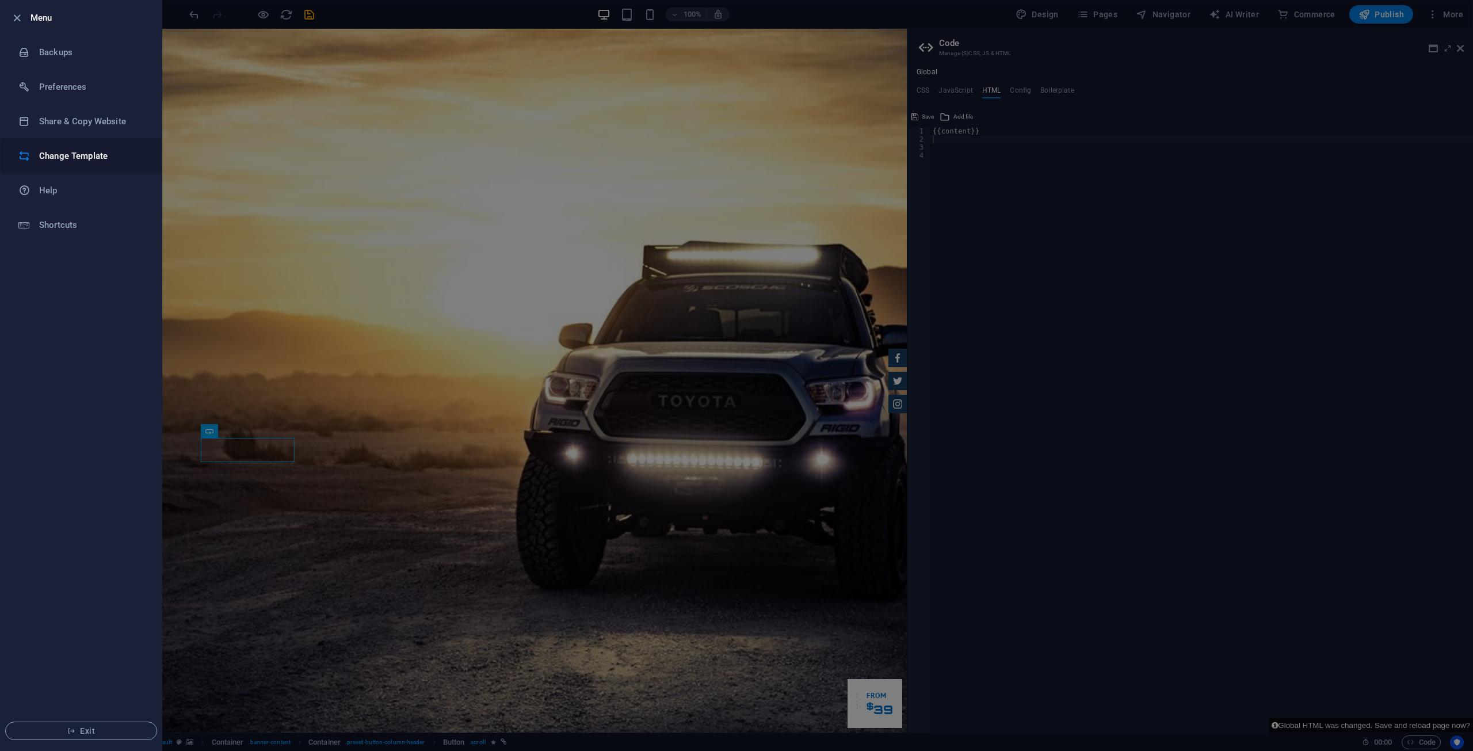
click at [68, 157] on h6 "Change Template" at bounding box center [92, 156] width 106 height 14
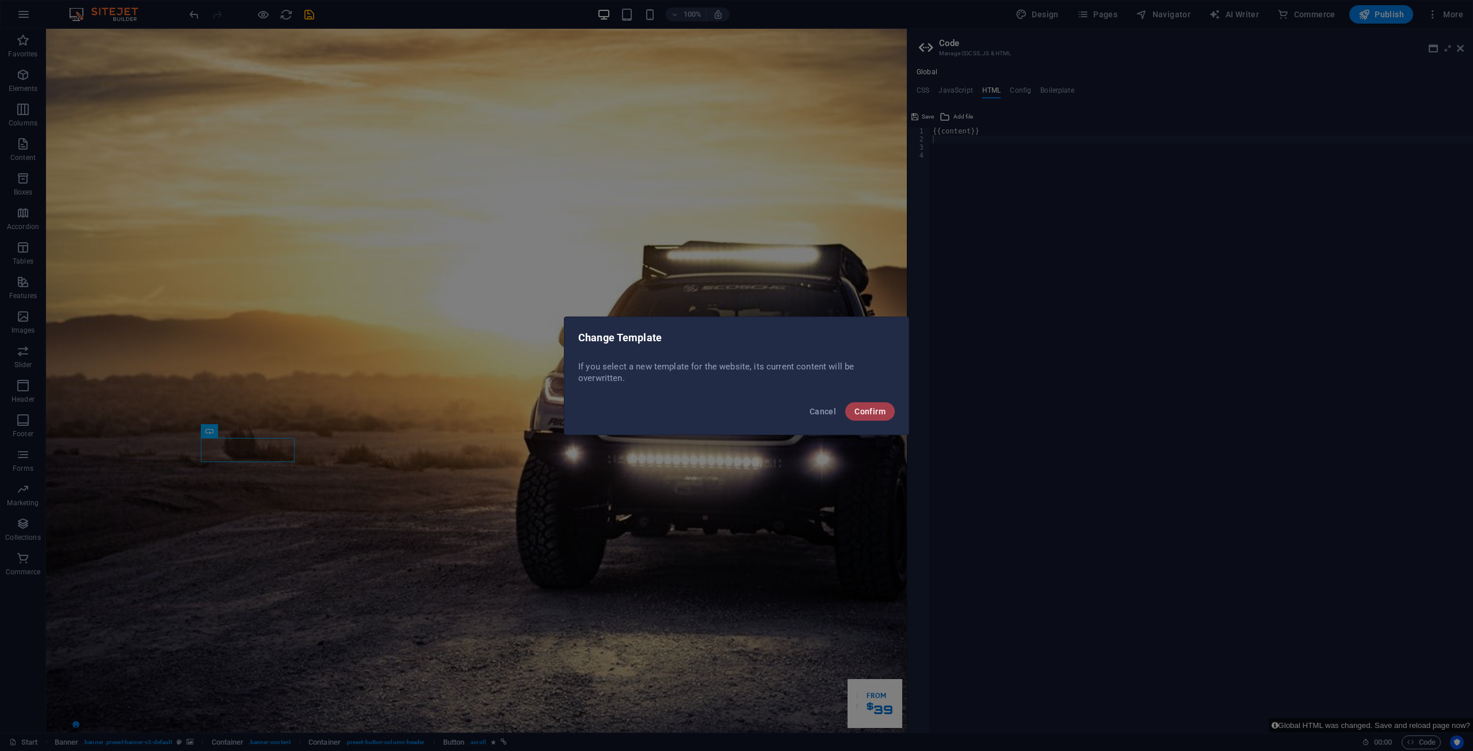
click at [735, 411] on span "Confirm" at bounding box center [869, 411] width 31 height 9
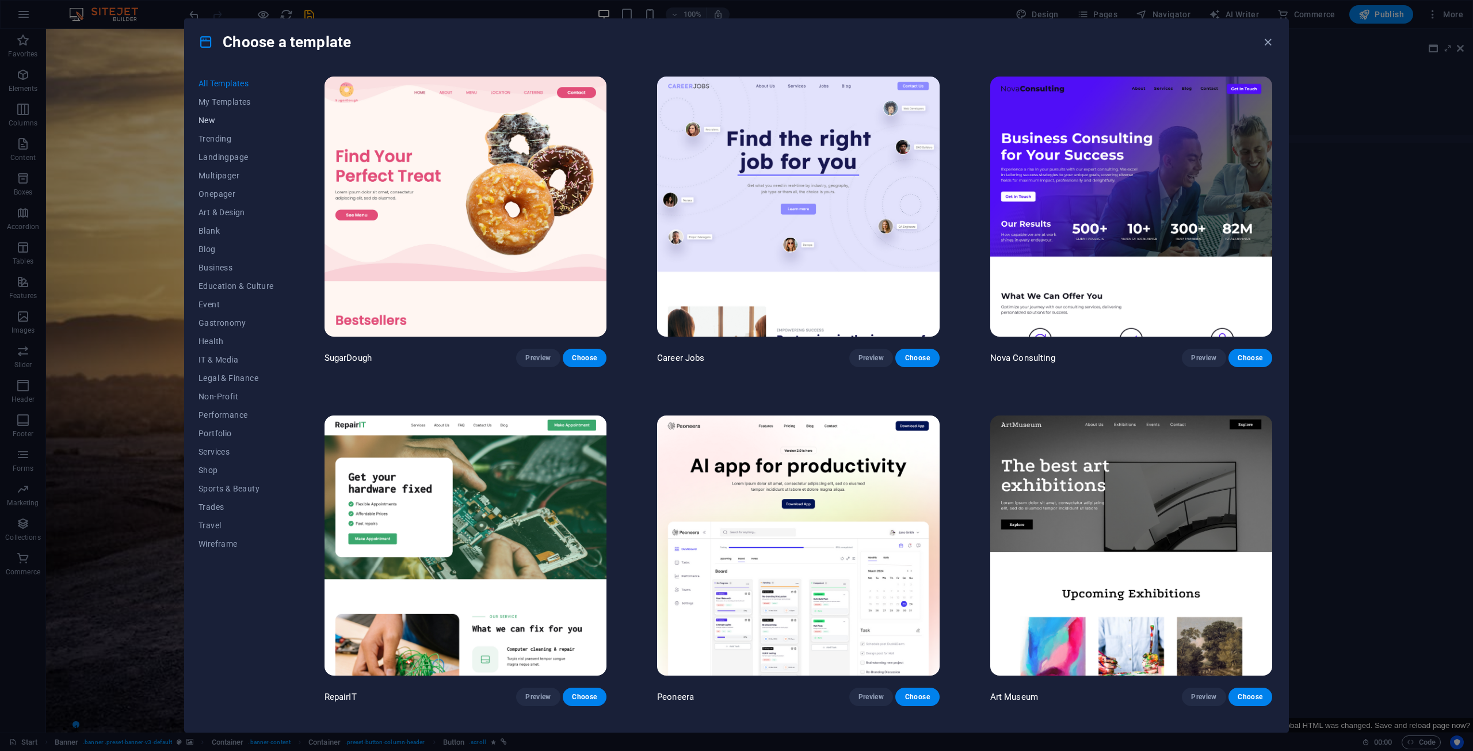
click at [215, 123] on span "New" at bounding box center [235, 120] width 75 height 9
click at [221, 192] on span "Onepager" at bounding box center [235, 193] width 75 height 9
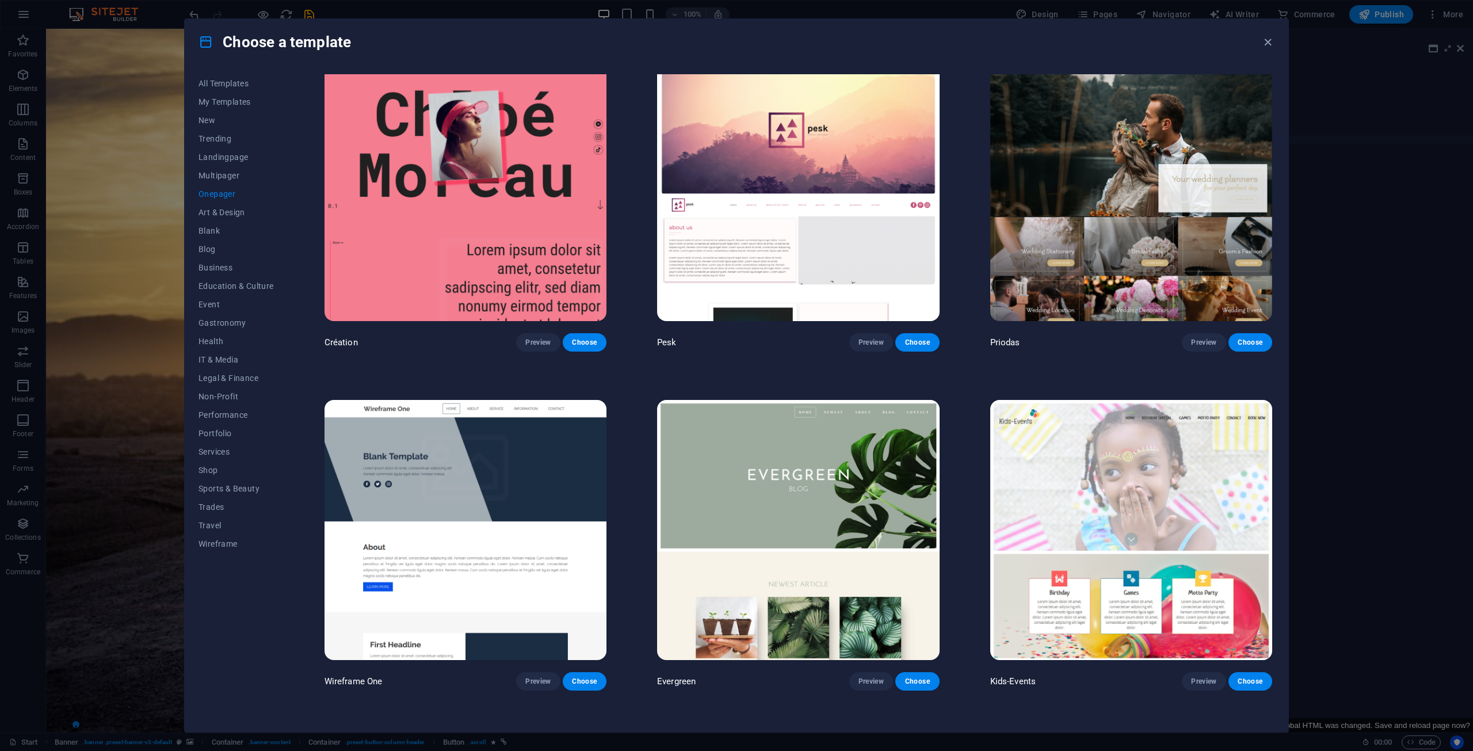
scroll to position [2474, 0]
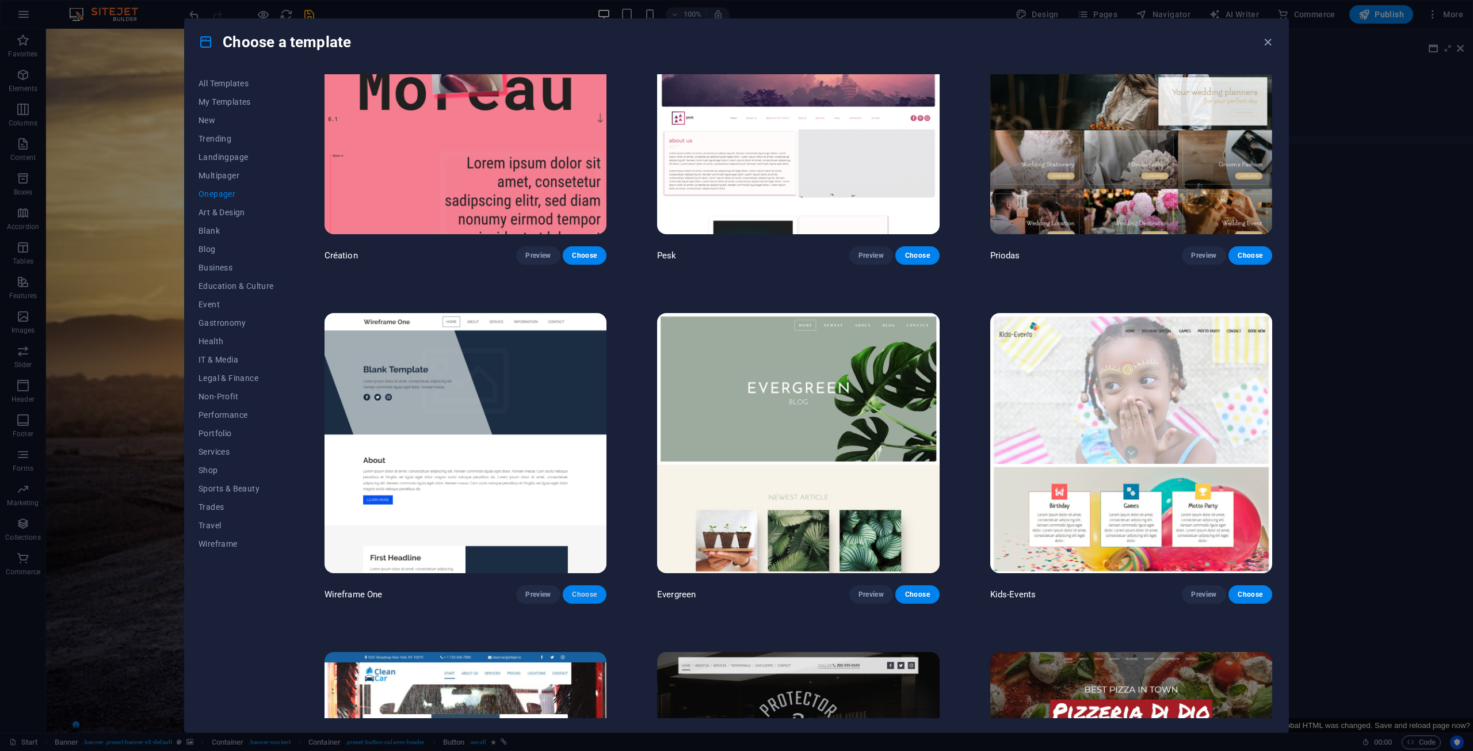
click at [579, 590] on span "Choose" at bounding box center [584, 594] width 25 height 9
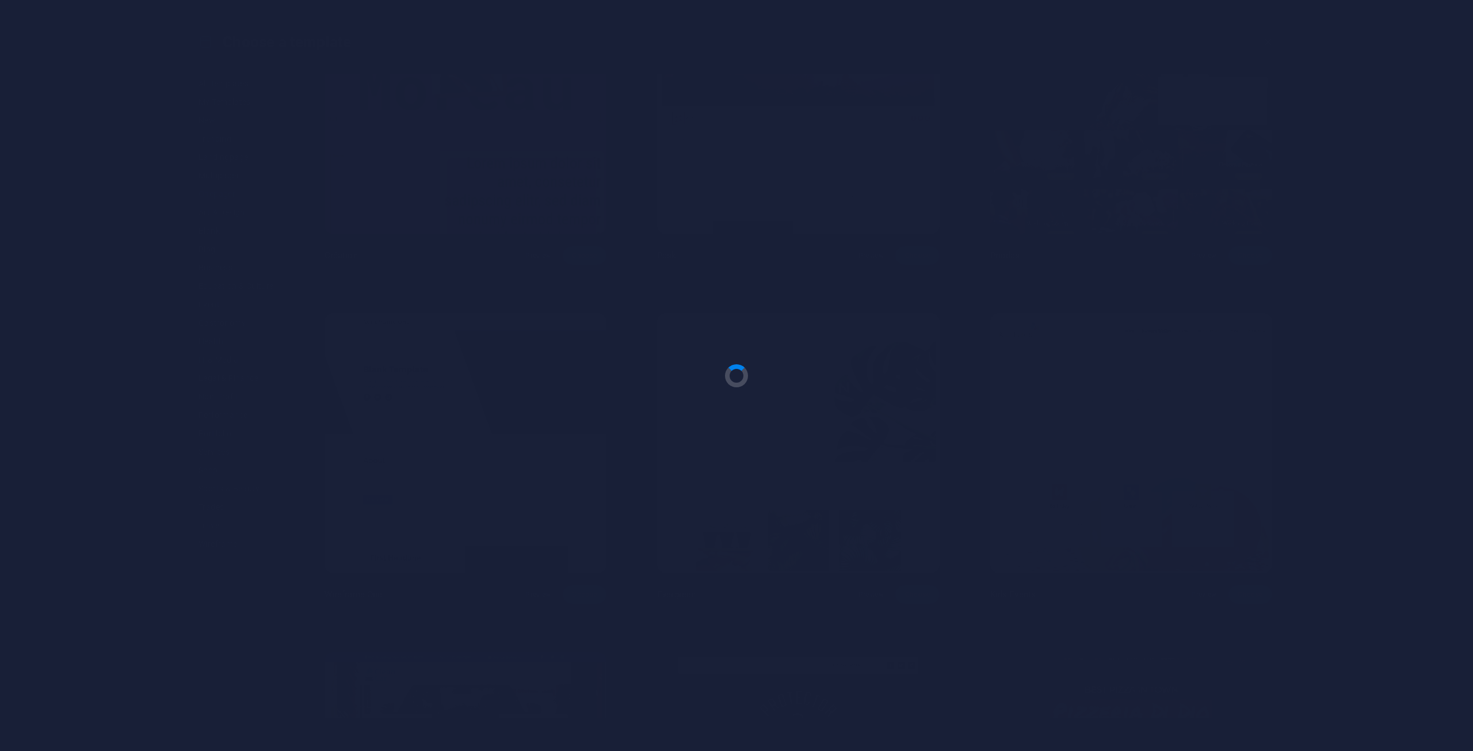
checkbox input "false"
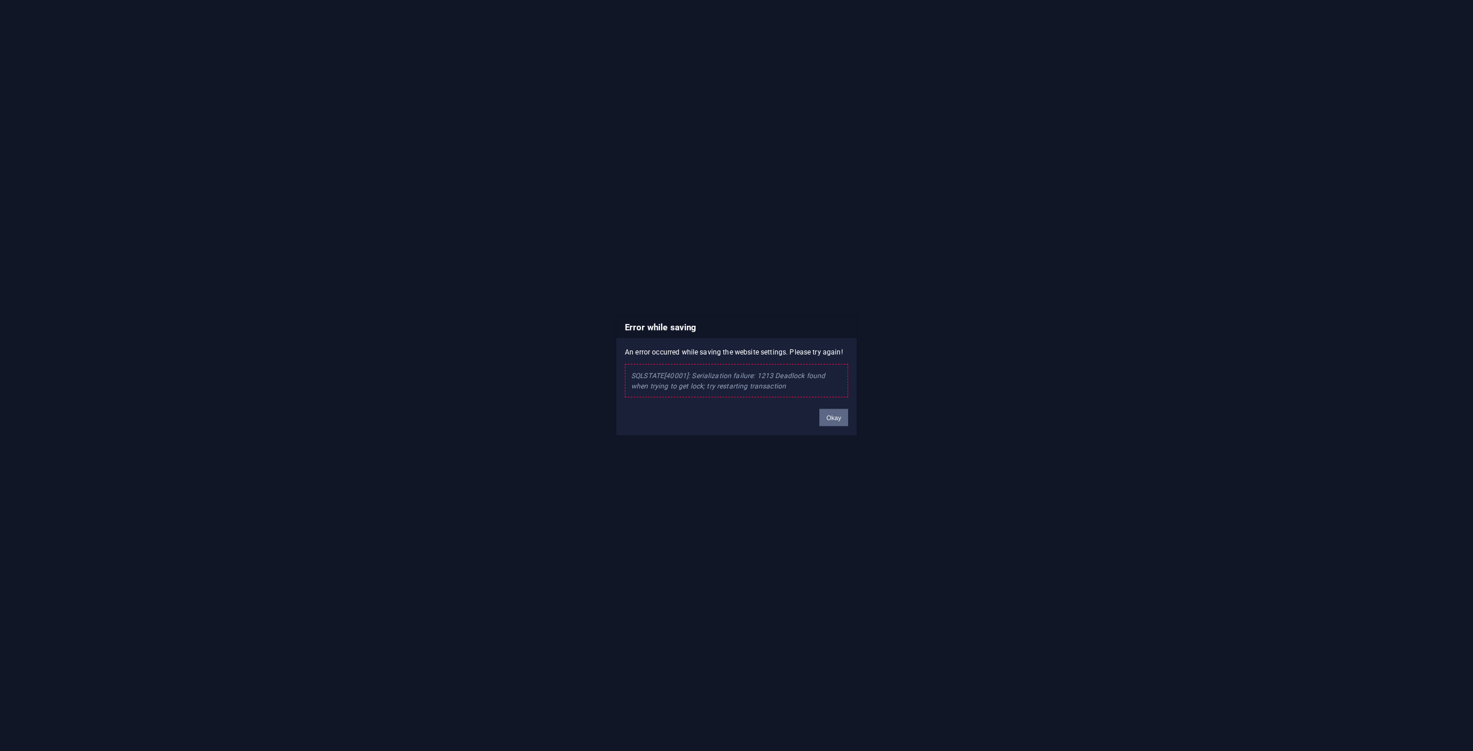
click at [735, 416] on button "Okay" at bounding box center [833, 416] width 29 height 17
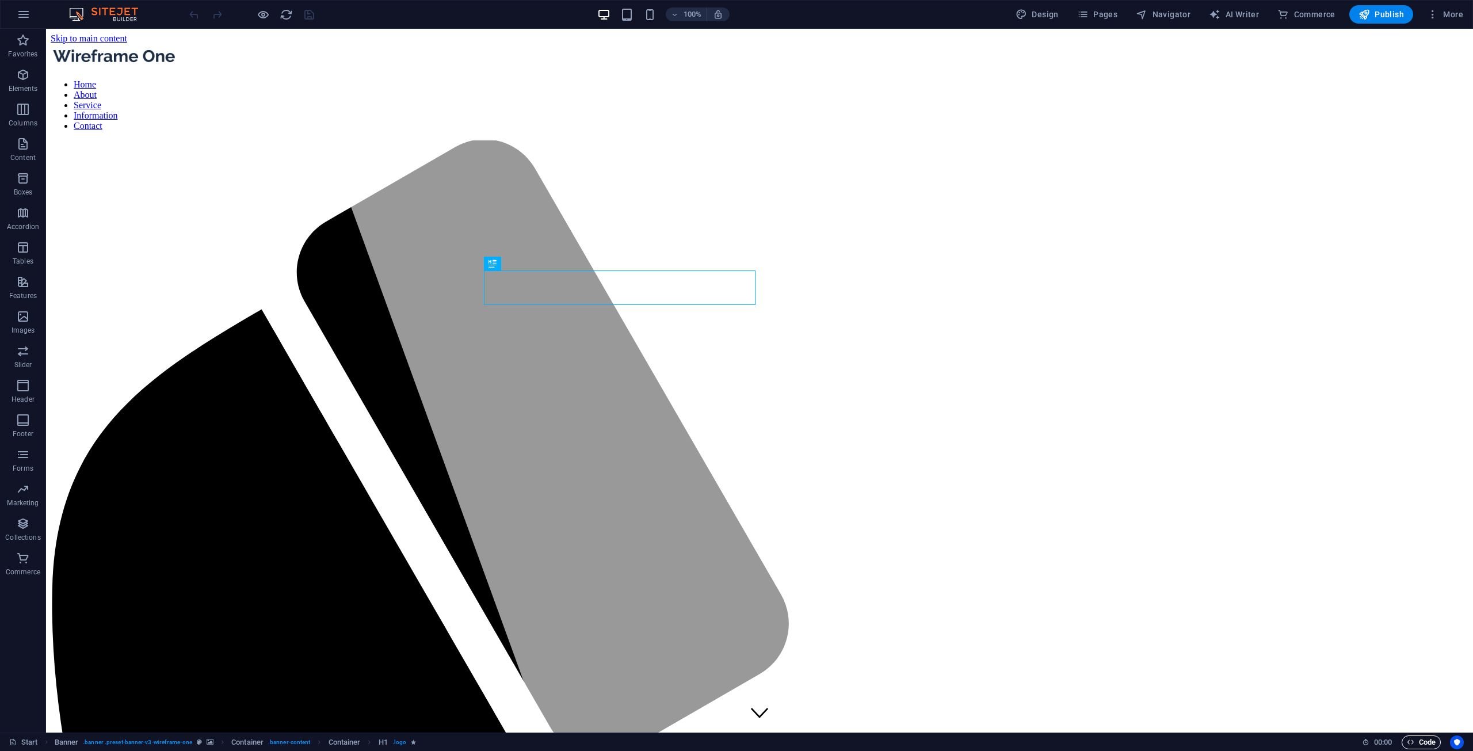
click at [1423, 740] on span "Code" at bounding box center [1421, 742] width 29 height 14
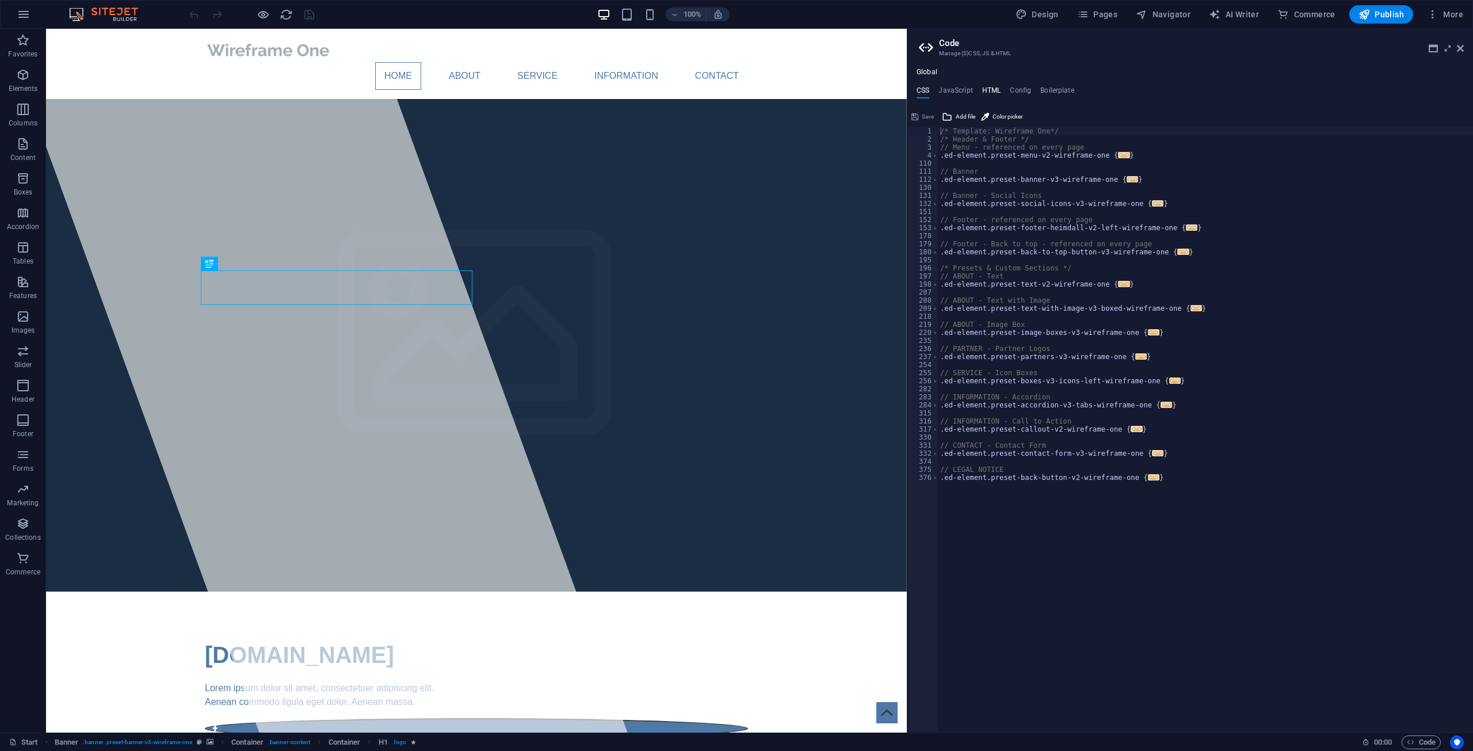
click at [994, 91] on h4 "HTML" at bounding box center [991, 92] width 19 height 13
type textarea "<a href="#main-content" class="wv-link-content button">Skip to main content</a>"
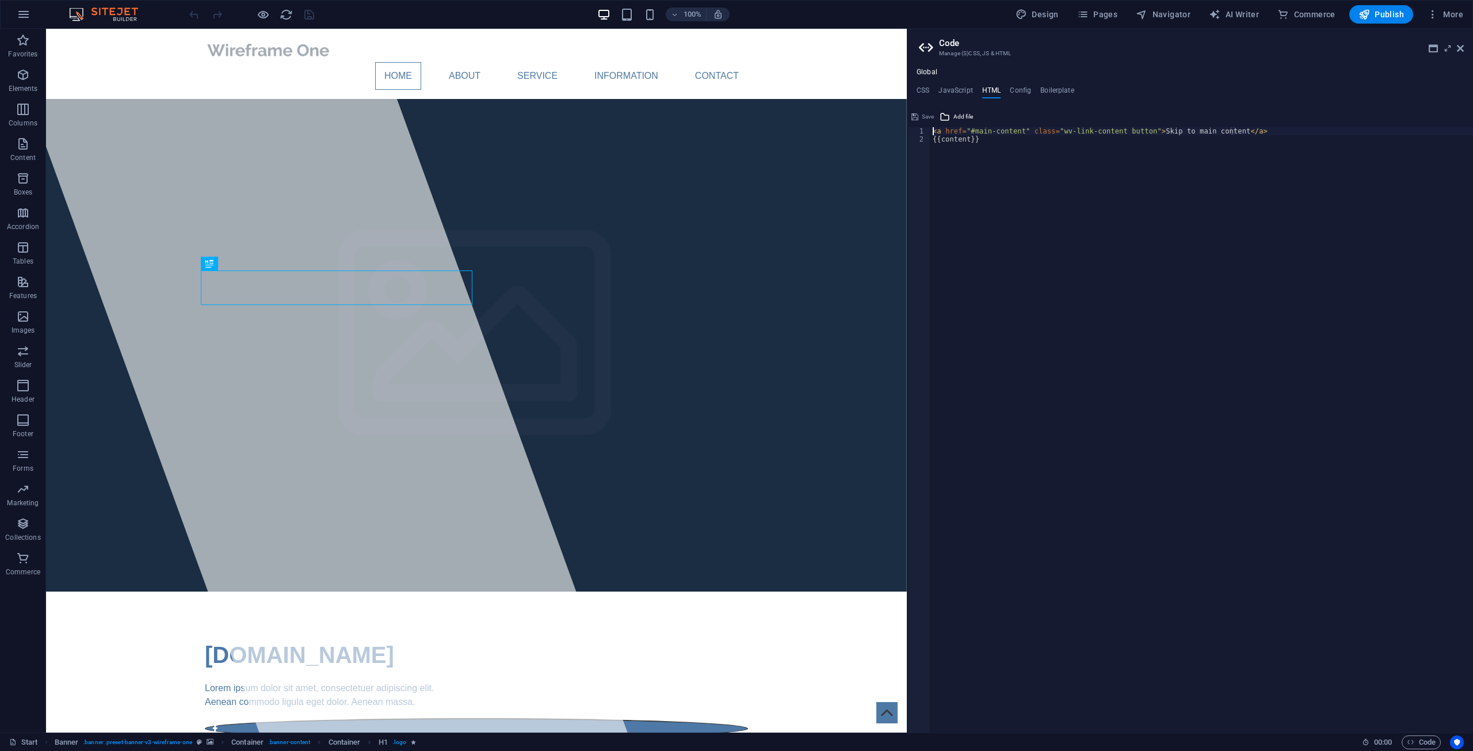
click at [1244, 129] on div "< a href = "#main-content" class = "wv-link-content button" > Skip to main cont…" at bounding box center [1201, 437] width 543 height 621
paste textarea "<a href="#main-content" class="wv-link-content button">Skip to main content</a>"
click at [984, 153] on div "< a href = "#main-content" class = "wv-link-content button" > Skip to main cont…" at bounding box center [1201, 437] width 543 height 621
type textarea "{{content}}"
paste textarea "<a href="#main-content" class="wv-link-content button">Skip to main content</a>"
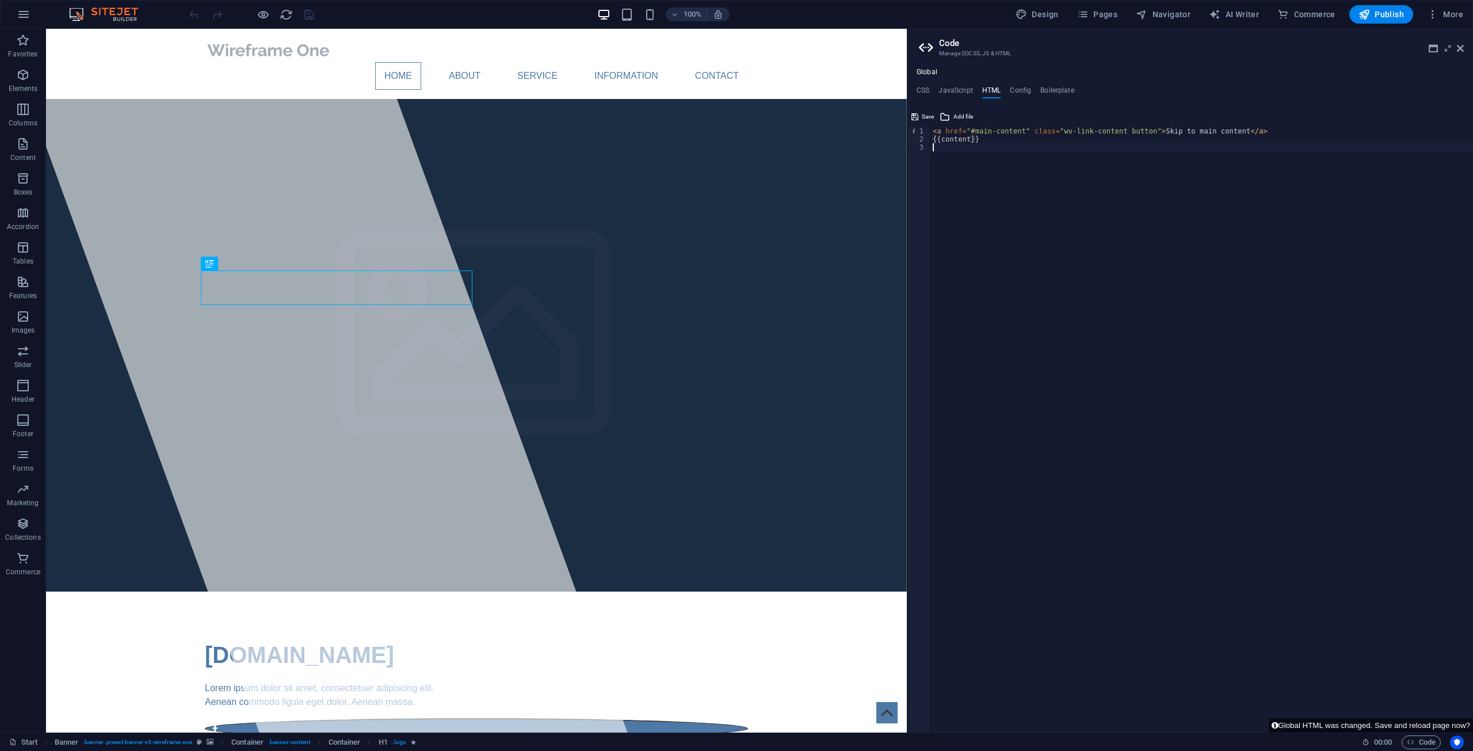
type textarea "<a href="#main-content" class="wv-link-content button">Skip to main content</a>"
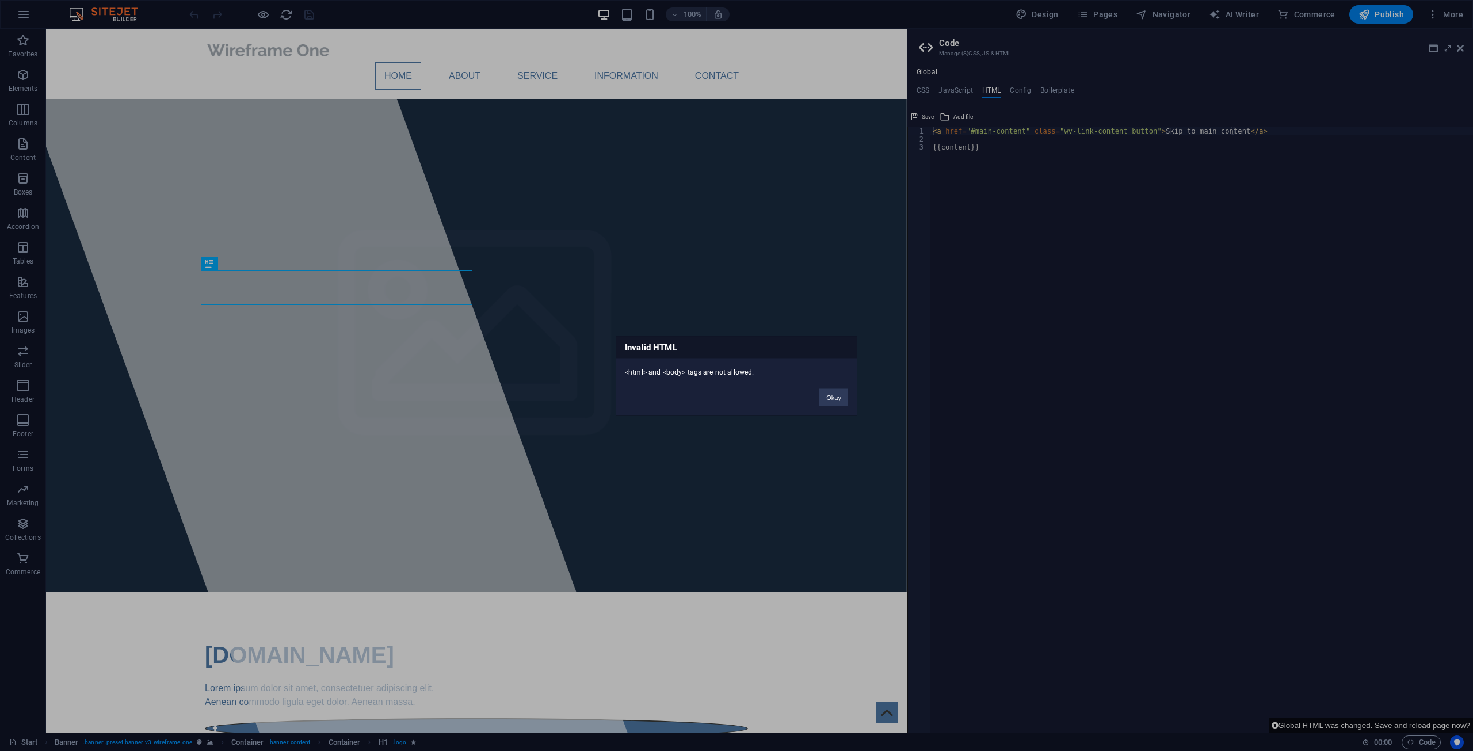
click button "Okay" at bounding box center [833, 396] width 29 height 17
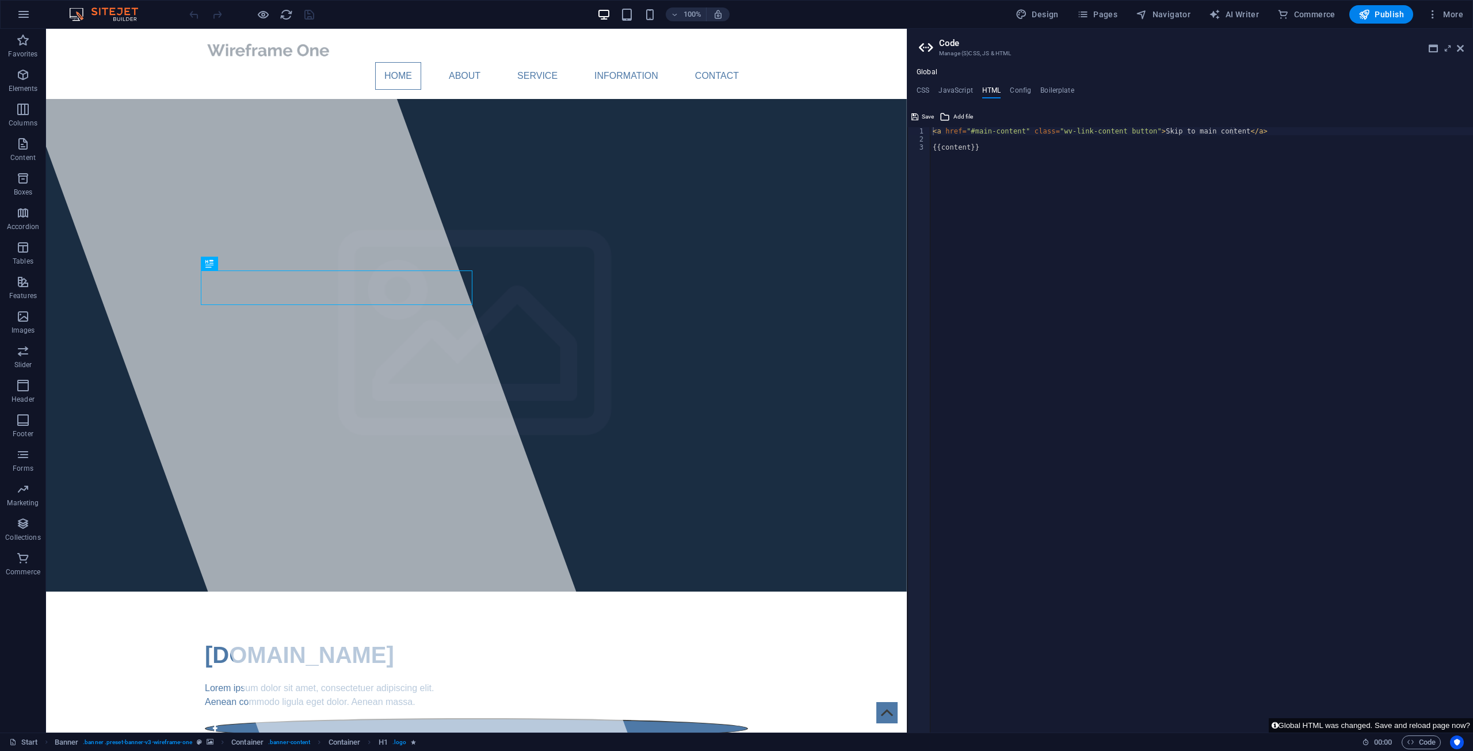
click at [937, 140] on div "< a href = "#main-content" class = "wv-link-content button" > Skip to main cont…" at bounding box center [1201, 437] width 543 height 621
paste textarea "<a href="#main-content" class="wv-link-content button">Skip to main content</a>"
type textarea "<a href="#main-content" class="wv-link-content button">Skip to main content</a>"
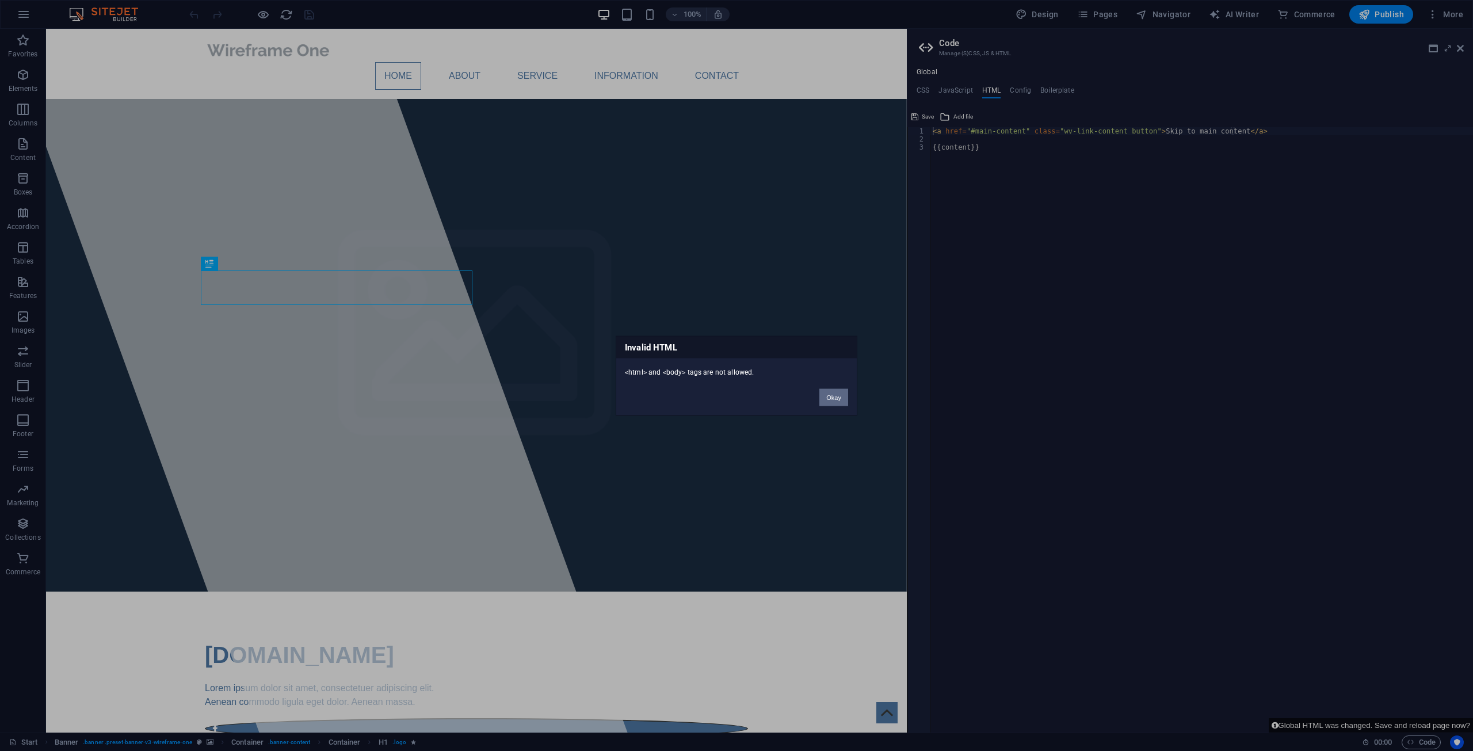
drag, startPoint x: 829, startPoint y: 396, endPoint x: 748, endPoint y: 335, distance: 101.0
click at [829, 396] on button "Okay" at bounding box center [833, 396] width 29 height 17
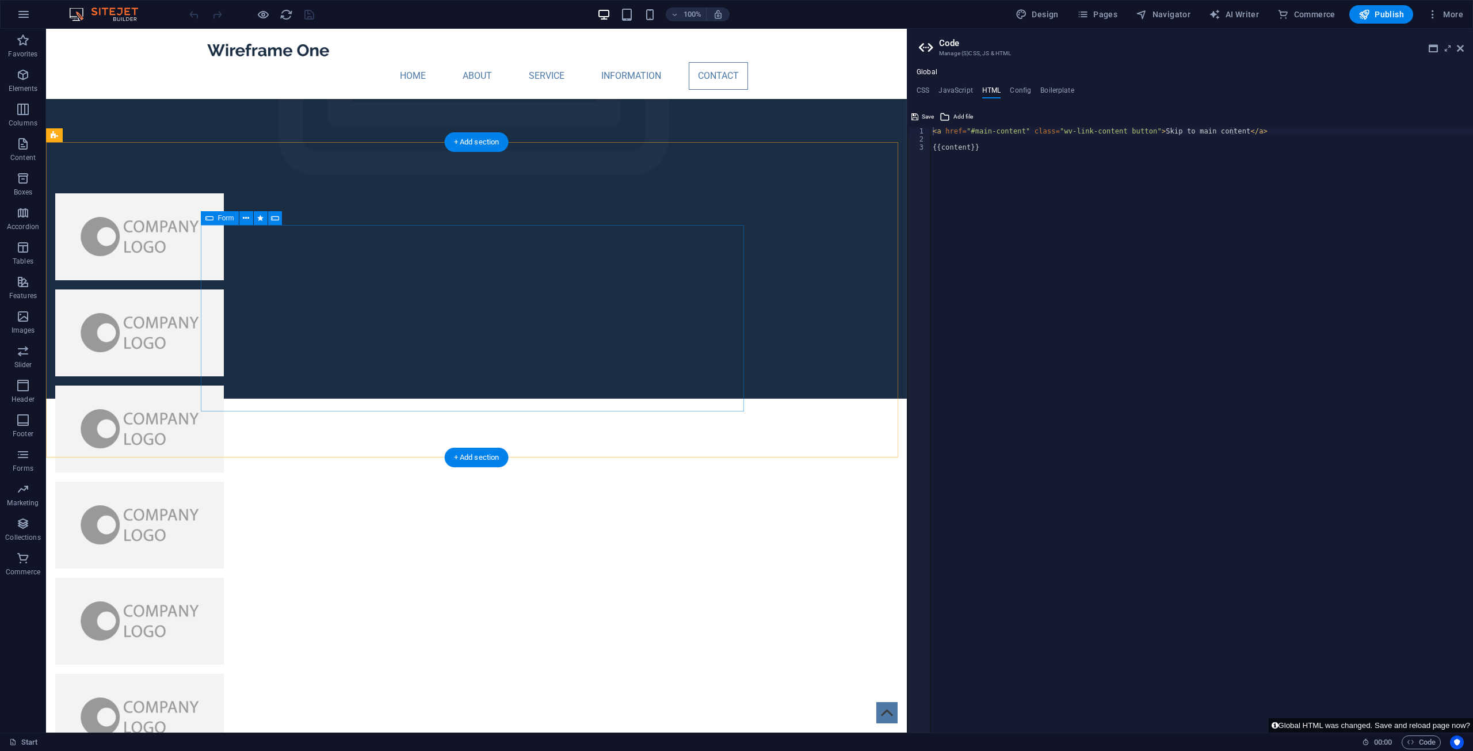
scroll to position [2680, 0]
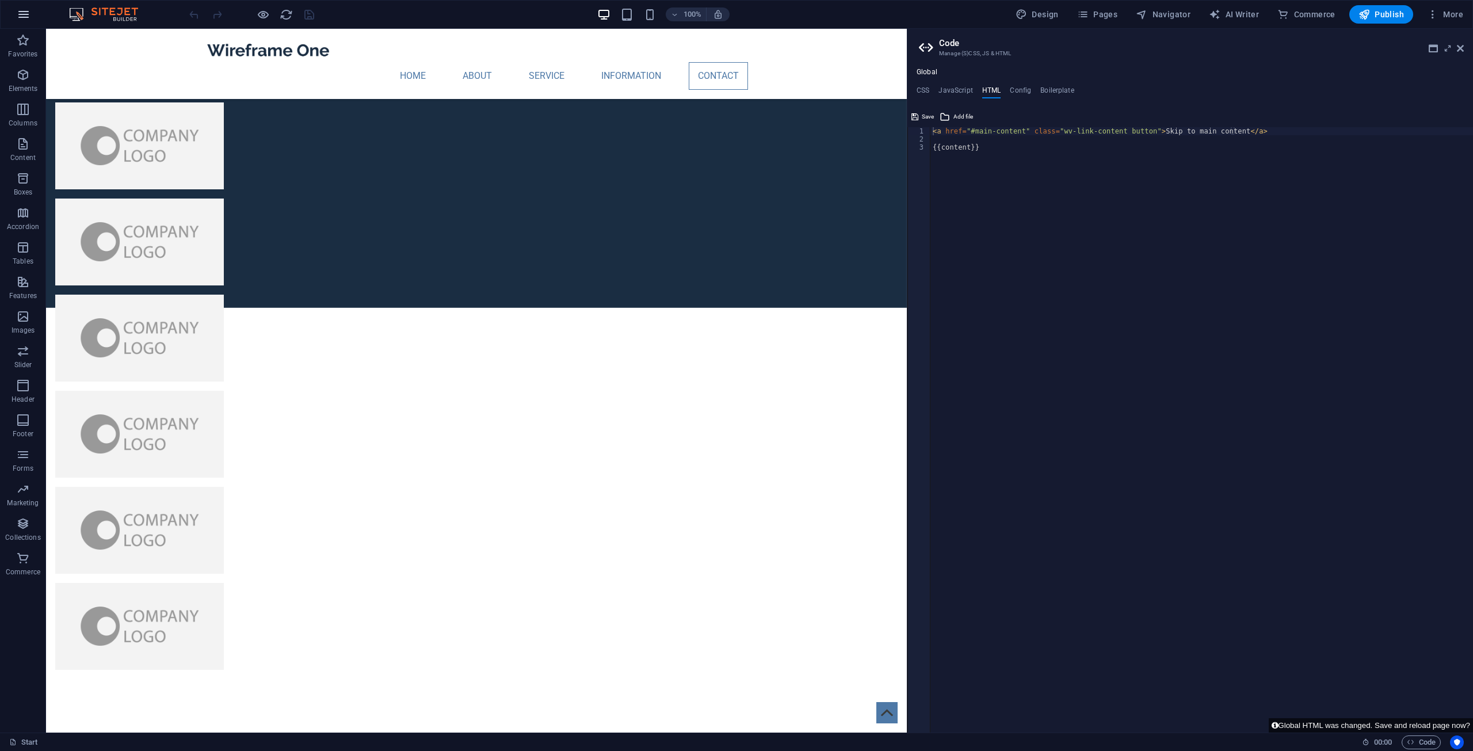
click at [24, 17] on icon "button" at bounding box center [24, 14] width 14 height 14
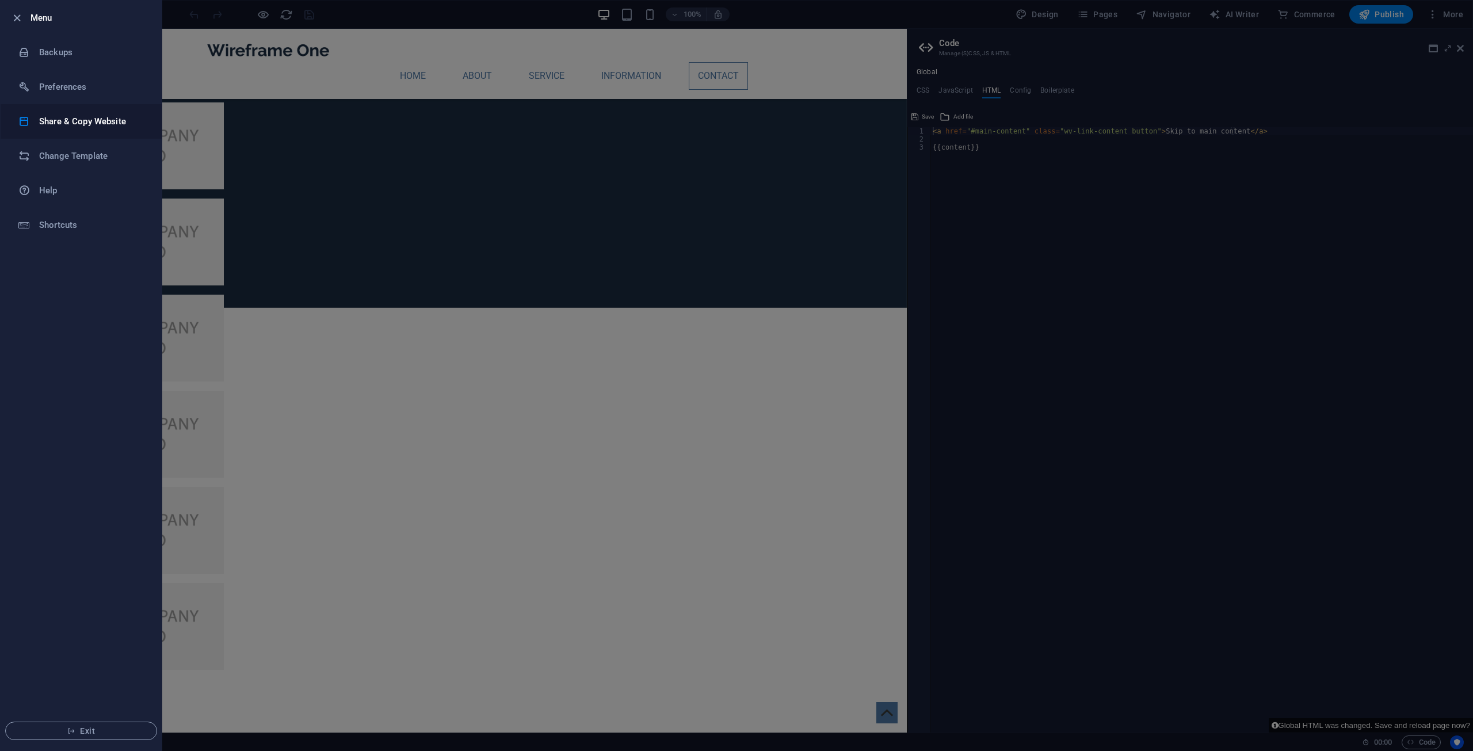
click at [79, 120] on h6 "Share & Copy Website" at bounding box center [92, 121] width 106 height 14
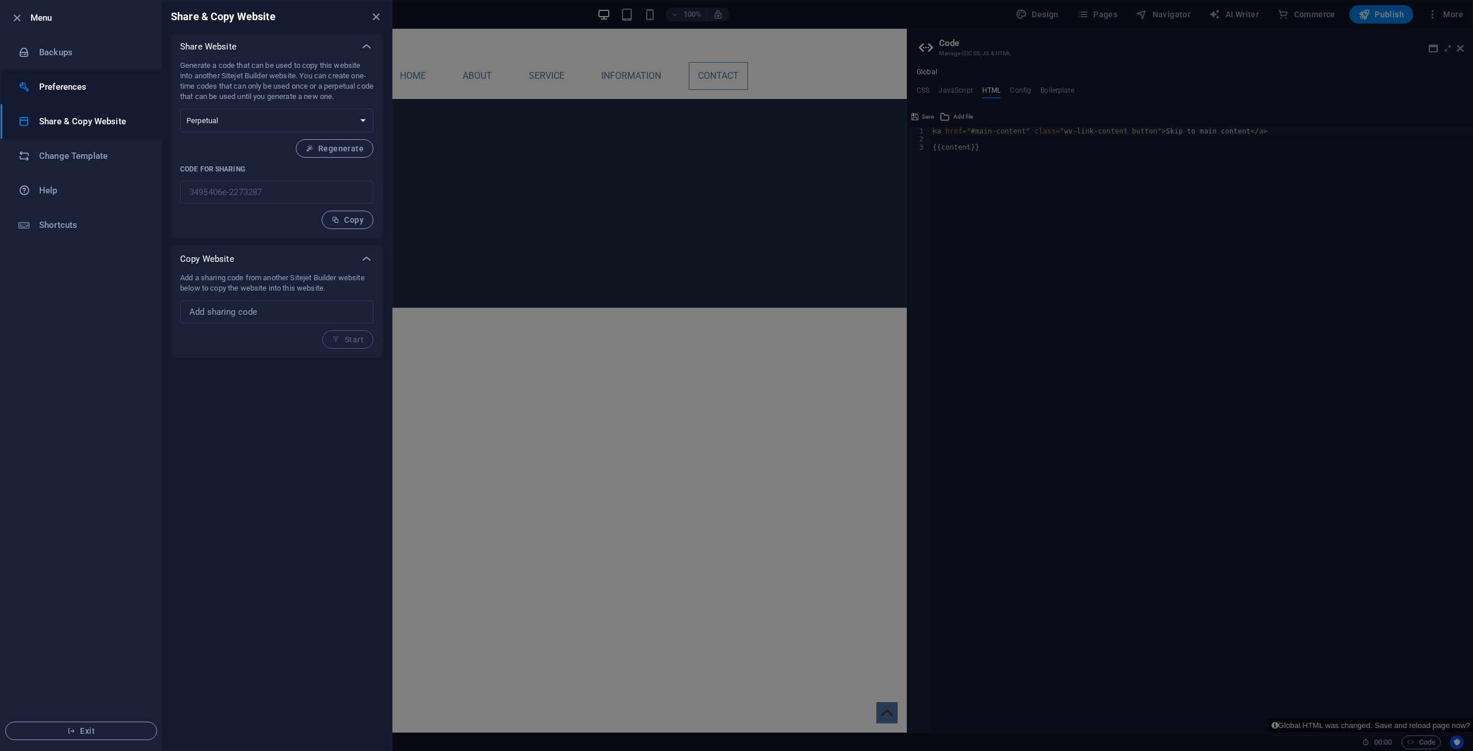
click at [74, 93] on h6 "Preferences" at bounding box center [92, 87] width 106 height 14
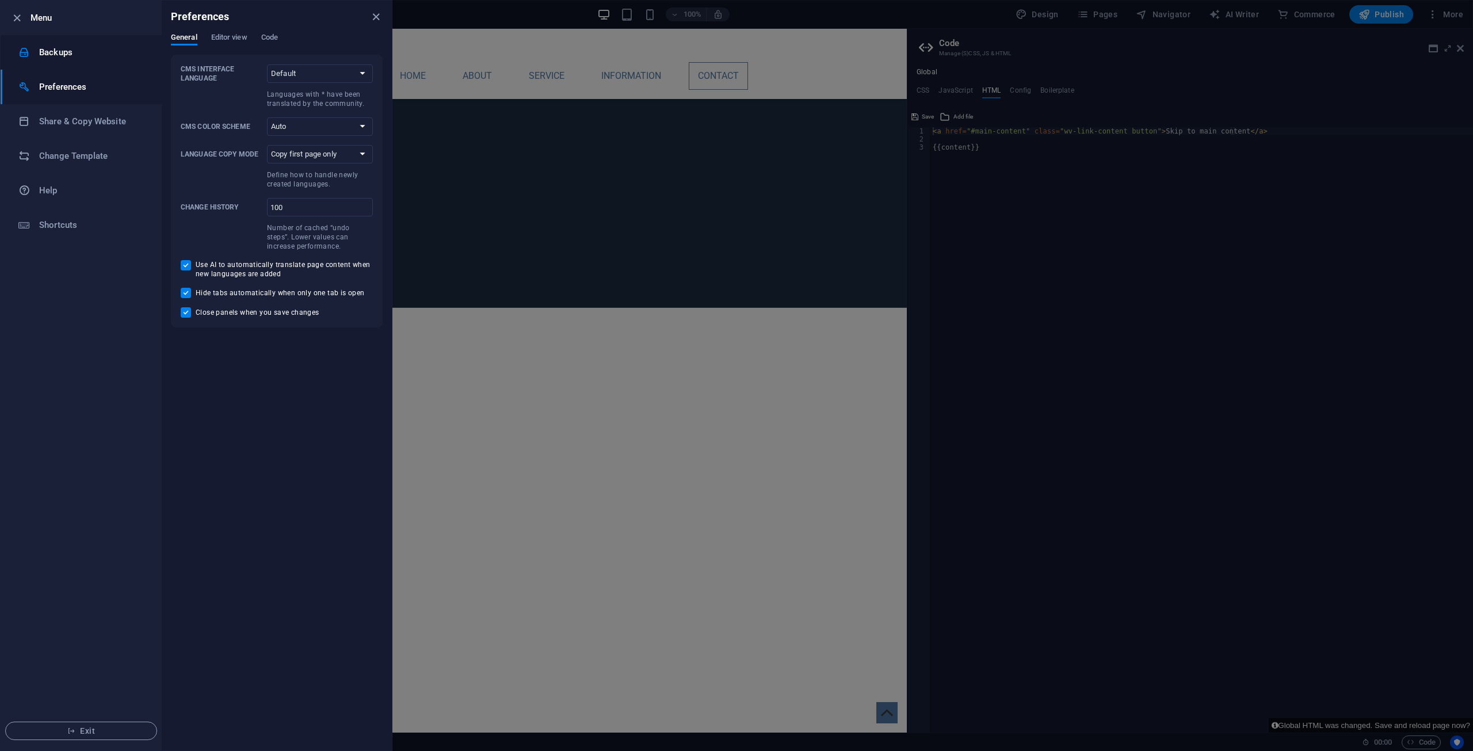
click at [72, 62] on li "Backups" at bounding box center [81, 52] width 161 height 35
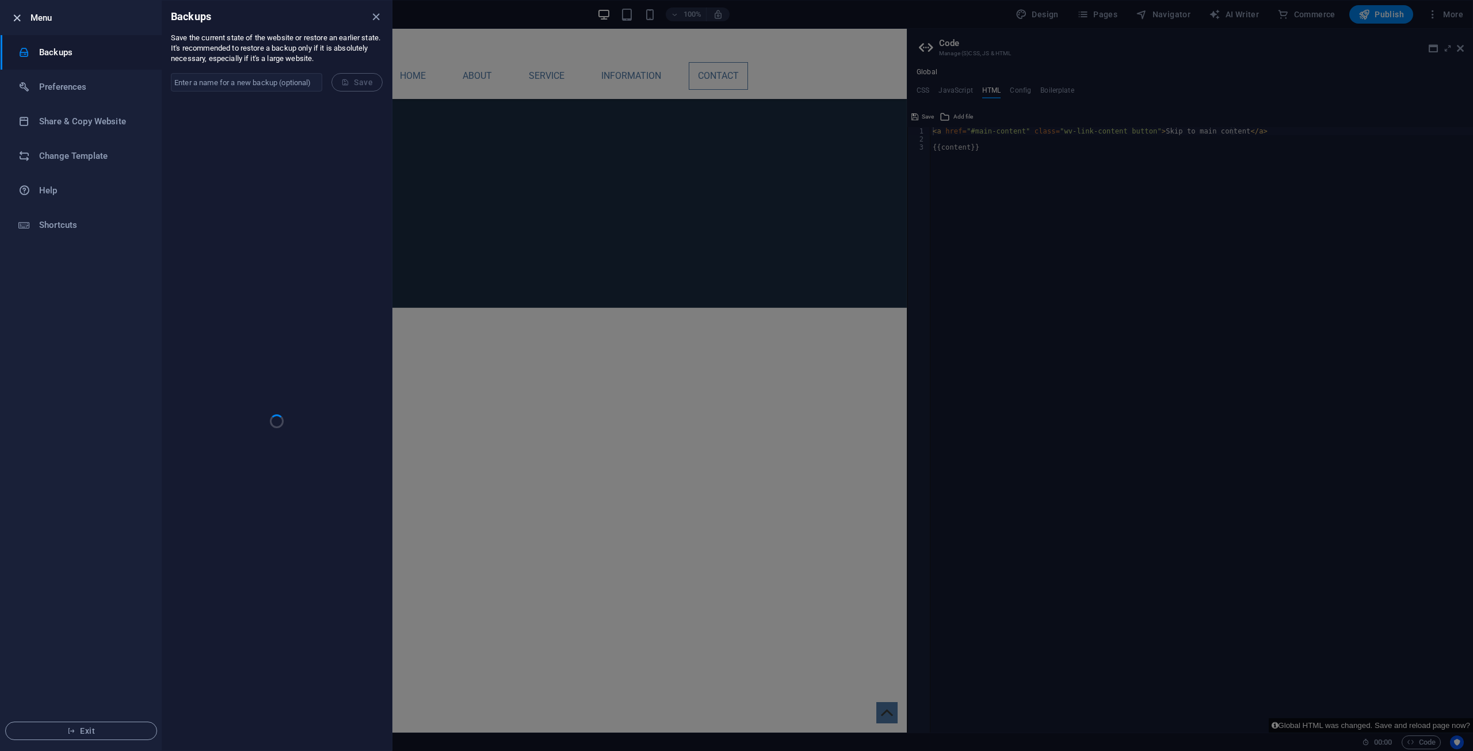
click at [22, 16] on icon "button" at bounding box center [16, 18] width 13 height 13
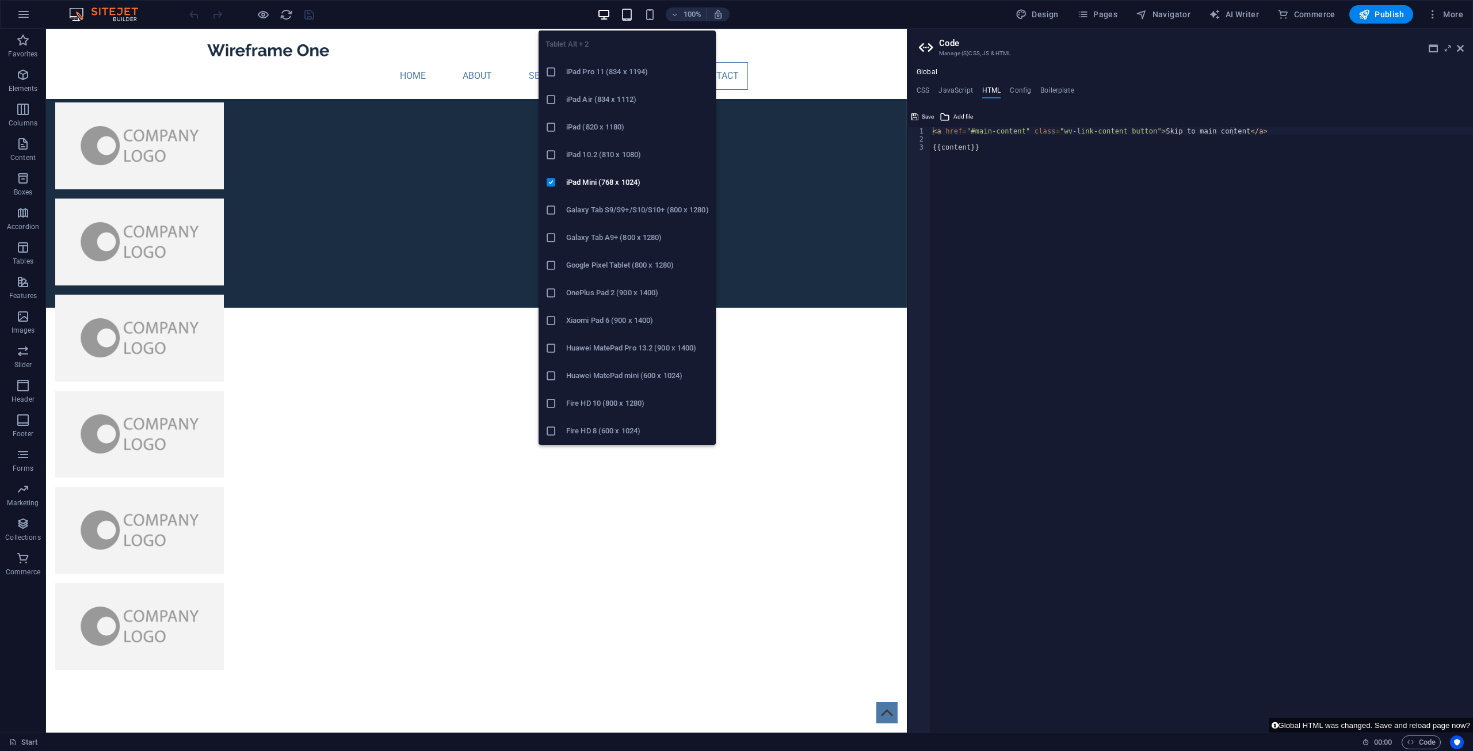
click at [627, 13] on icon "button" at bounding box center [626, 14] width 13 height 13
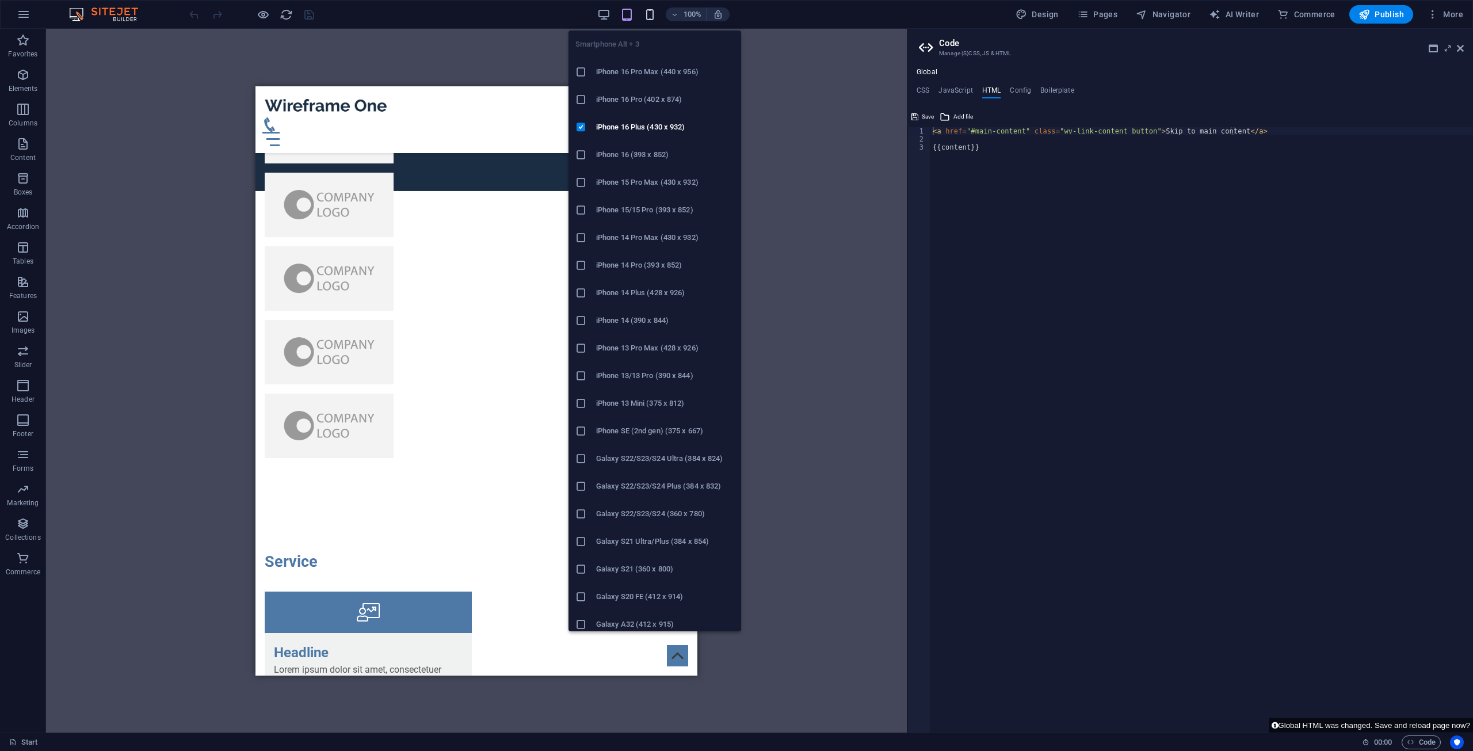
click at [651, 18] on icon "button" at bounding box center [649, 14] width 13 height 13
